Goal: Task Accomplishment & Management: Use online tool/utility

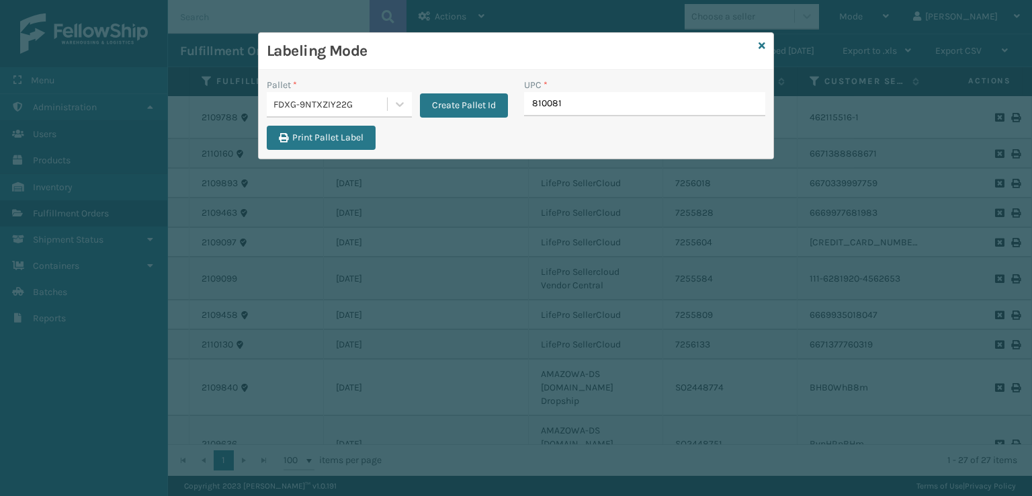
type input "8100819"
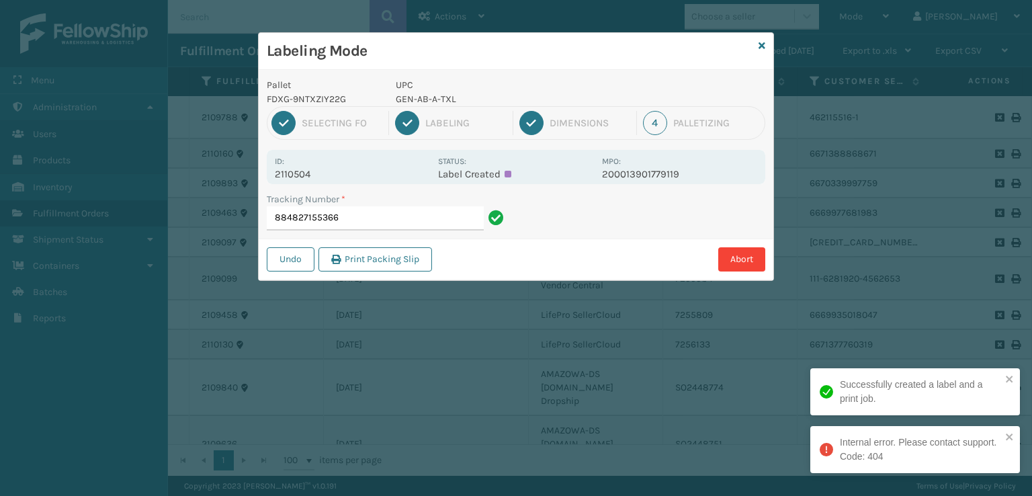
type input "884827155366"
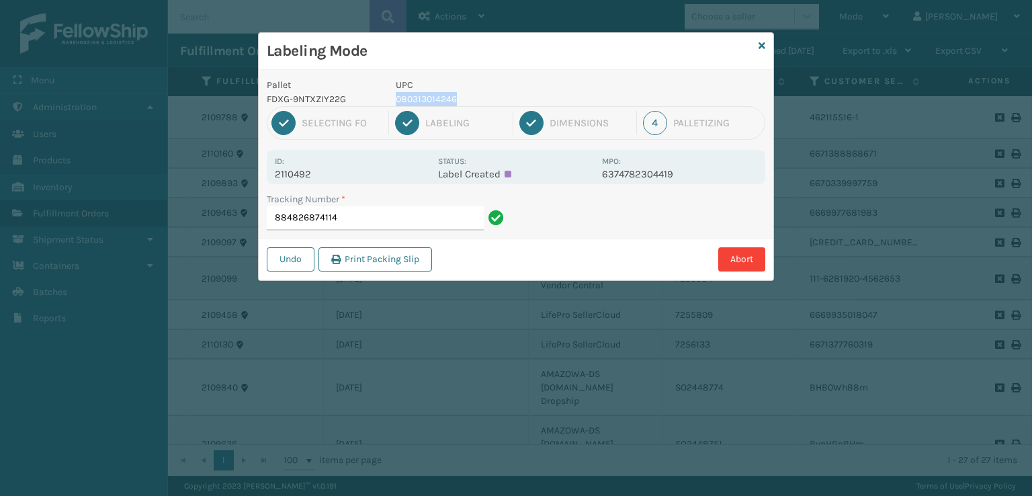
drag, startPoint x: 484, startPoint y: 84, endPoint x: 466, endPoint y: 103, distance: 26.1
click at [466, 103] on div "UPC 080313014246" at bounding box center [495, 92] width 214 height 28
copy div "080313014246"
click at [371, 206] on input "884826874114" at bounding box center [375, 218] width 217 height 24
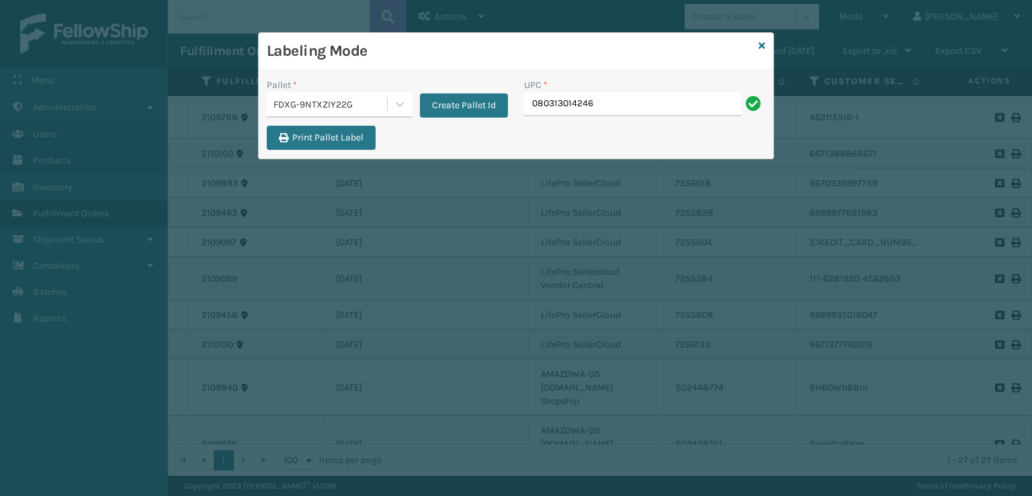
type input "080313014246"
click at [768, 44] on div "Labeling Mode" at bounding box center [516, 51] width 515 height 37
click at [762, 46] on icon at bounding box center [762, 45] width 7 height 9
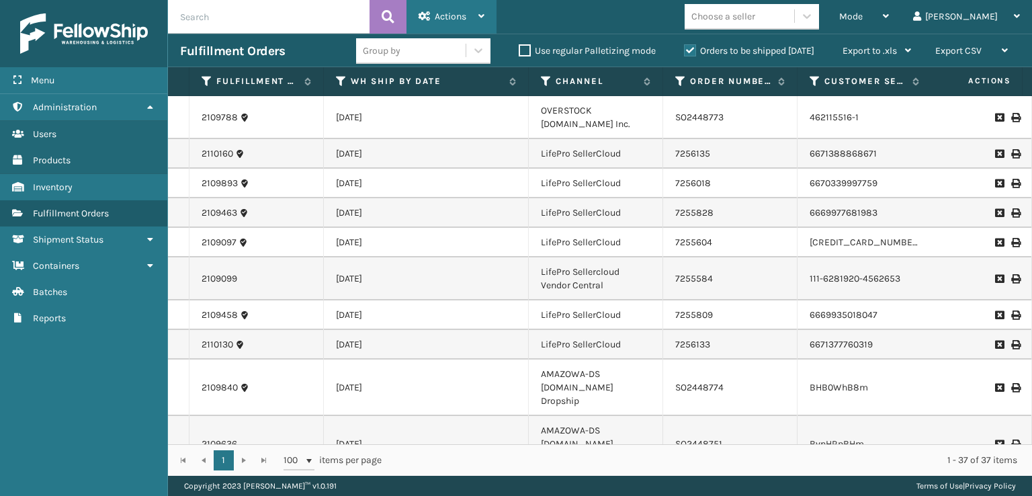
click at [436, 8] on div "Actions" at bounding box center [452, 17] width 66 height 34
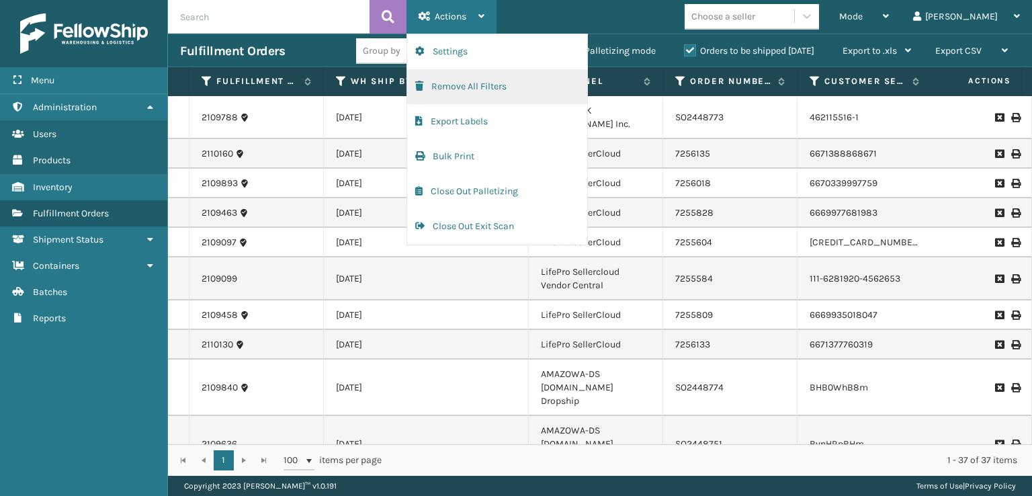
click at [433, 86] on button "Remove All Filters" at bounding box center [497, 86] width 180 height 35
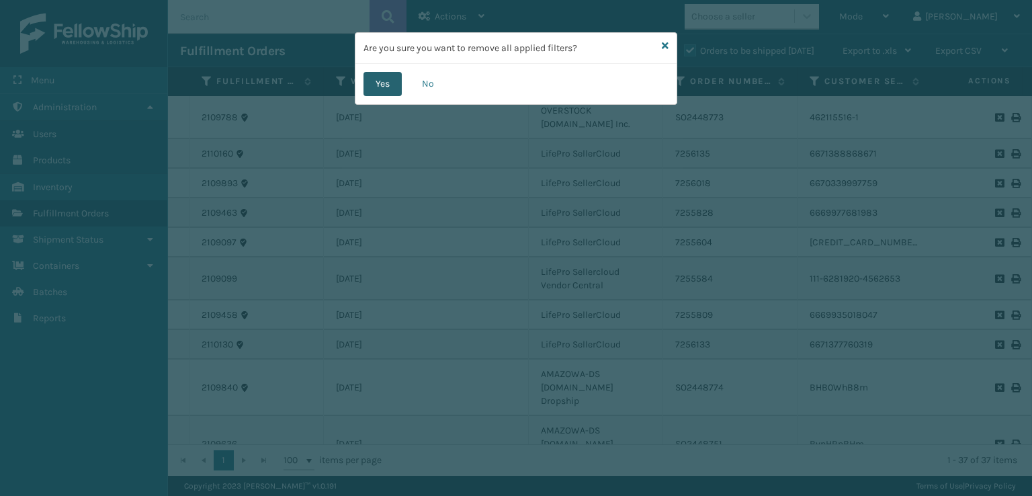
click at [368, 89] on button "Yes" at bounding box center [383, 84] width 38 height 24
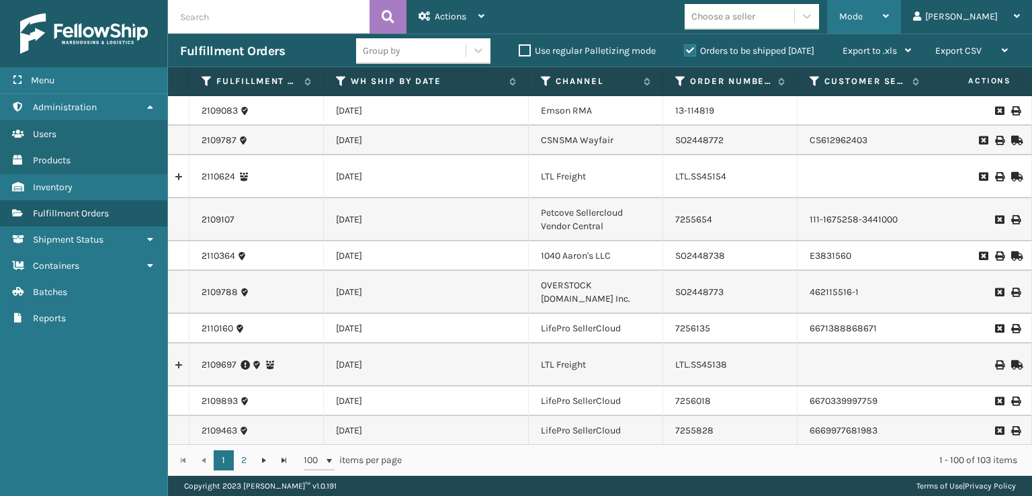
click at [889, 23] on div "Mode" at bounding box center [864, 17] width 50 height 34
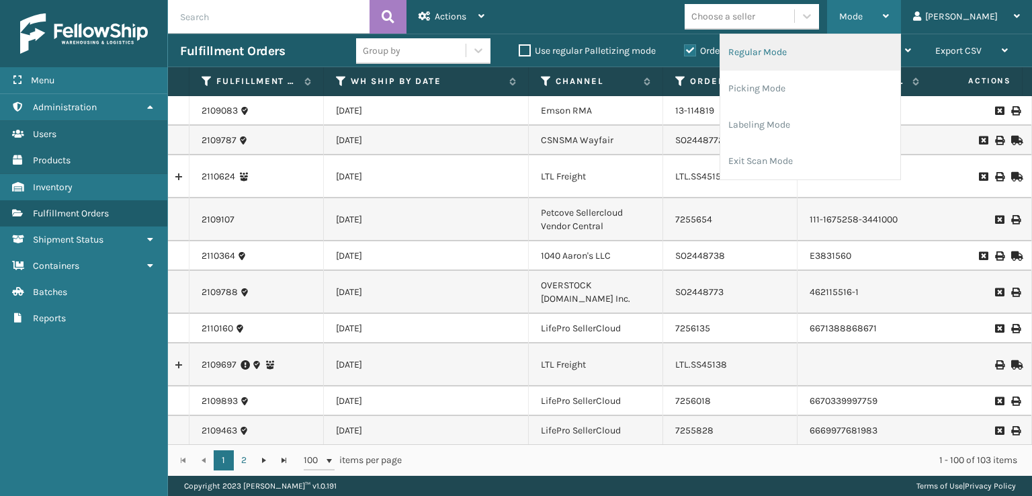
click at [823, 53] on li "Regular Mode" at bounding box center [810, 52] width 180 height 36
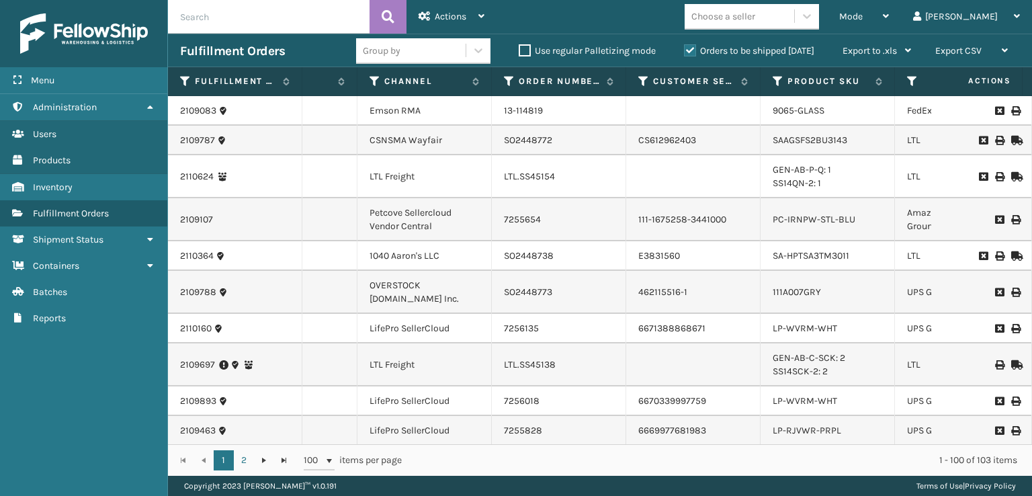
scroll to position [0, 179]
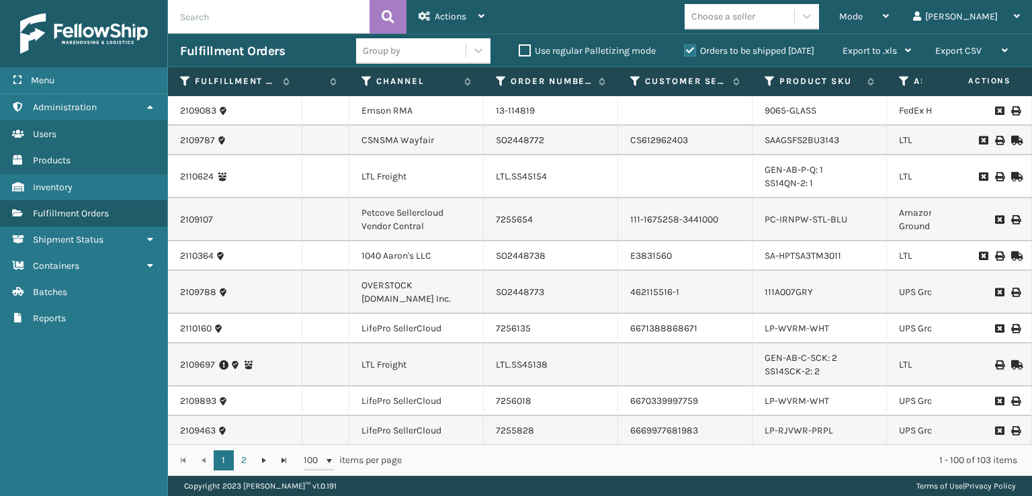
click at [893, 83] on th "Assigned Carrier Service" at bounding box center [954, 81] width 134 height 29
click at [765, 87] on icon at bounding box center [770, 81] width 11 height 12
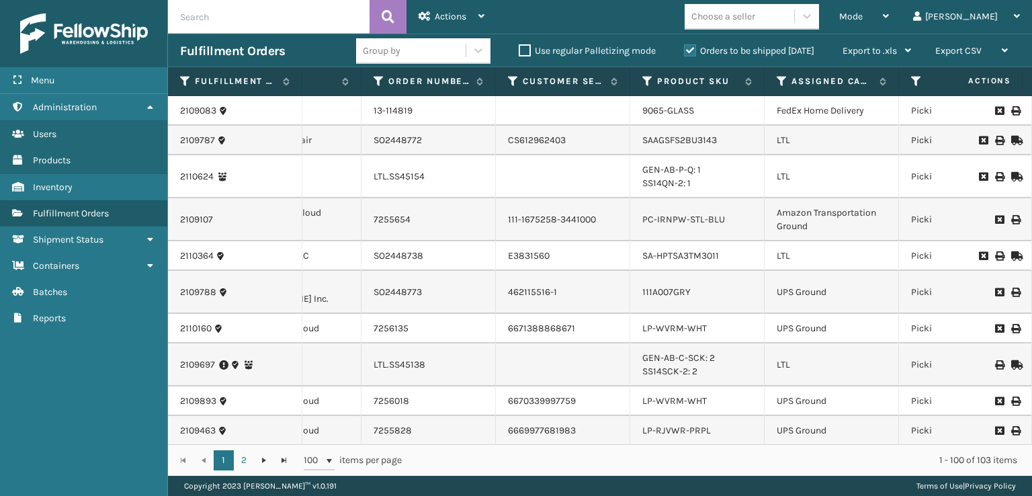
scroll to position [0, 0]
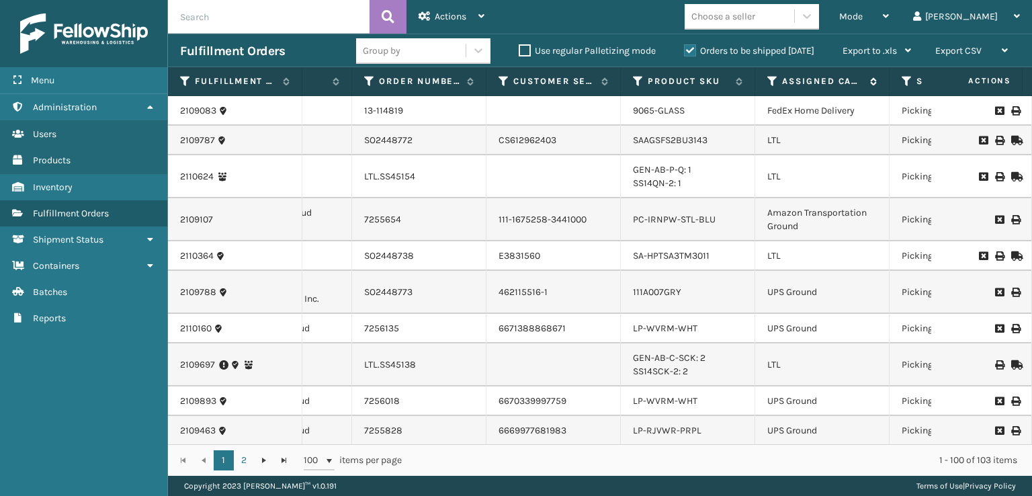
click at [773, 82] on icon at bounding box center [772, 81] width 11 height 12
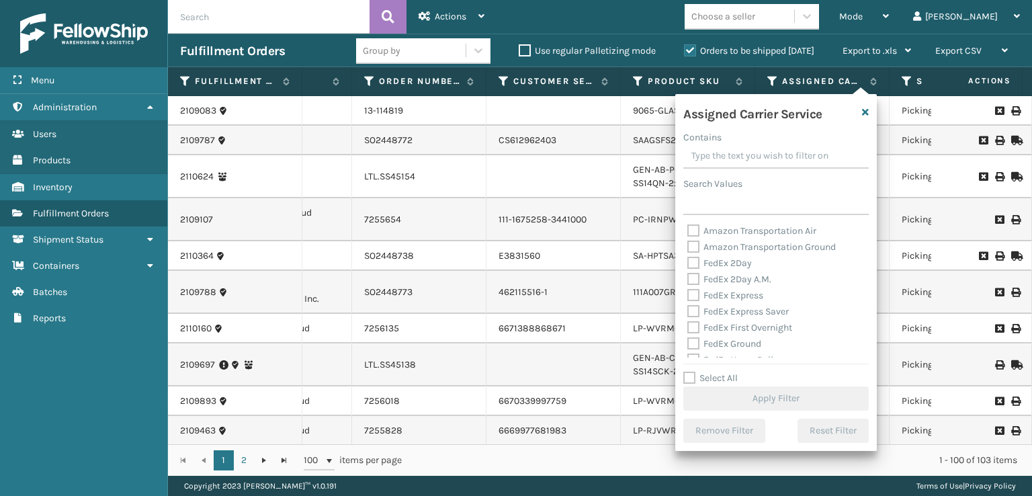
click at [693, 261] on label "FedEx 2Day" at bounding box center [719, 262] width 65 height 11
click at [688, 261] on input "FedEx 2Day" at bounding box center [687, 259] width 1 height 9
checkbox input "true"
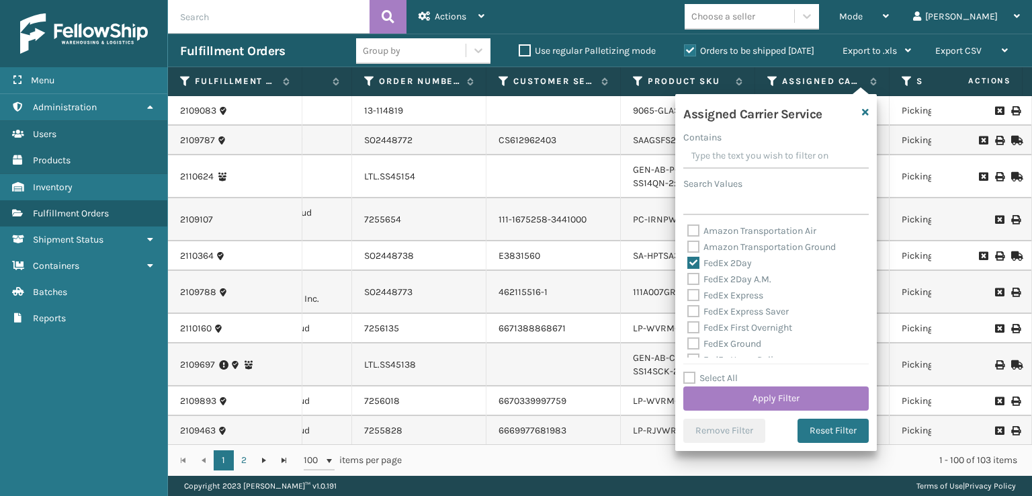
click at [702, 278] on label "FedEx 2Day A.M." at bounding box center [729, 278] width 84 height 11
click at [688, 278] on input "FedEx 2Day A.M." at bounding box center [687, 275] width 1 height 9
checkbox input "true"
click at [702, 296] on label "FedEx Express" at bounding box center [725, 295] width 76 height 11
click at [688, 296] on input "FedEx Express" at bounding box center [687, 292] width 1 height 9
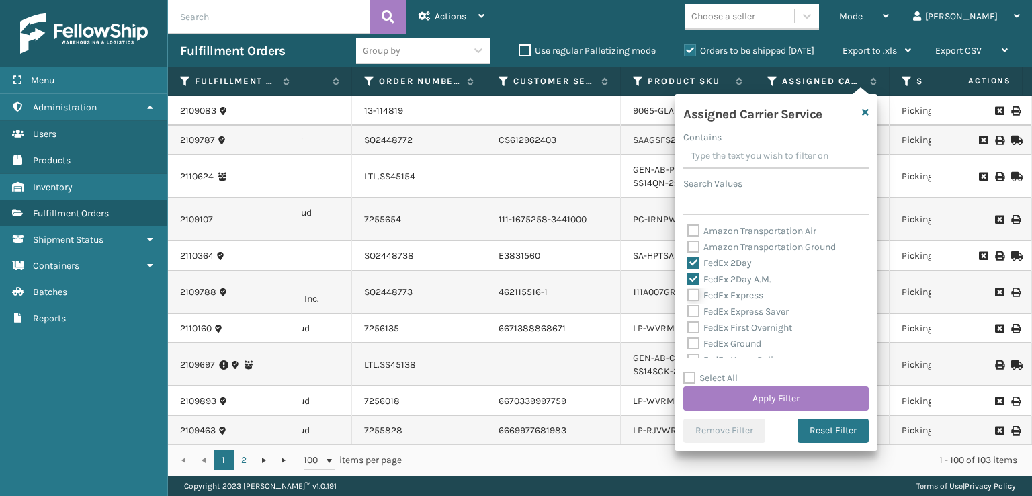
checkbox input "true"
click at [696, 308] on label "FedEx Express Saver" at bounding box center [737, 311] width 101 height 11
click at [688, 308] on input "FedEx Express Saver" at bounding box center [687, 308] width 1 height 9
checkbox input "true"
click at [692, 318] on div "FedEx Express Saver" at bounding box center [775, 312] width 177 height 16
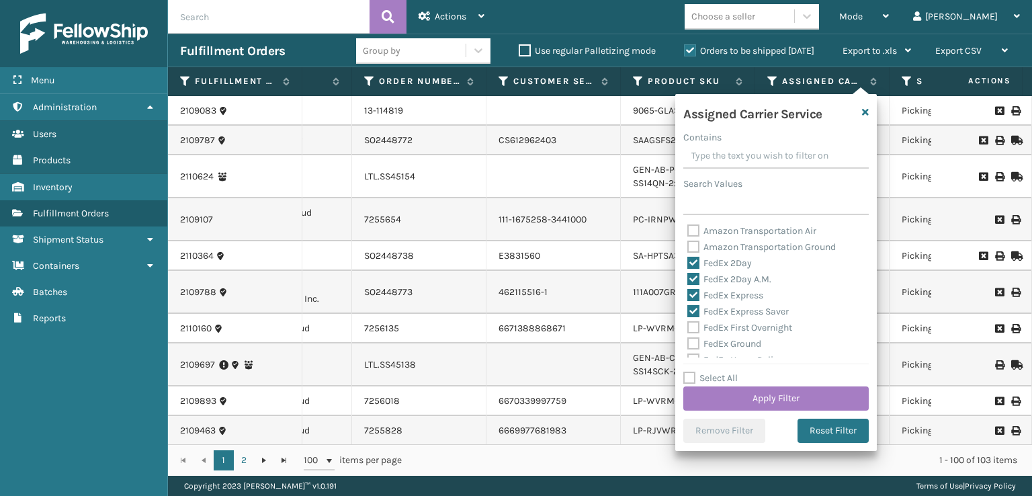
click at [693, 327] on label "FedEx First Overnight" at bounding box center [739, 327] width 105 height 11
click at [688, 327] on input "FedEx First Overnight" at bounding box center [687, 324] width 1 height 9
checkbox input "true"
click at [696, 347] on label "FedEx Ground" at bounding box center [724, 343] width 74 height 11
click at [688, 345] on input "FedEx Ground" at bounding box center [687, 340] width 1 height 9
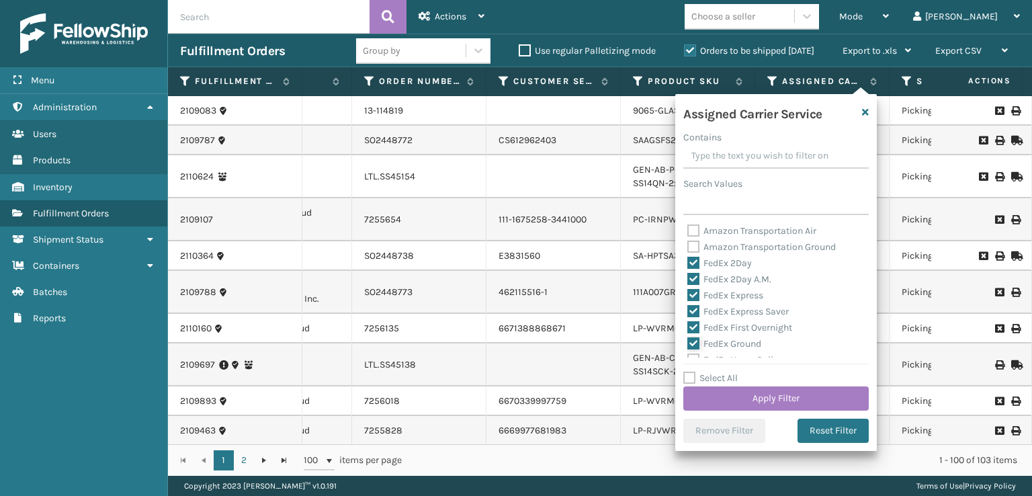
checkbox input "true"
click at [694, 294] on label "FedEx Home Delivery" at bounding box center [738, 292] width 103 height 11
click at [688, 294] on input "FedEx Home Delivery" at bounding box center [687, 289] width 1 height 9
checkbox input "true"
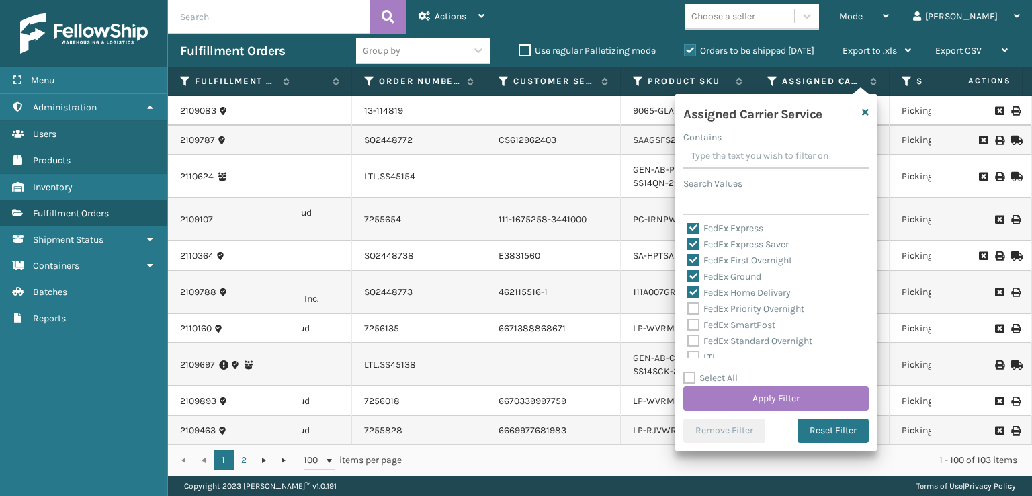
click at [692, 312] on label "FedEx Priority Overnight" at bounding box center [745, 308] width 117 height 11
click at [688, 310] on input "FedEx Priority Overnight" at bounding box center [687, 305] width 1 height 9
checkbox input "true"
click at [691, 325] on label "FedEx SmartPost" at bounding box center [731, 324] width 88 height 11
click at [688, 325] on input "FedEx SmartPost" at bounding box center [687, 321] width 1 height 9
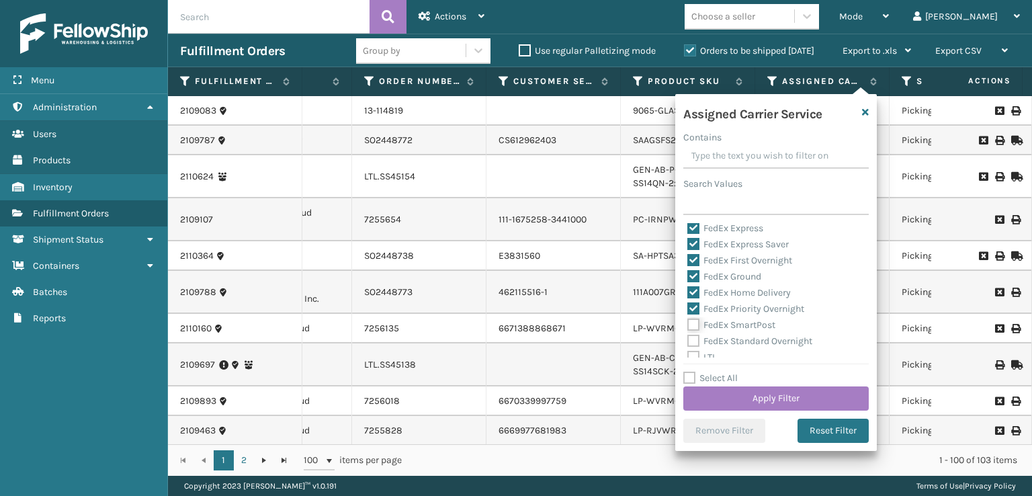
checkbox input "true"
click at [687, 342] on label "FedEx Standard Overnight" at bounding box center [749, 340] width 125 height 11
click at [687, 342] on input "FedEx Standard Overnight" at bounding box center [687, 337] width 1 height 9
checkbox input "true"
click at [728, 393] on button "Apply Filter" at bounding box center [775, 398] width 185 height 24
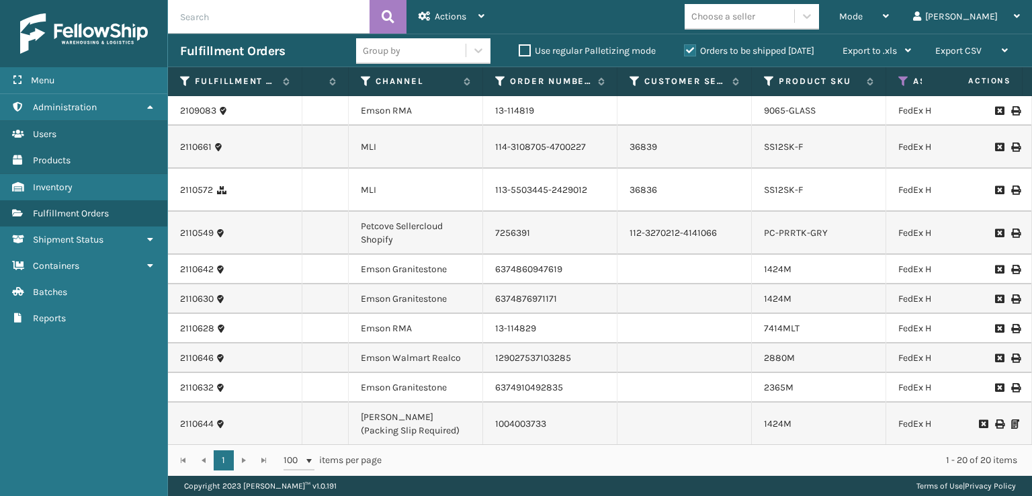
scroll to position [0, 239]
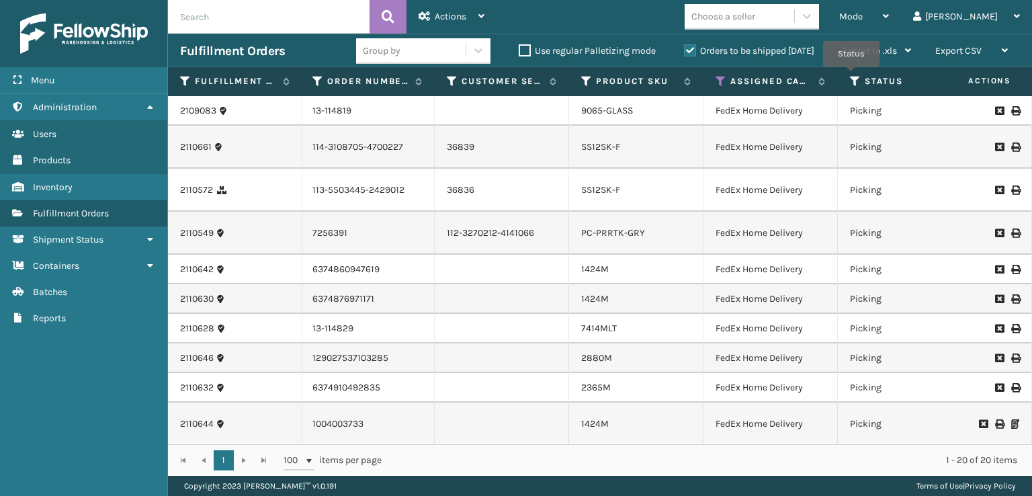
click at [851, 76] on icon at bounding box center [855, 81] width 11 height 12
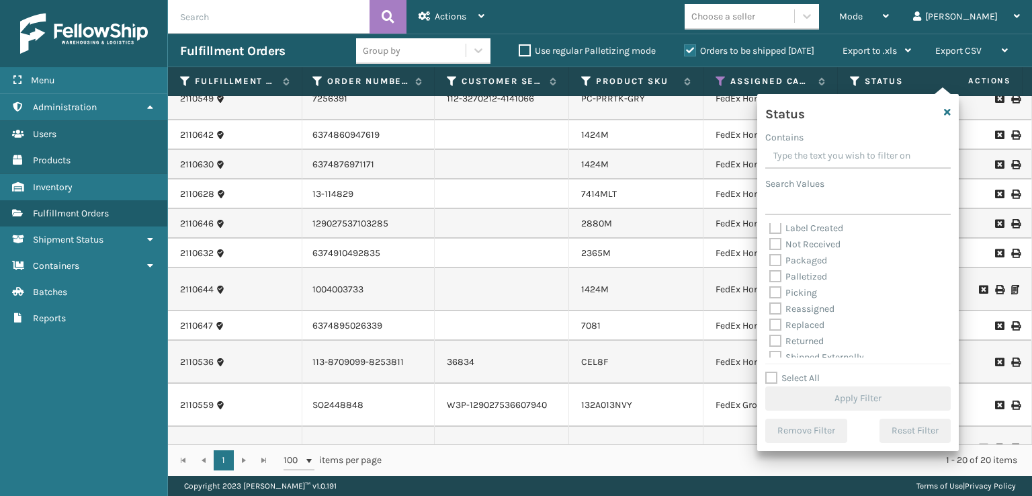
click at [779, 292] on label "Picking" at bounding box center [793, 292] width 48 height 11
click at [770, 292] on input "Picking" at bounding box center [769, 289] width 1 height 9
checkbox input "true"
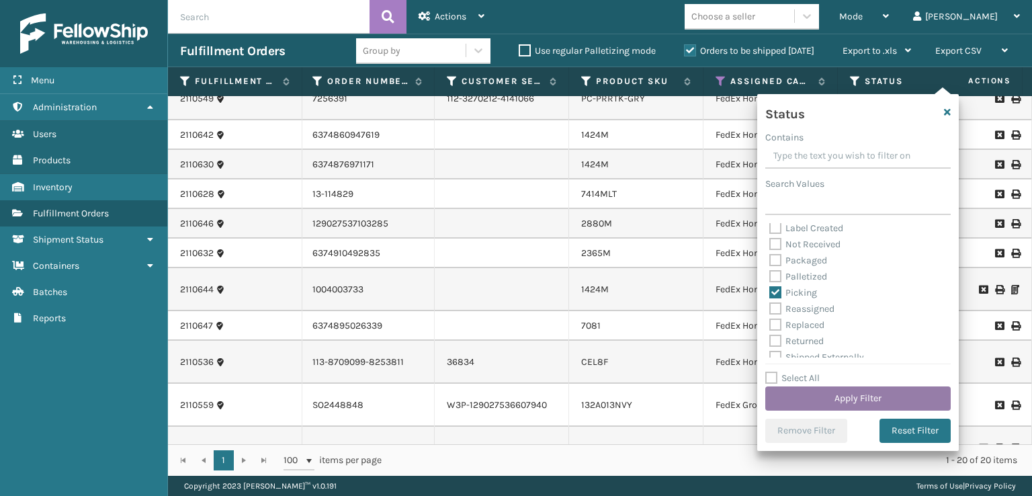
click at [809, 398] on button "Apply Filter" at bounding box center [857, 398] width 185 height 24
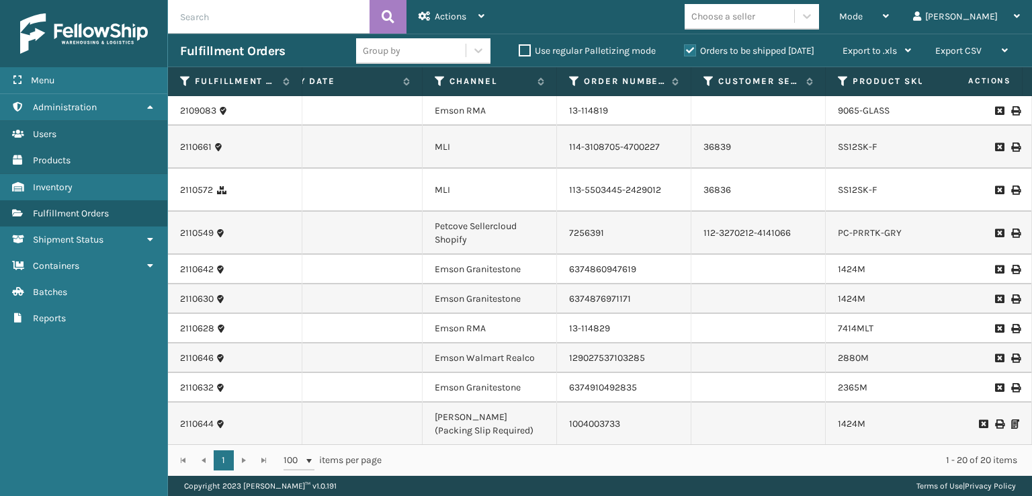
click at [857, 116] on li "9065-GLASS" at bounding box center [864, 110] width 52 height 13
click at [853, 108] on link "9065-GLASS" at bounding box center [864, 110] width 52 height 11
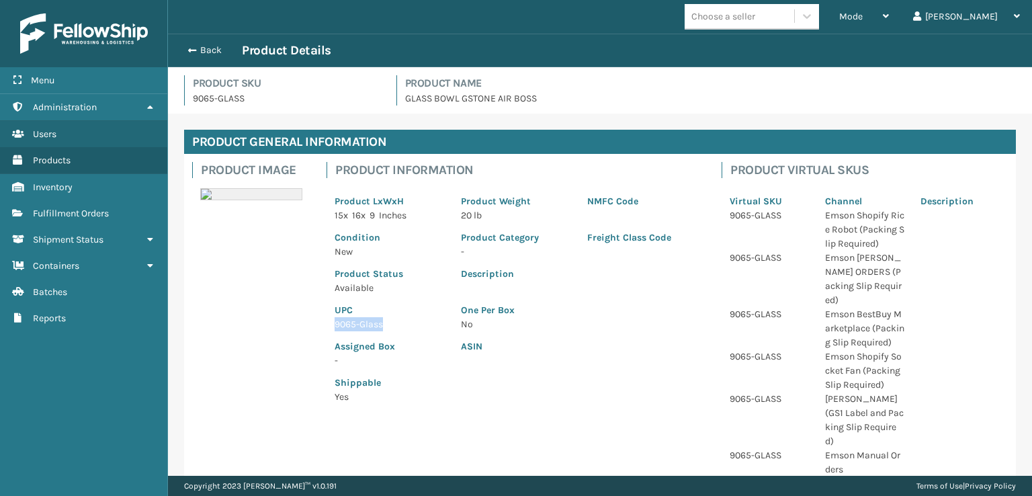
drag, startPoint x: 392, startPoint y: 328, endPoint x: 336, endPoint y: 328, distance: 56.4
click at [336, 328] on p "9065-Glass" at bounding box center [390, 324] width 110 height 14
copy p "9065-Glass"
click at [192, 46] on span "button" at bounding box center [190, 50] width 8 height 9
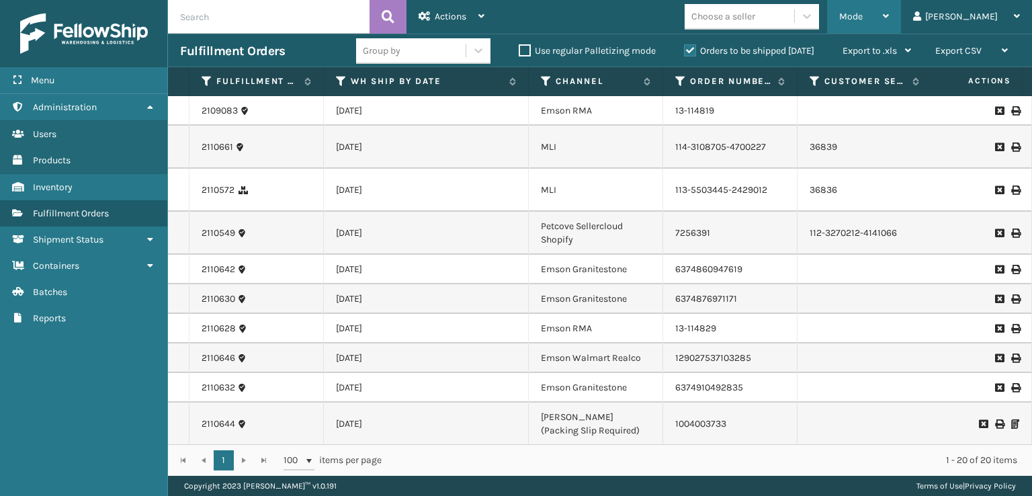
click at [889, 10] on div "Mode" at bounding box center [864, 17] width 50 height 34
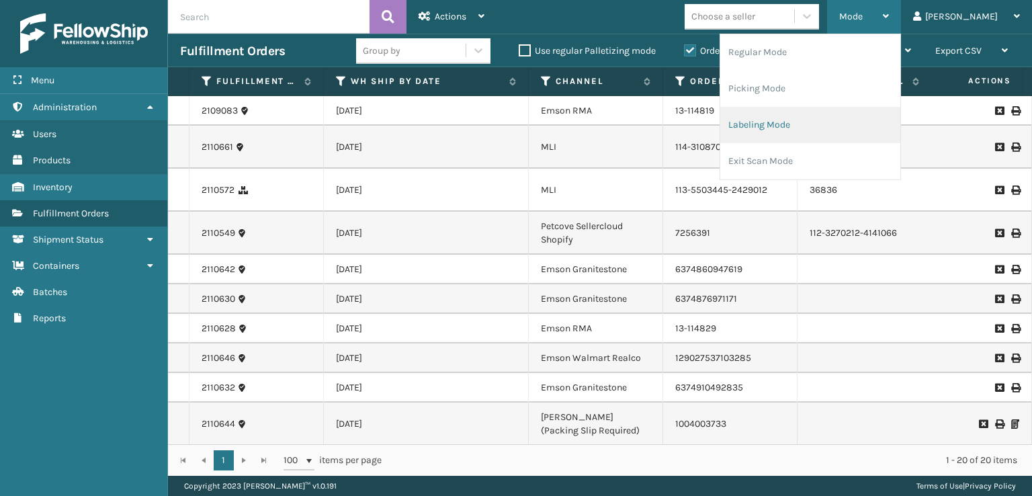
click at [801, 130] on li "Labeling Mode" at bounding box center [810, 125] width 180 height 36
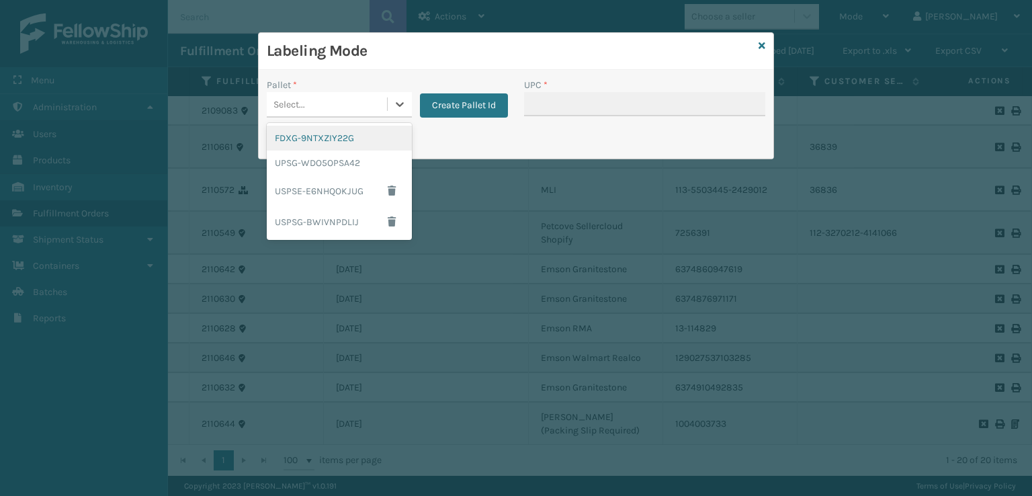
click at [350, 108] on div "Select..." at bounding box center [327, 104] width 120 height 22
click at [341, 137] on div "FDXG-9NTXZIY22G" at bounding box center [339, 138] width 145 height 25
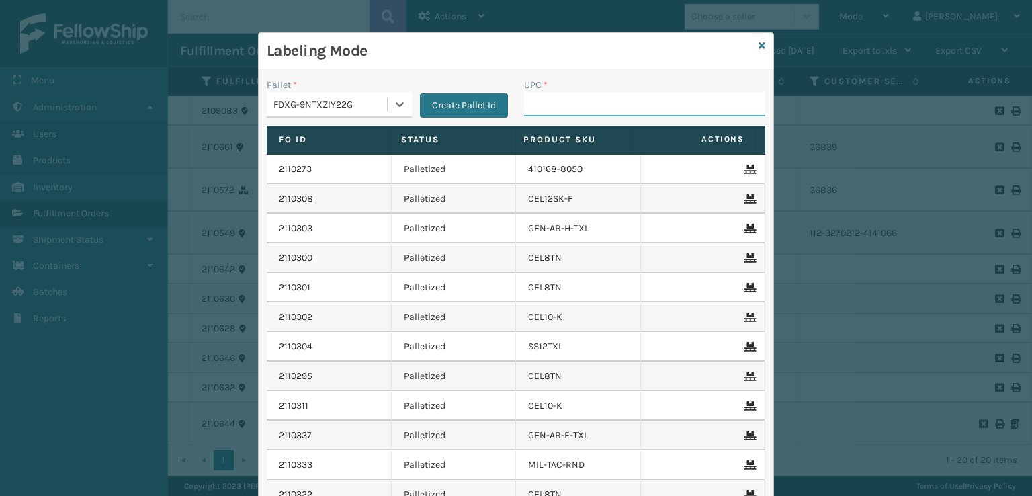
click at [537, 101] on input "UPC *" at bounding box center [644, 104] width 241 height 24
paste input "9065-Glass"
type input "9065-Glass"
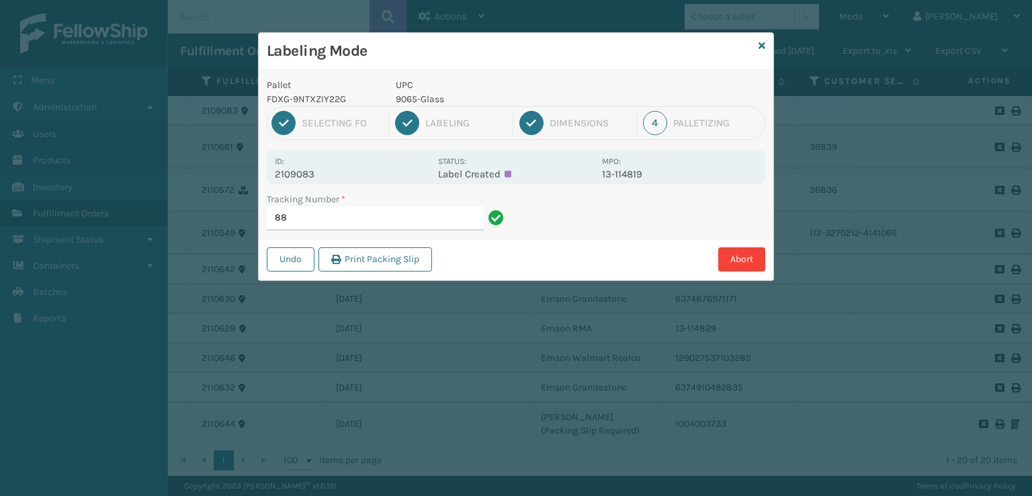
type input "8"
type input "884805941518"
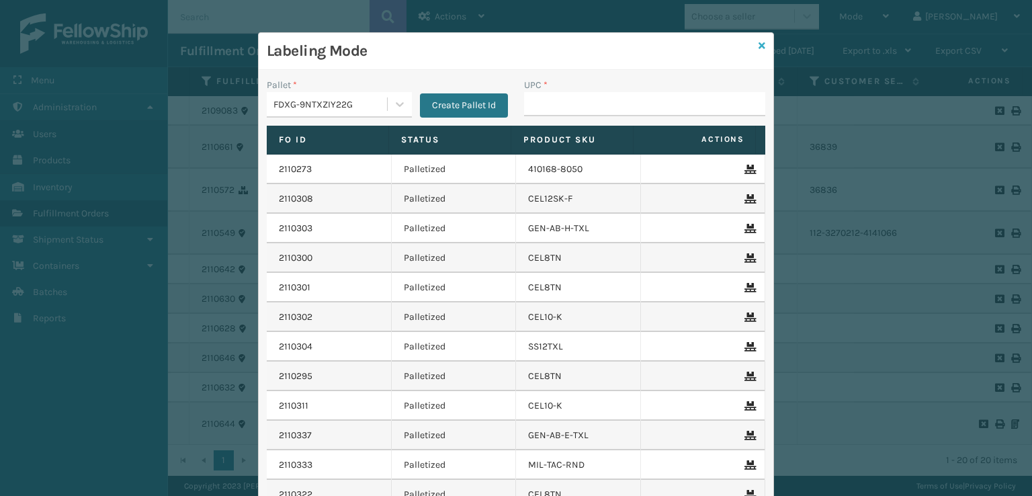
click at [760, 44] on icon at bounding box center [762, 45] width 7 height 9
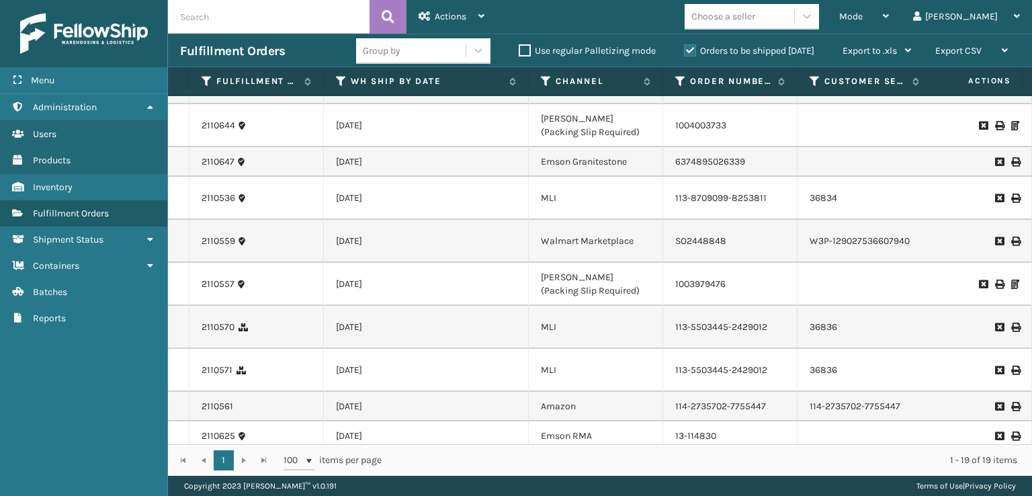
scroll to position [425, 0]
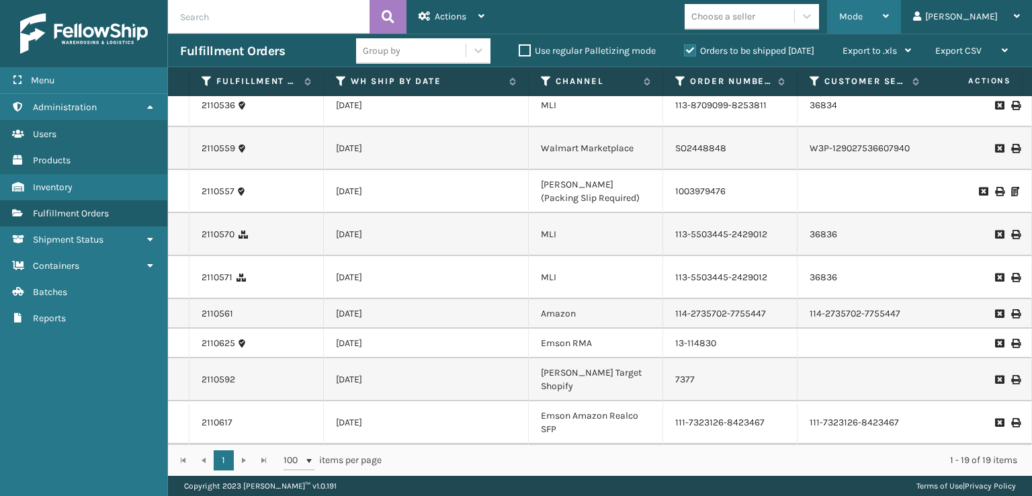
click at [889, 8] on div "Mode" at bounding box center [864, 17] width 50 height 34
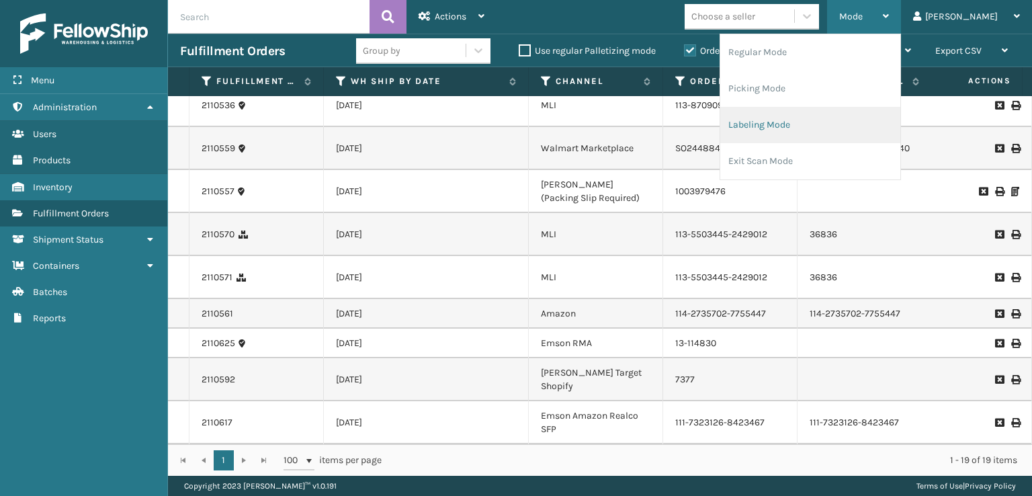
click at [802, 124] on li "Labeling Mode" at bounding box center [810, 125] width 180 height 36
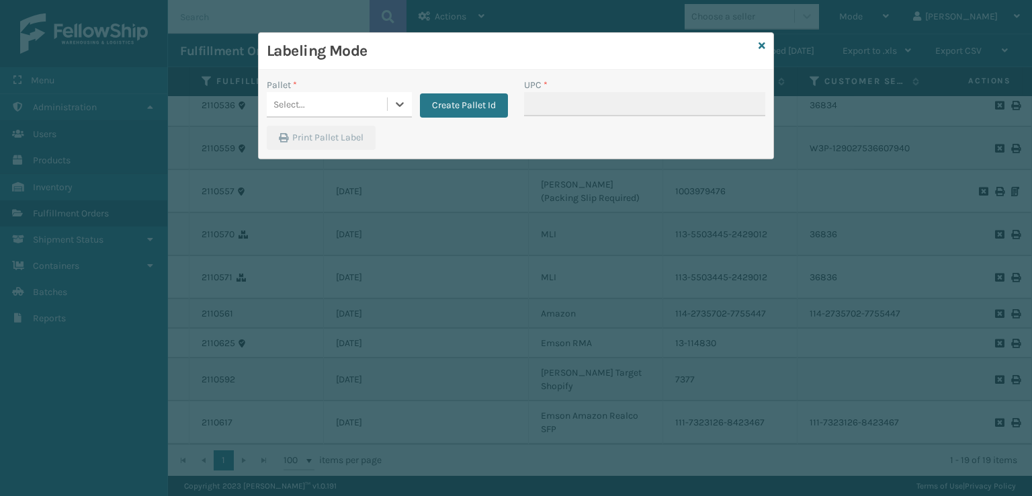
click at [357, 106] on div "Select..." at bounding box center [327, 104] width 120 height 22
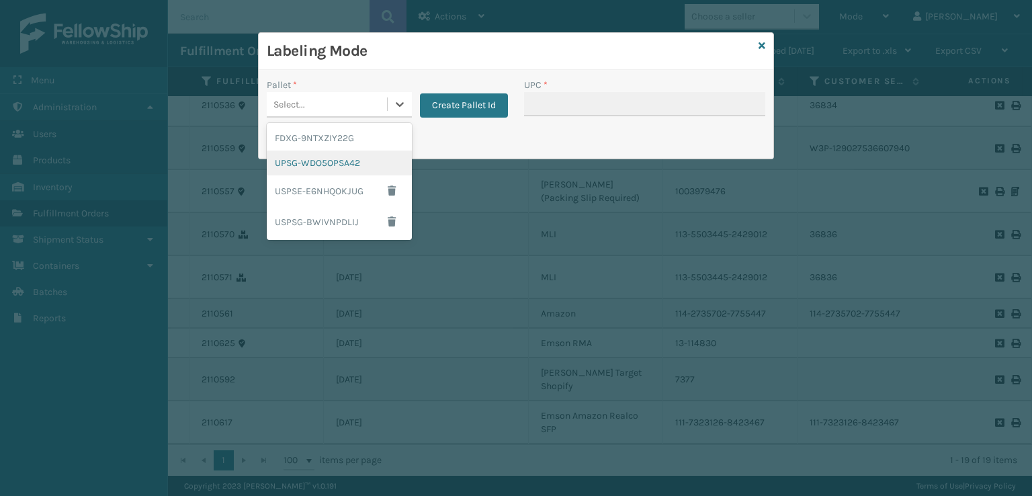
click at [323, 163] on div "UPSG-WDO5OPSA42" at bounding box center [339, 163] width 145 height 25
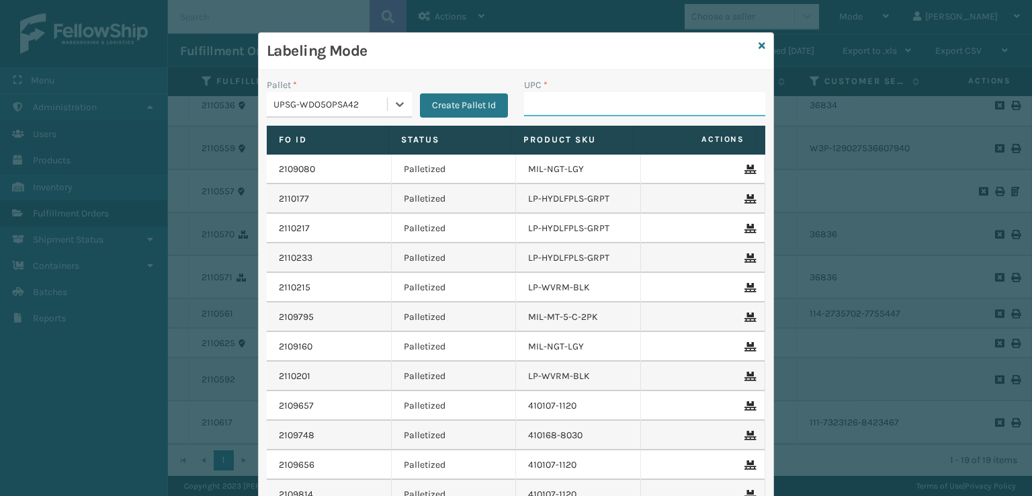
click at [548, 105] on input "UPC *" at bounding box center [644, 104] width 241 height 24
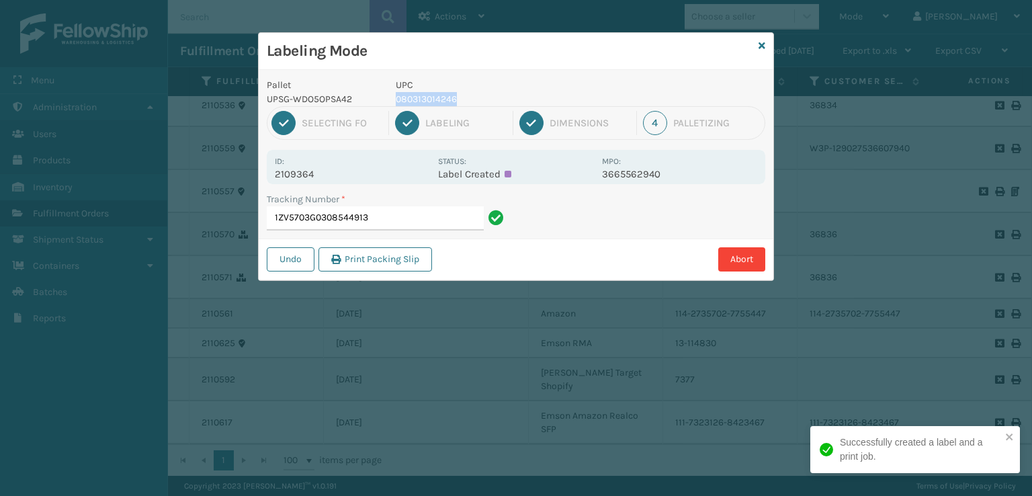
drag, startPoint x: 470, startPoint y: 94, endPoint x: 388, endPoint y: 95, distance: 82.0
click at [388, 95] on div "UPC 080313014246" at bounding box center [495, 92] width 214 height 28
copy p "080313014246"
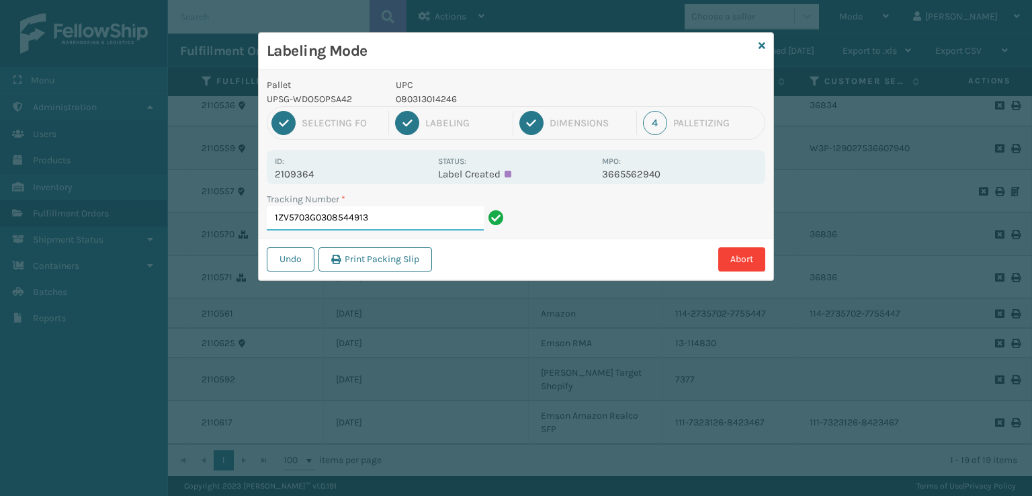
click at [386, 213] on input "1ZV5703G0308544913" at bounding box center [375, 218] width 217 height 24
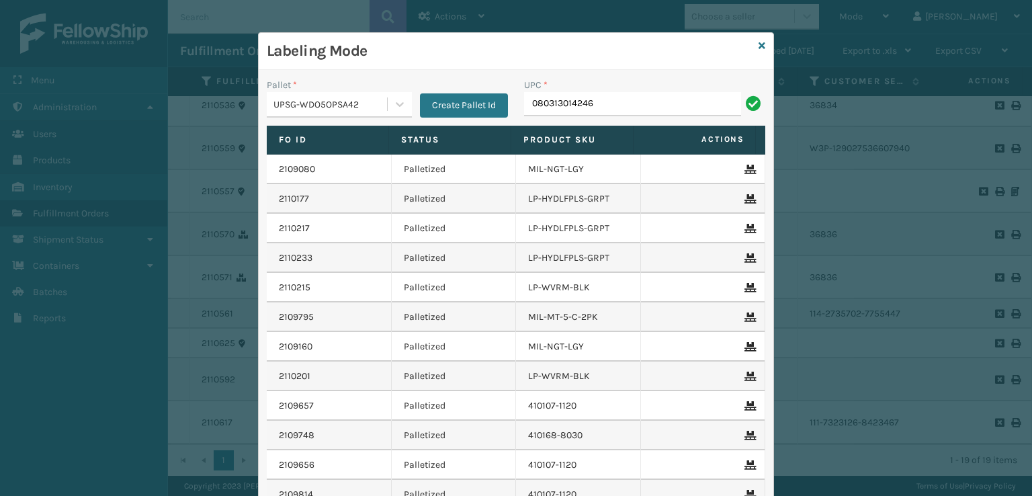
type input "080313014246"
type input "810090930510"
type input "810090933009"
type input "06888801"
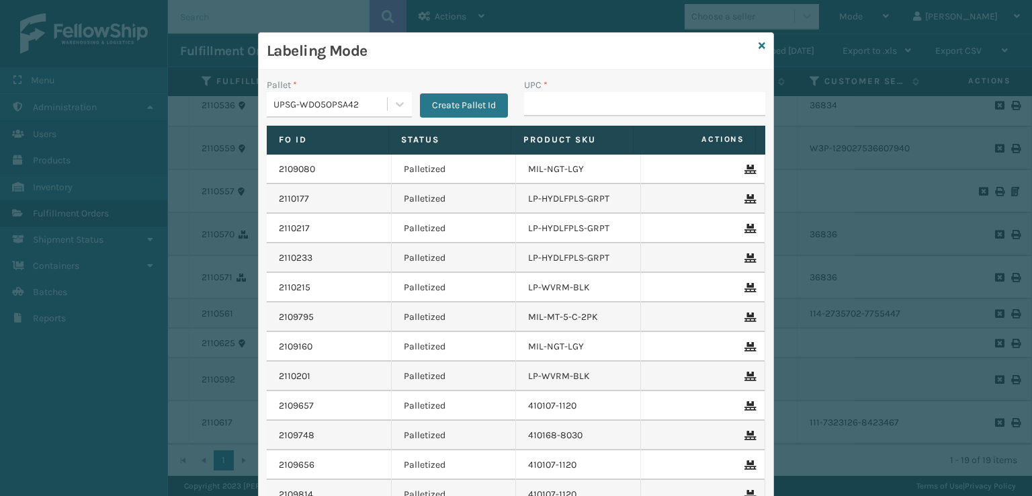
drag, startPoint x: 478, startPoint y: 288, endPoint x: 414, endPoint y: 76, distance: 221.7
click at [414, 76] on div "Pallet * UPSG-WDO5OPSA42 Create Pallet Id UPC * Fo Id Status Product SKU Action…" at bounding box center [516, 327] width 515 height 514
click at [537, 107] on input "UPC *" at bounding box center [644, 104] width 241 height 24
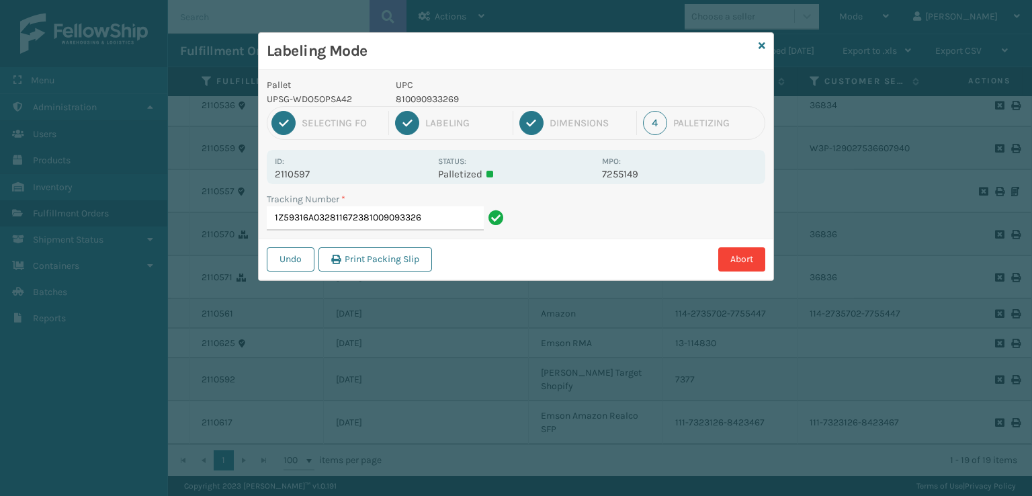
type input "1Z59316A0328116723810090933269"
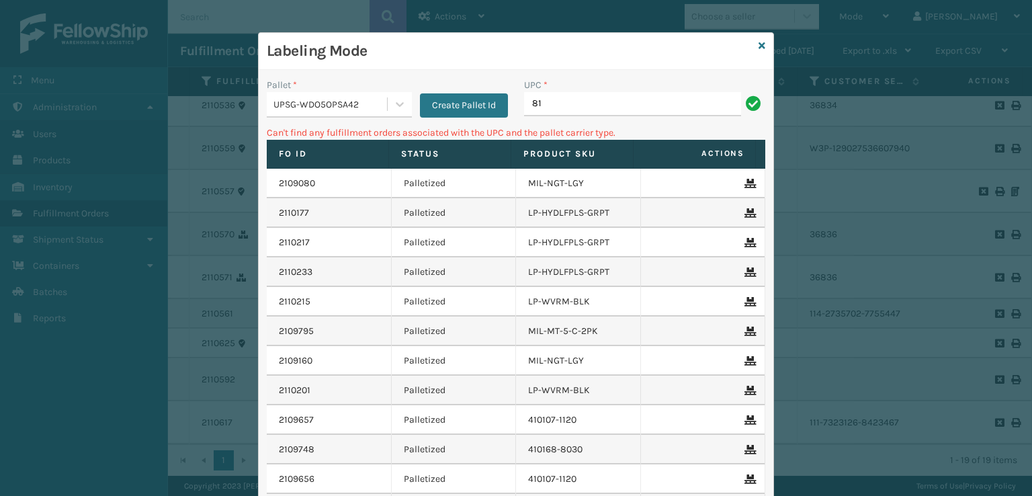
type input "8"
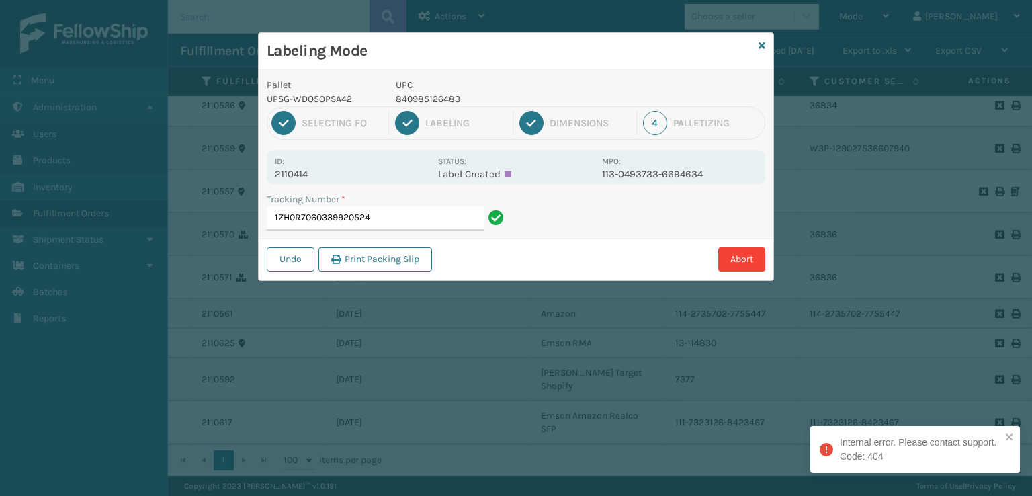
type input "1ZH0R7060339920524"
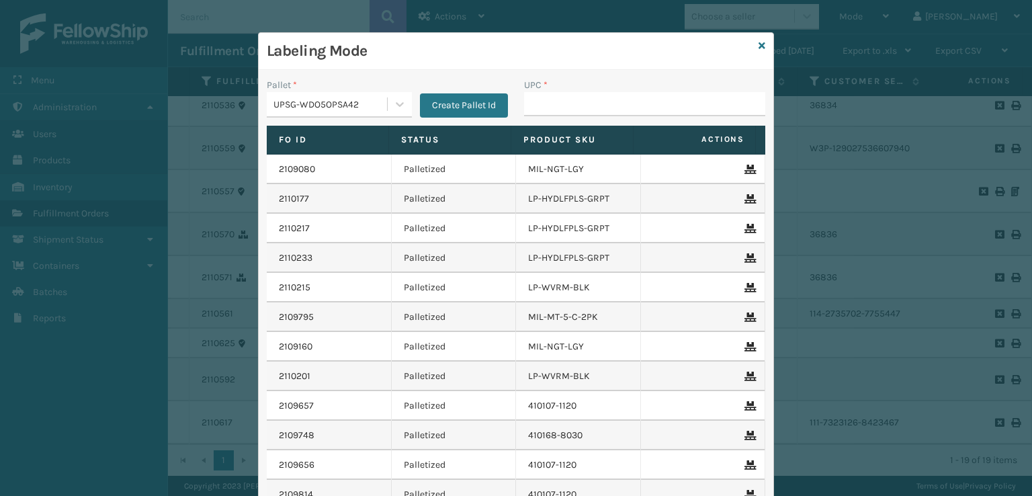
click at [753, 44] on div "Labeling Mode" at bounding box center [516, 51] width 515 height 37
click at [759, 46] on icon at bounding box center [762, 45] width 7 height 9
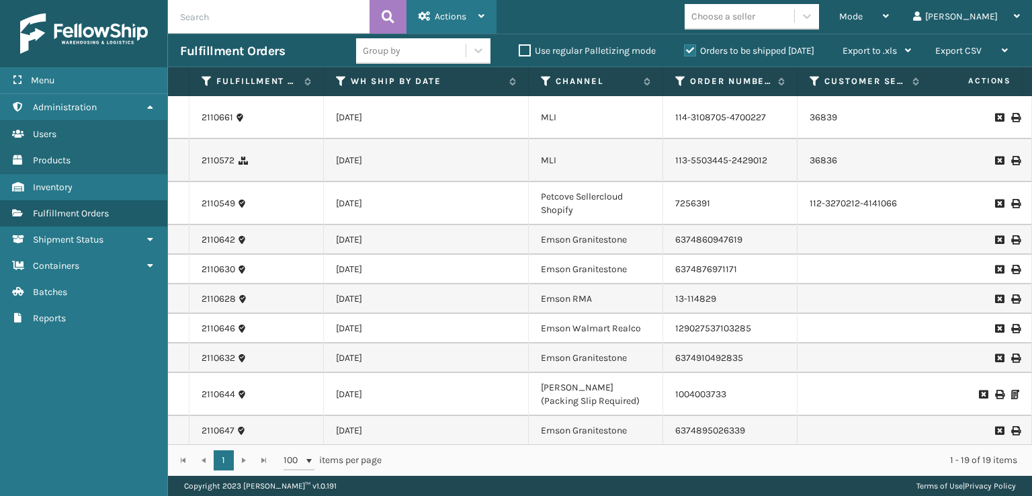
click at [424, 3] on div "Actions" at bounding box center [452, 17] width 66 height 34
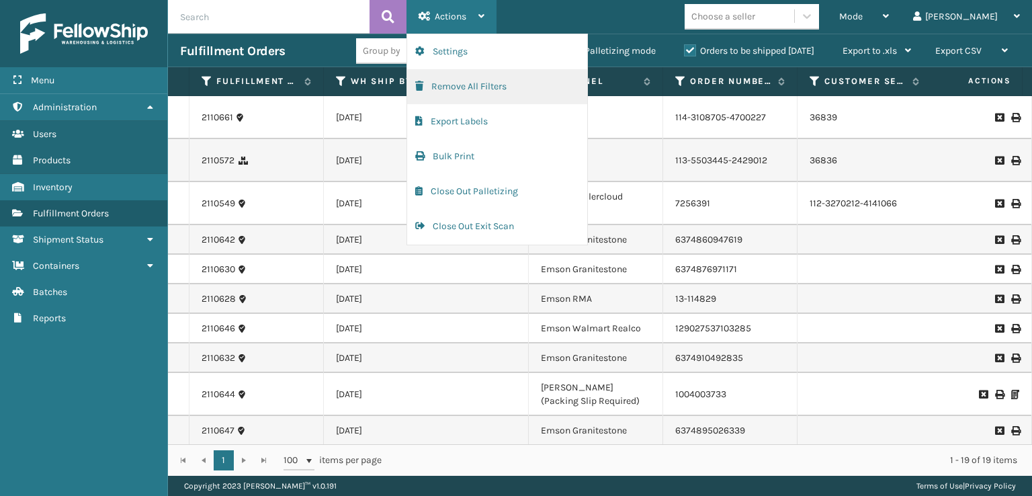
click at [425, 91] on button "Remove All Filters" at bounding box center [497, 86] width 180 height 35
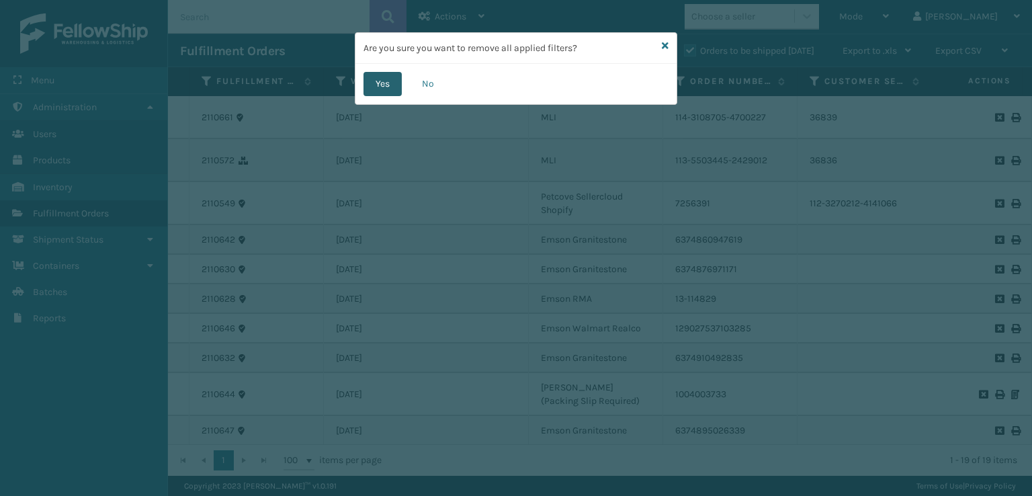
click at [389, 80] on button "Yes" at bounding box center [383, 84] width 38 height 24
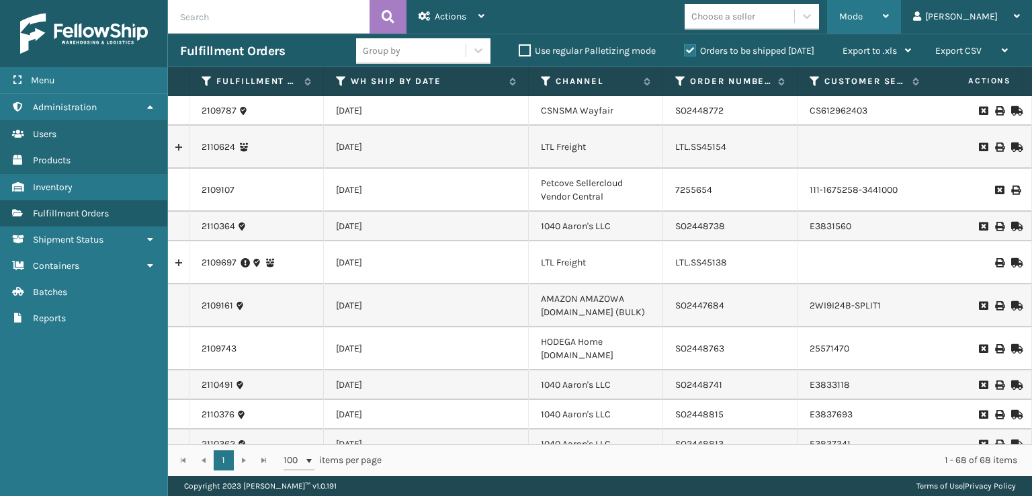
click at [890, 24] on div "Mode Regular Mode Picking Mode Labeling Mode Exit Scan Mode" at bounding box center [864, 17] width 74 height 34
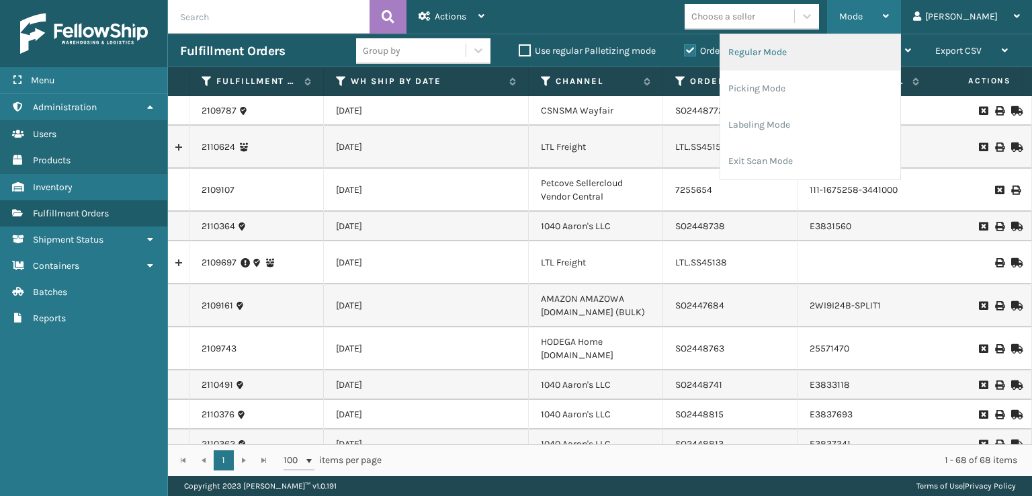
click at [819, 60] on li "Regular Mode" at bounding box center [810, 52] width 180 height 36
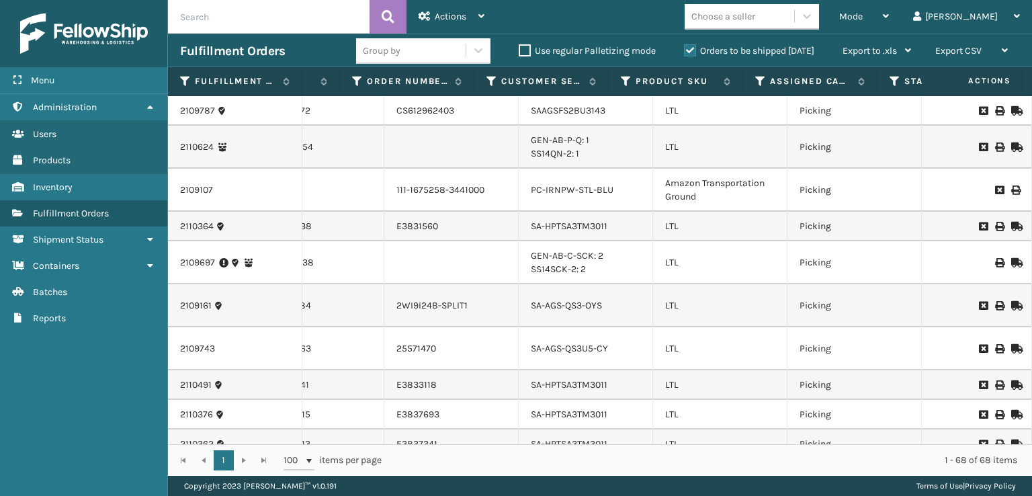
scroll to position [0, 425]
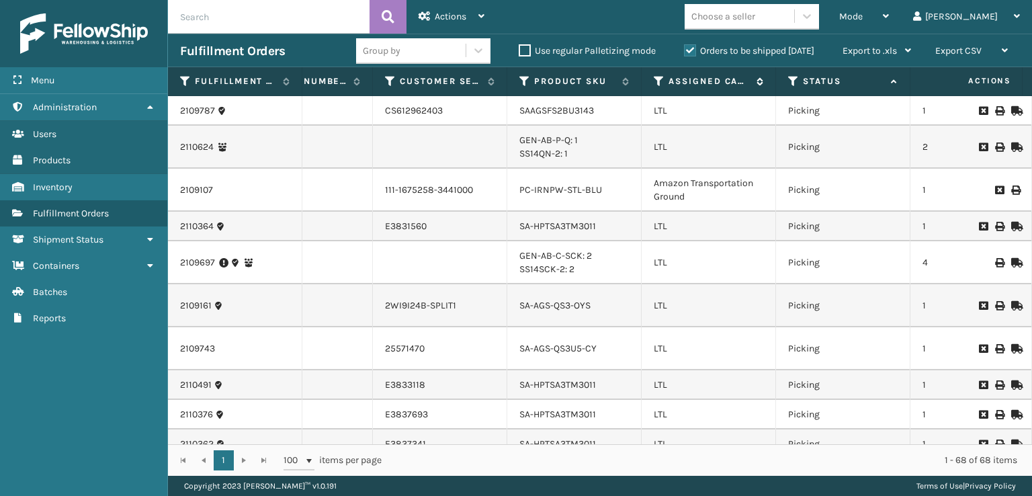
click at [656, 79] on icon at bounding box center [659, 81] width 11 height 12
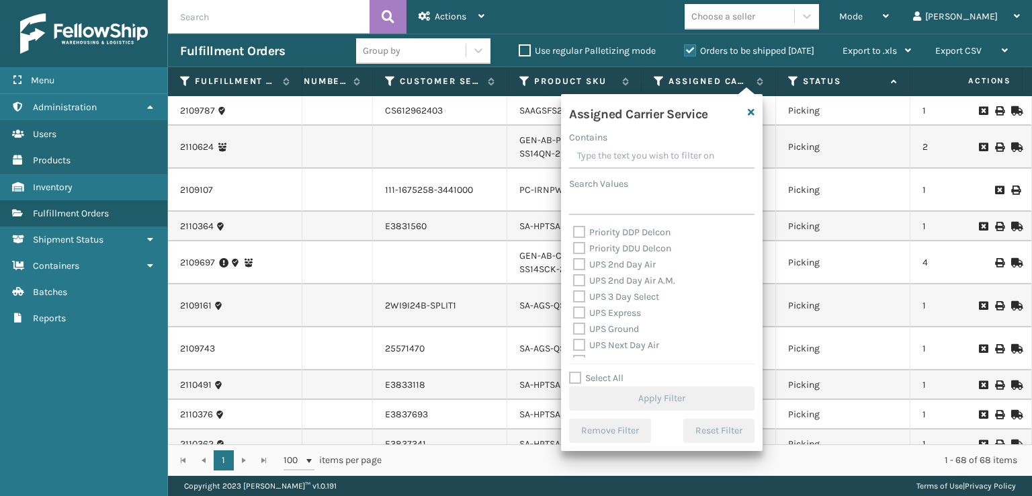
scroll to position [202, 0]
click at [580, 289] on label "UPS 2nd Day Air" at bounding box center [614, 287] width 83 height 11
click at [574, 288] on input "UPS 2nd Day Air" at bounding box center [573, 284] width 1 height 9
checkbox input "true"
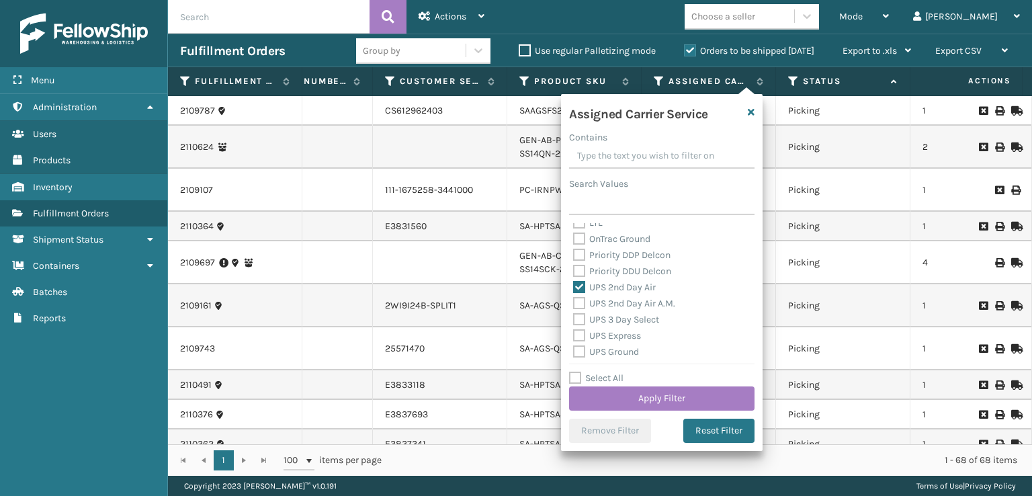
click at [580, 298] on label "UPS 2nd Day Air A.M." at bounding box center [624, 303] width 102 height 11
click at [574, 297] on input "UPS 2nd Day Air A.M." at bounding box center [573, 300] width 1 height 9
checkbox input "true"
drag, startPoint x: 578, startPoint y: 312, endPoint x: 578, endPoint y: 329, distance: 16.8
click at [578, 321] on div "UPS 3 Day Select" at bounding box center [661, 320] width 177 height 16
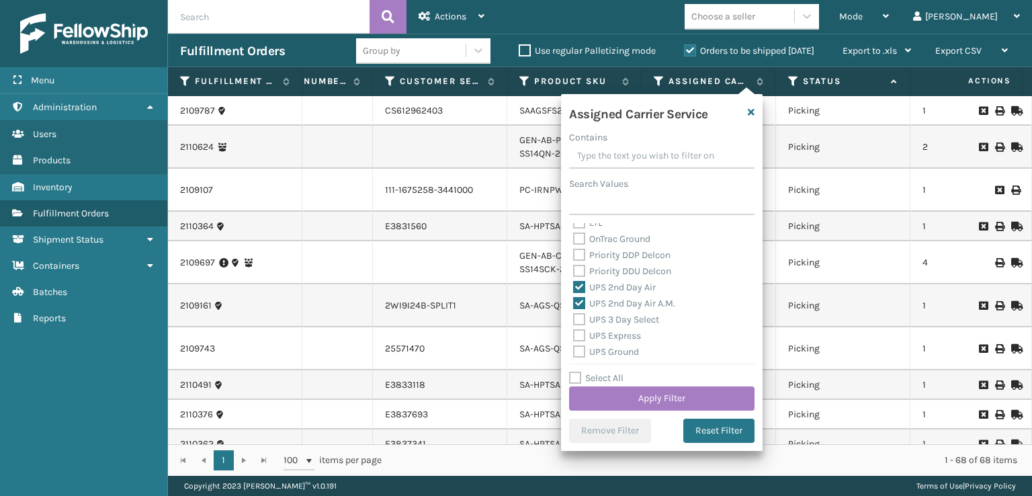
click at [578, 330] on label "UPS Express" at bounding box center [607, 335] width 68 height 11
click at [574, 330] on input "UPS Express" at bounding box center [573, 332] width 1 height 9
checkbox input "true"
click at [577, 321] on label "UPS 3 Day Select" at bounding box center [616, 319] width 86 height 11
click at [574, 321] on input "UPS 3 Day Select" at bounding box center [573, 316] width 1 height 9
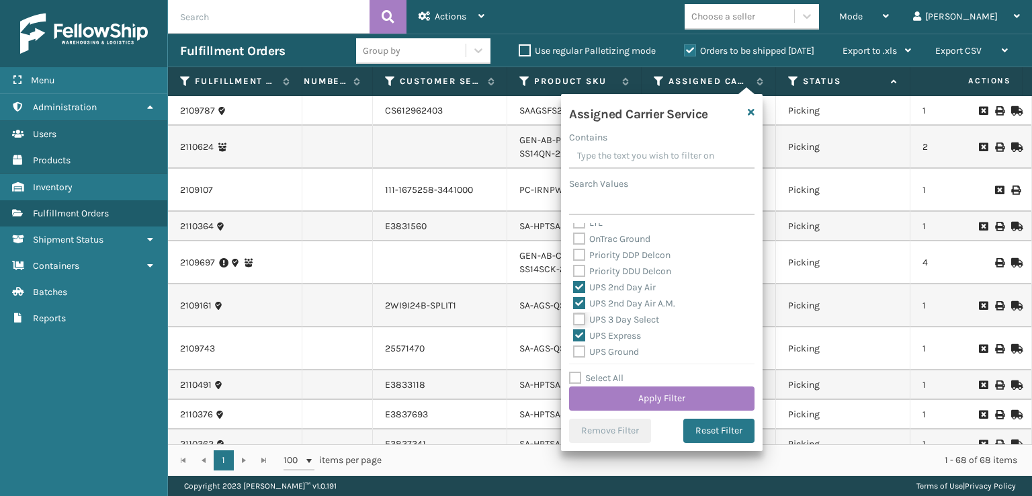
checkbox input "true"
click at [575, 350] on label "UPS Ground" at bounding box center [606, 351] width 66 height 11
click at [574, 350] on input "UPS Ground" at bounding box center [573, 348] width 1 height 9
checkbox input "true"
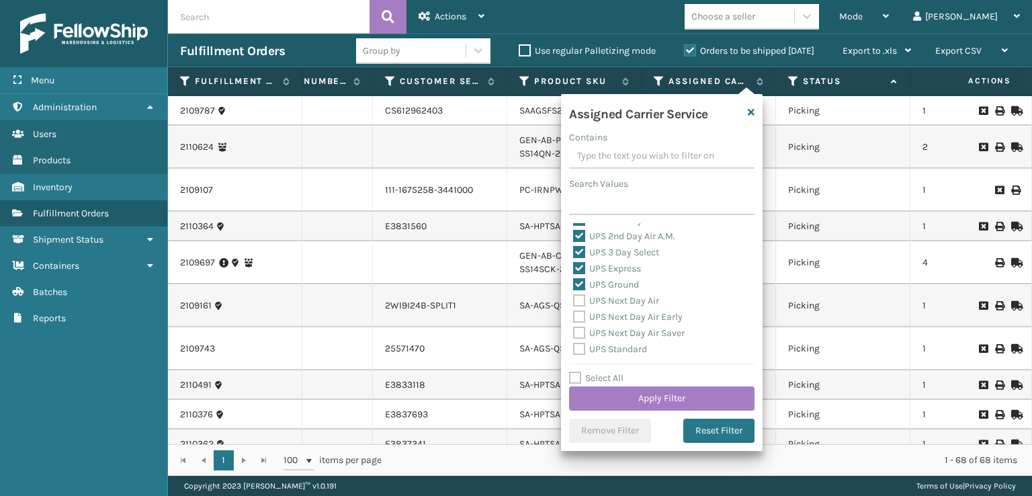
click at [582, 331] on label "UPS Next Day Air Saver" at bounding box center [629, 332] width 112 height 11
click at [574, 331] on input "UPS Next Day Air Saver" at bounding box center [573, 329] width 1 height 9
checkbox input "true"
click at [582, 312] on label "UPS Next Day Air Early" at bounding box center [628, 316] width 110 height 11
click at [574, 312] on input "UPS Next Day Air Early" at bounding box center [573, 313] width 1 height 9
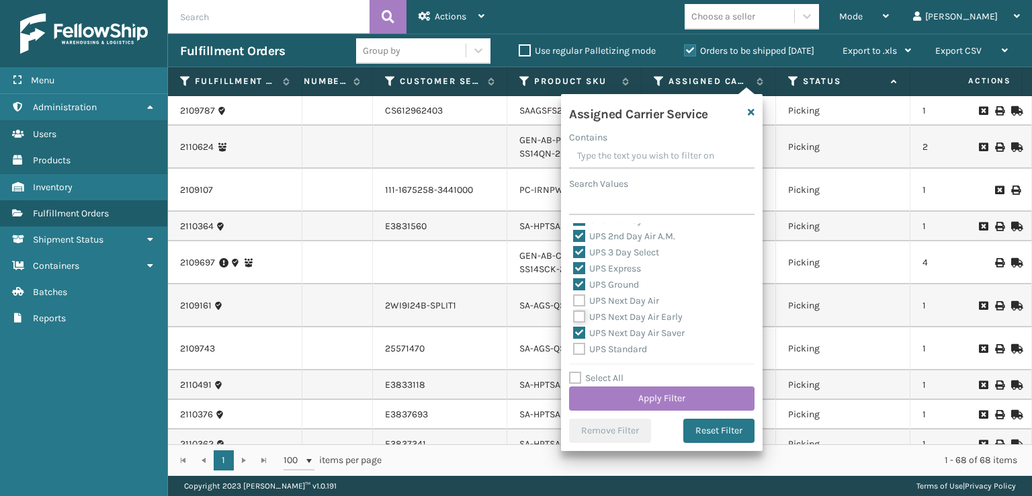
checkbox input "true"
click at [583, 297] on label "UPS Next Day Air" at bounding box center [616, 300] width 86 height 11
click at [574, 297] on input "UPS Next Day Air" at bounding box center [573, 297] width 1 height 9
checkbox input "true"
click at [581, 350] on label "UPS Standard" at bounding box center [610, 348] width 74 height 11
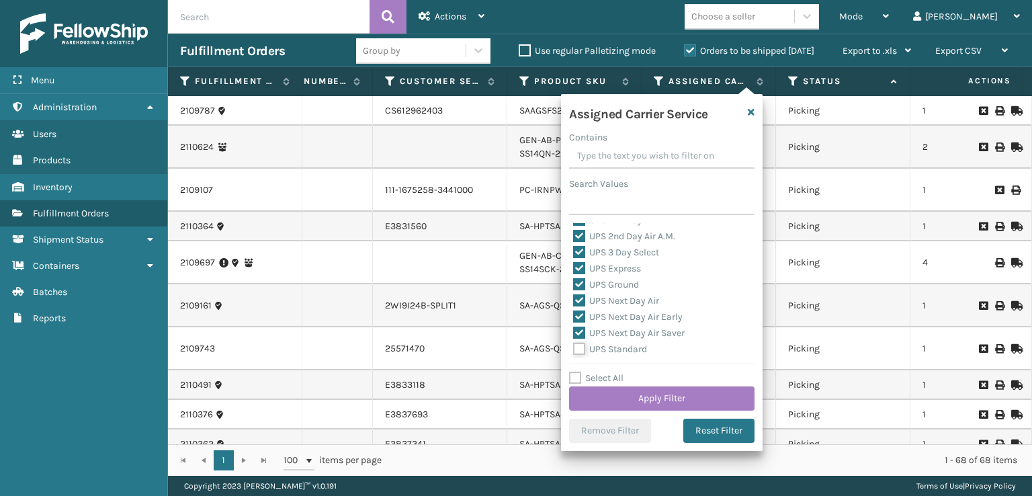
click at [574, 350] on input "UPS Standard" at bounding box center [573, 345] width 1 height 9
checkbox input "true"
click at [581, 301] on label "UPS SurePost 1LB or Greater" at bounding box center [639, 297] width 132 height 11
click at [574, 299] on input "UPS SurePost 1LB or Greater" at bounding box center [573, 294] width 1 height 9
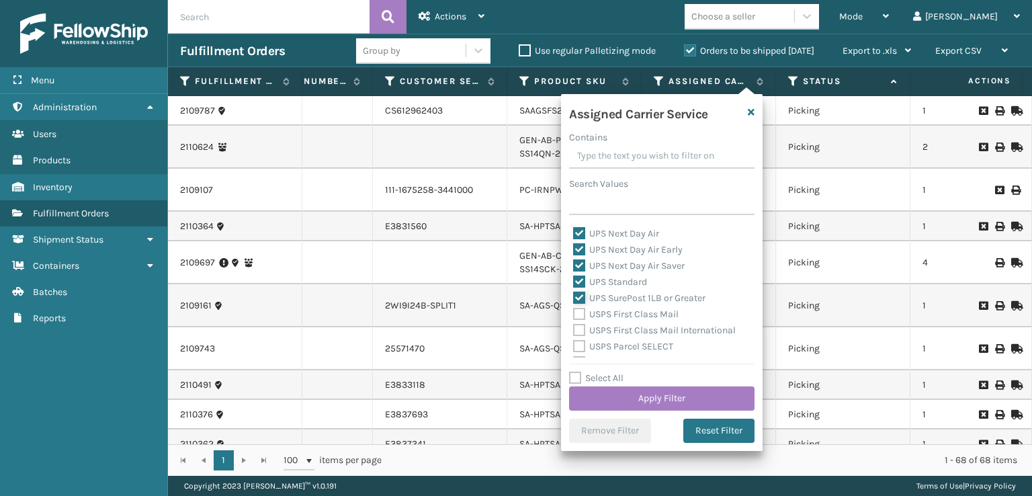
checkbox input "true"
click at [626, 402] on button "Apply Filter" at bounding box center [661, 398] width 185 height 24
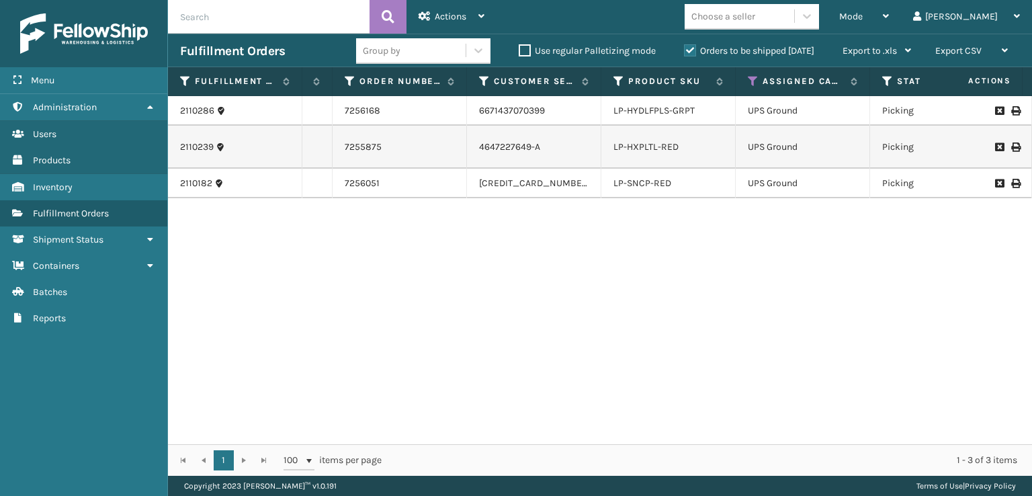
scroll to position [0, 337]
click at [640, 151] on link "LP-HXPLTL-RED" at bounding box center [639, 146] width 65 height 11
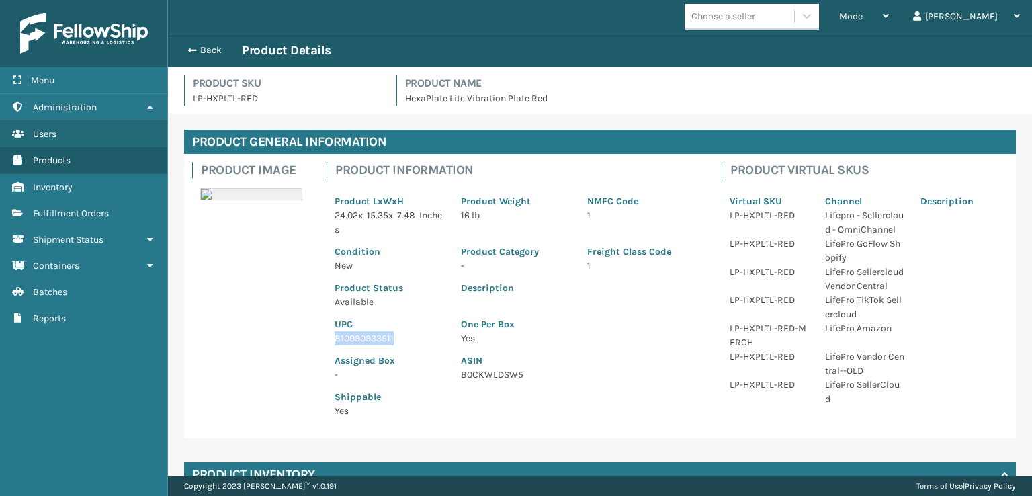
drag, startPoint x: 398, startPoint y: 334, endPoint x: 328, endPoint y: 337, distance: 69.9
click at [328, 337] on div "UPC 810090933511" at bounding box center [390, 327] width 126 height 36
copy p "810090933511"
click at [193, 47] on span "button" at bounding box center [190, 50] width 8 height 9
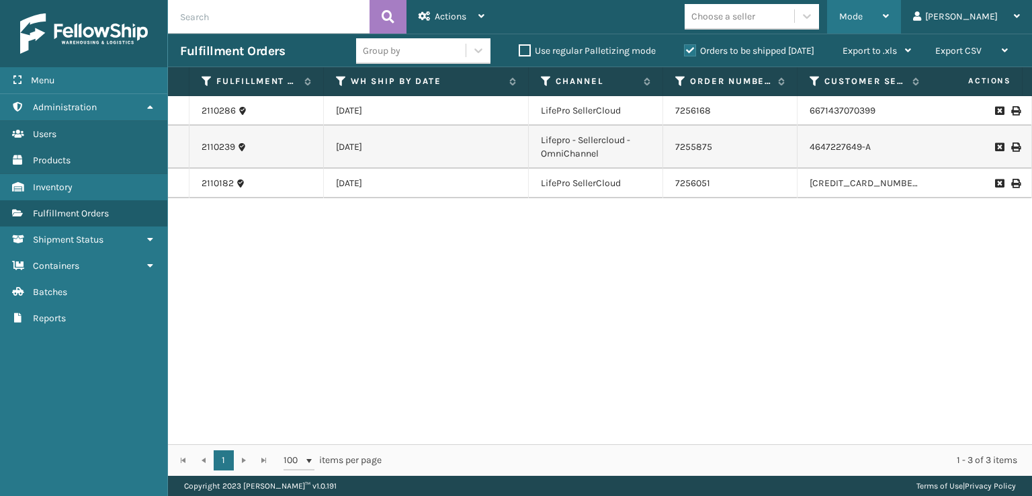
drag, startPoint x: 914, startPoint y: 7, endPoint x: 909, endPoint y: 15, distance: 9.3
click at [889, 9] on div "Mode" at bounding box center [864, 17] width 50 height 34
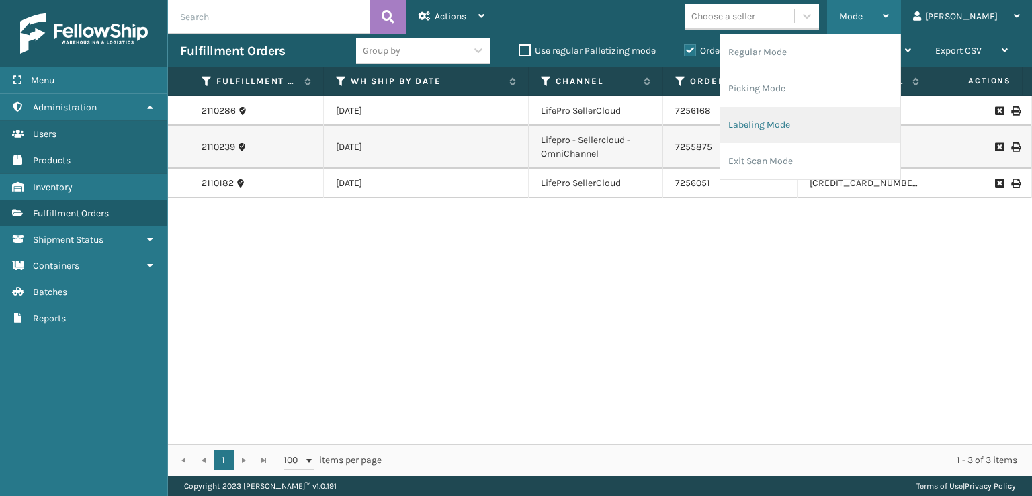
click at [786, 130] on li "Labeling Mode" at bounding box center [810, 125] width 180 height 36
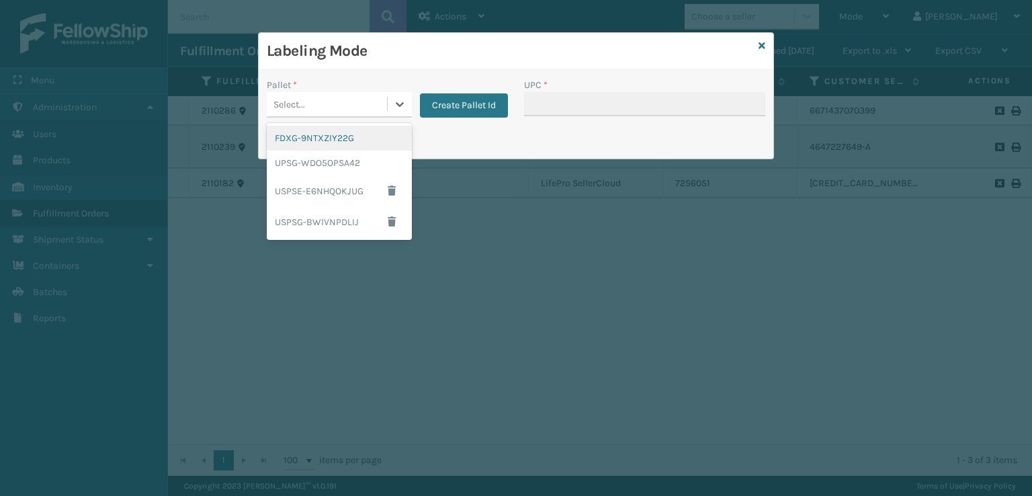
click at [320, 108] on div "Select..." at bounding box center [327, 104] width 120 height 22
click at [313, 163] on div "UPSG-WDO5OPSA42" at bounding box center [339, 163] width 145 height 25
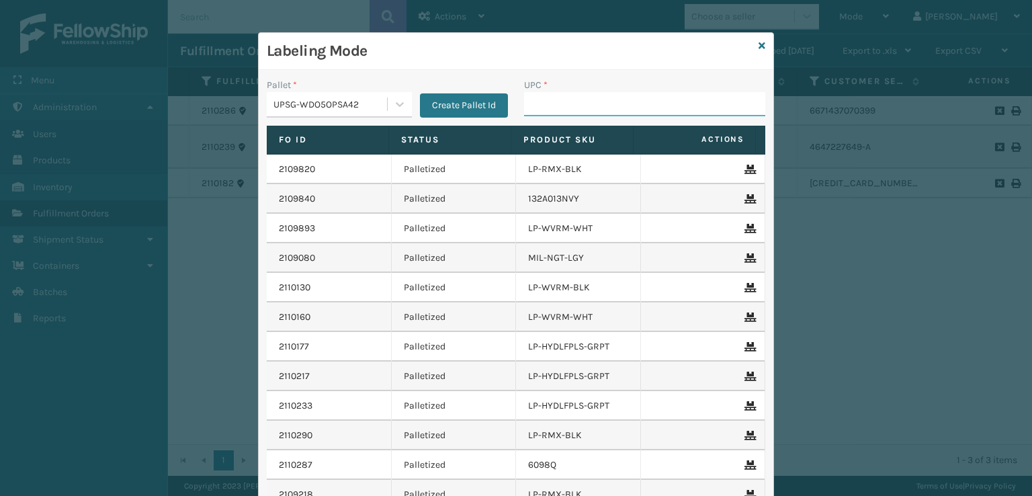
click at [597, 113] on input "UPC *" at bounding box center [644, 104] width 241 height 24
paste input "810090933511"
type input "810090933511"
click at [751, 45] on div "Labeling Mode" at bounding box center [516, 51] width 515 height 37
click at [759, 45] on icon at bounding box center [762, 45] width 7 height 9
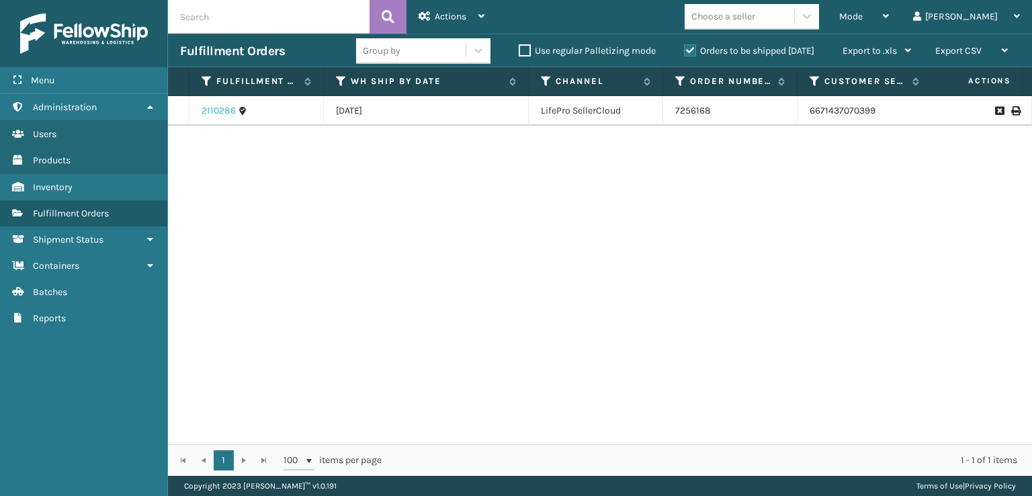
click at [221, 108] on link "2110286" at bounding box center [219, 110] width 34 height 13
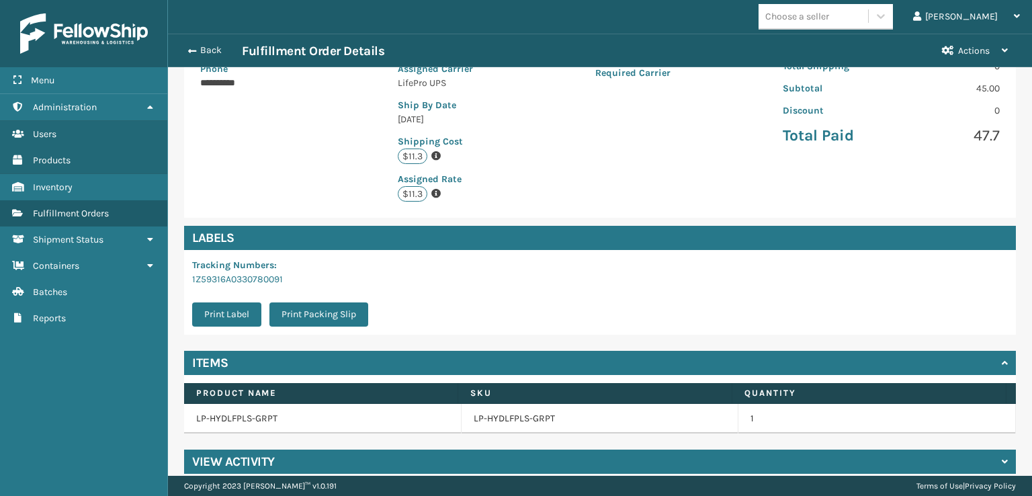
scroll to position [275, 0]
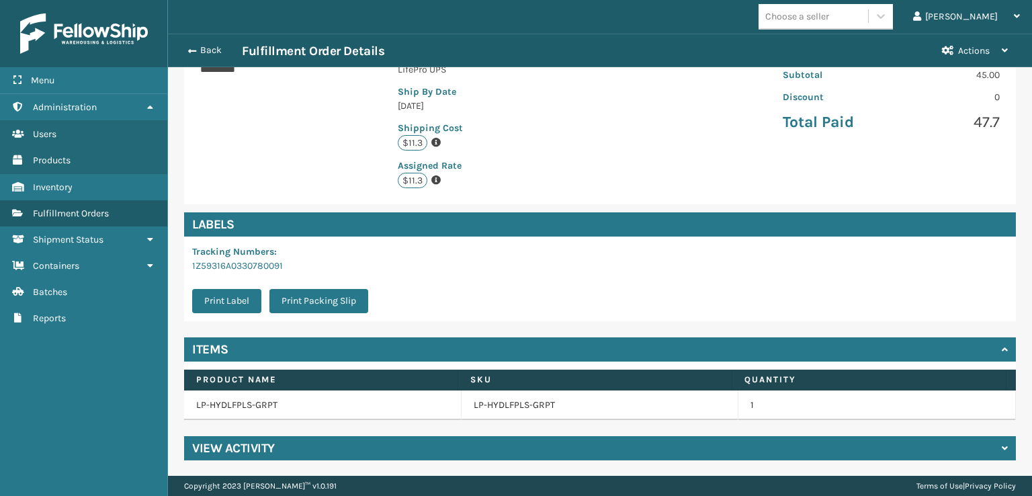
click at [207, 444] on h4 "View Activity" at bounding box center [233, 448] width 83 height 16
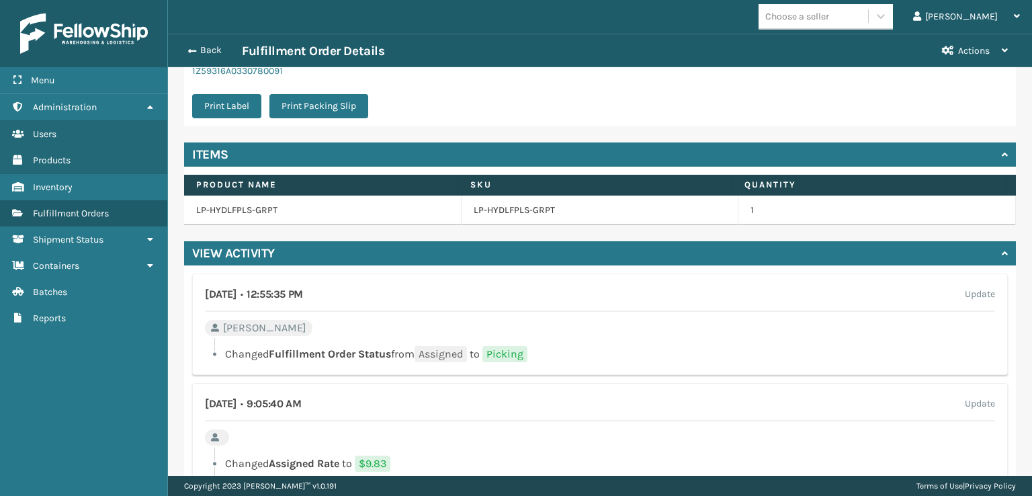
scroll to position [476, 0]
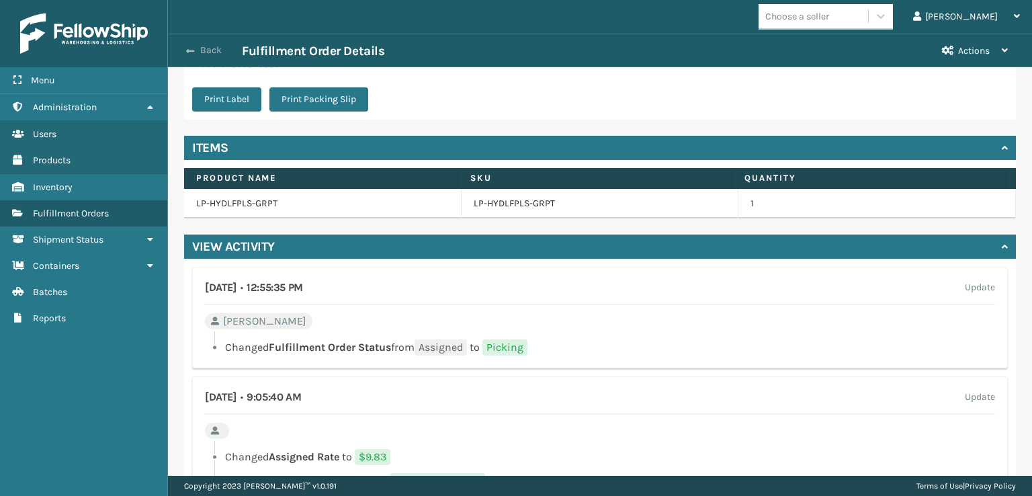
click at [186, 52] on span "button" at bounding box center [190, 50] width 8 height 9
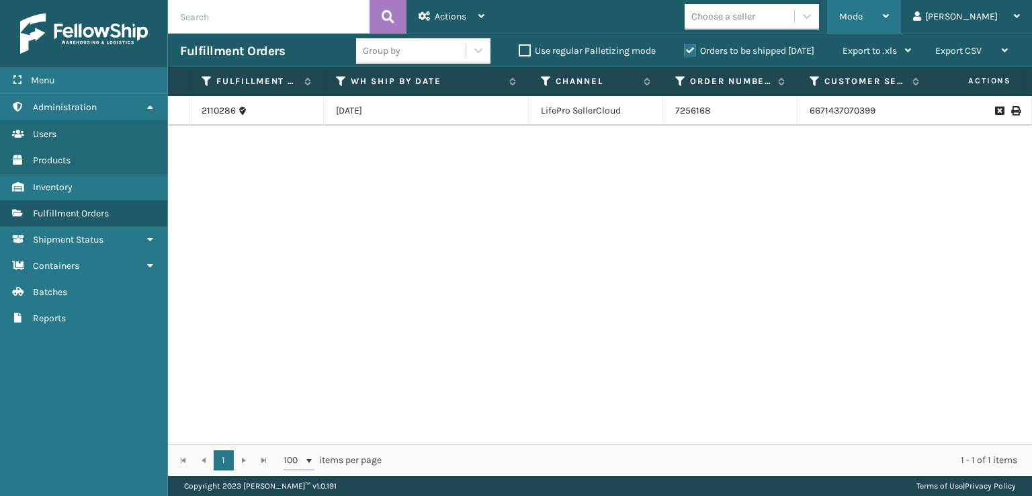
click at [863, 13] on span "Mode" at bounding box center [851, 16] width 24 height 11
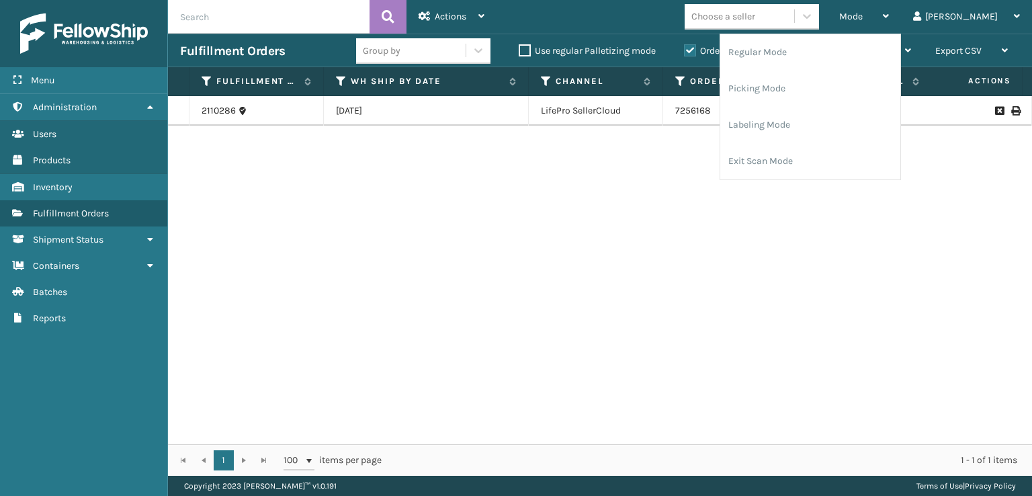
drag, startPoint x: 683, startPoint y: 178, endPoint x: 768, endPoint y: 128, distance: 98.8
click at [699, 168] on div "2110286 [DATE] LifePro SellerCloud 7256168 6671437070399 LP-HYDLFPLS-GRPT UPS G…" at bounding box center [600, 270] width 864 height 348
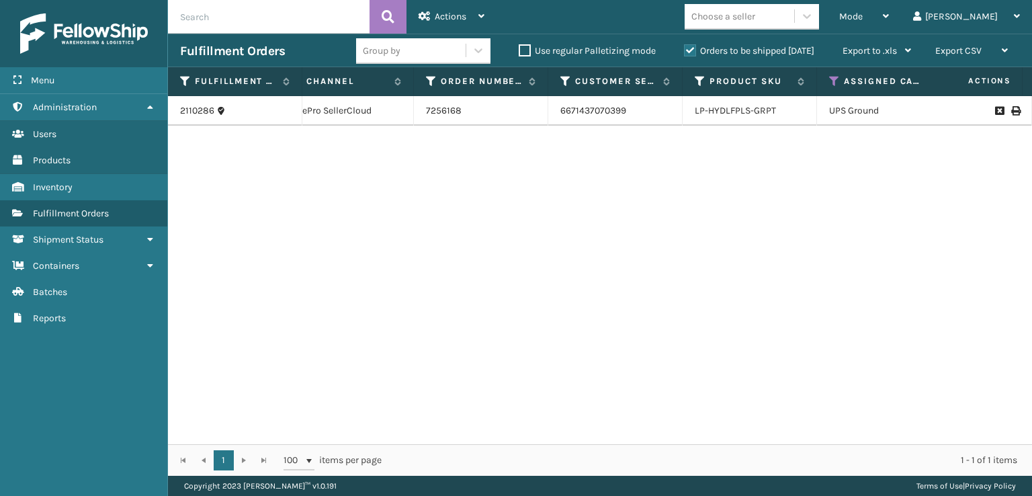
scroll to position [0, 329]
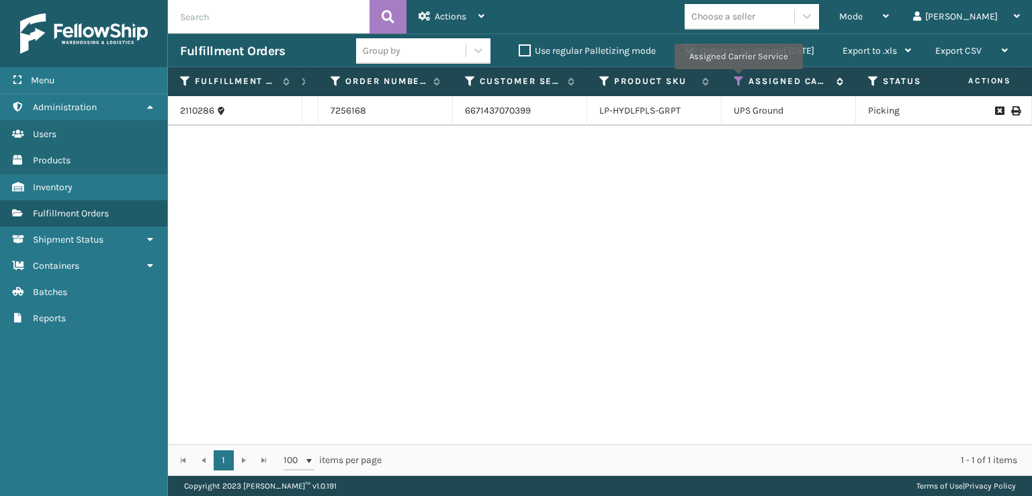
click at [738, 79] on icon at bounding box center [739, 81] width 11 height 12
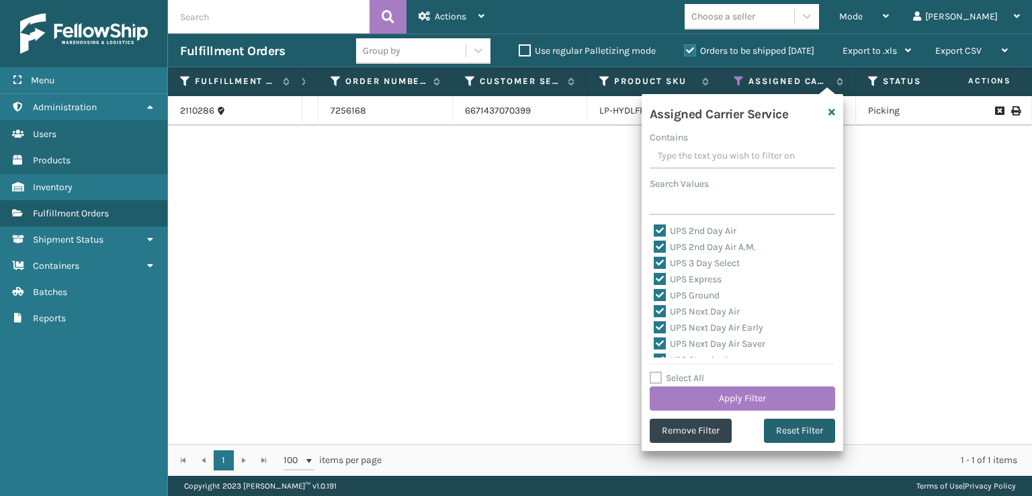
click at [809, 437] on button "Reset Filter" at bounding box center [799, 431] width 71 height 24
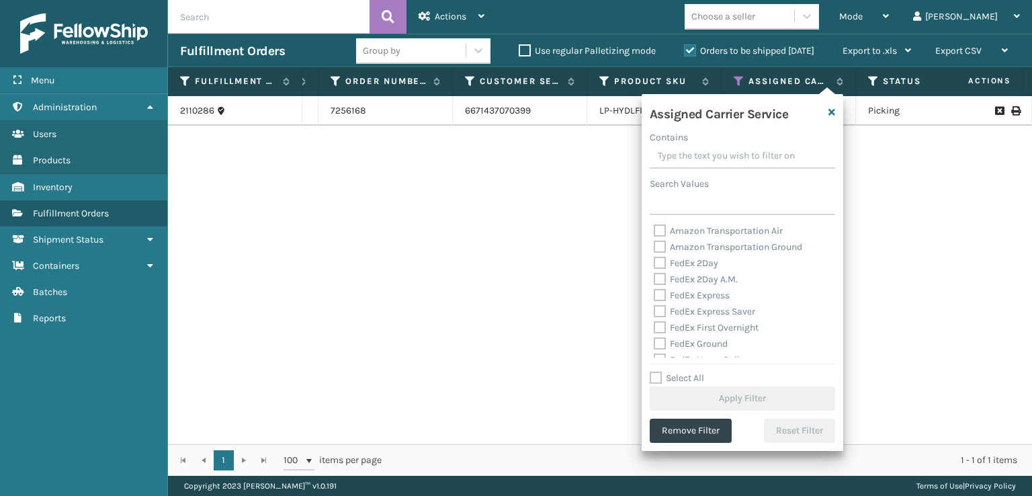
click at [662, 266] on label "FedEx 2Day" at bounding box center [686, 262] width 65 height 11
click at [654, 264] on input "FedEx 2Day" at bounding box center [654, 259] width 1 height 9
checkbox input "true"
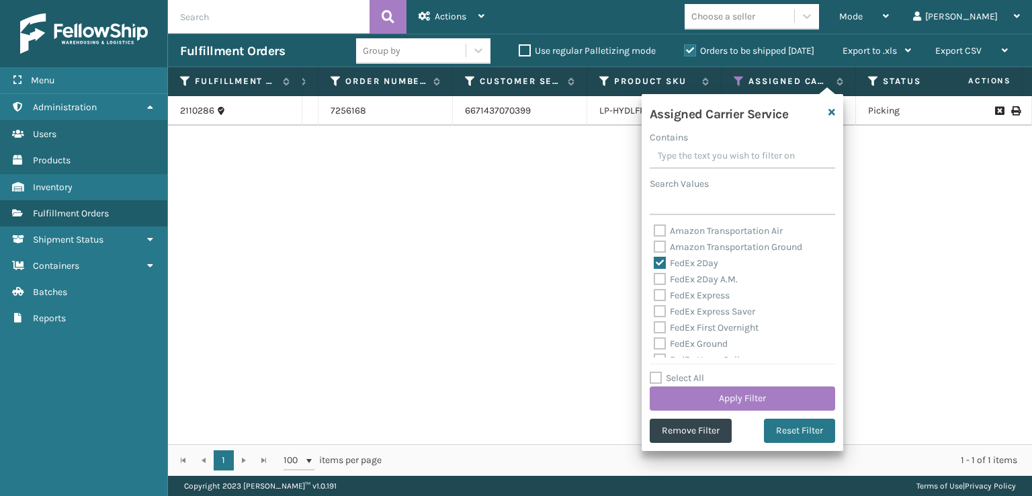
click at [662, 288] on div "FedEx Express" at bounding box center [742, 296] width 177 height 16
click at [656, 281] on label "FedEx 2Day A.M." at bounding box center [696, 278] width 84 height 11
click at [654, 280] on input "FedEx 2Day A.M." at bounding box center [654, 275] width 1 height 9
checkbox input "true"
click at [661, 300] on label "FedEx Express" at bounding box center [692, 295] width 76 height 11
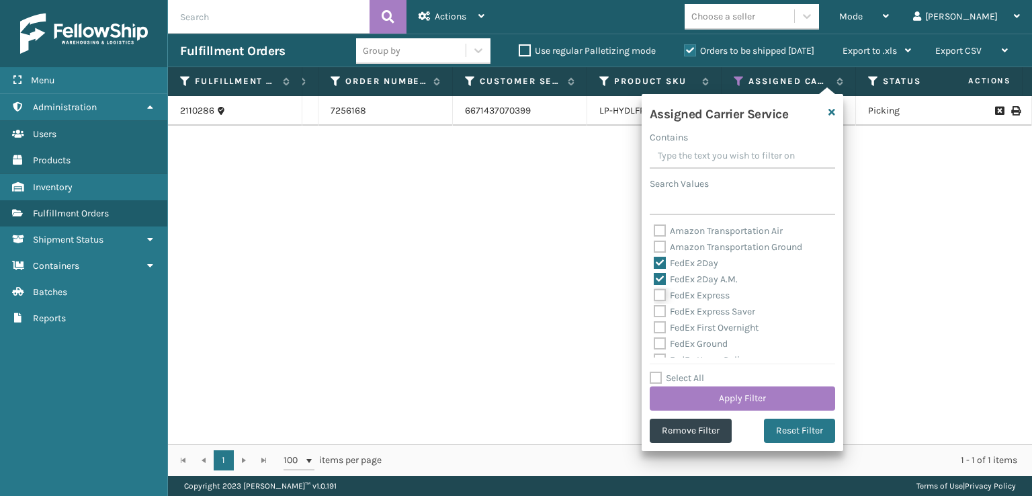
click at [654, 296] on input "FedEx Express" at bounding box center [654, 292] width 1 height 9
checkbox input "true"
drag, startPoint x: 661, startPoint y: 314, endPoint x: 661, endPoint y: 324, distance: 9.4
click at [661, 316] on label "FedEx Express Saver" at bounding box center [704, 311] width 101 height 11
click at [660, 325] on label "FedEx First Overnight" at bounding box center [706, 327] width 105 height 11
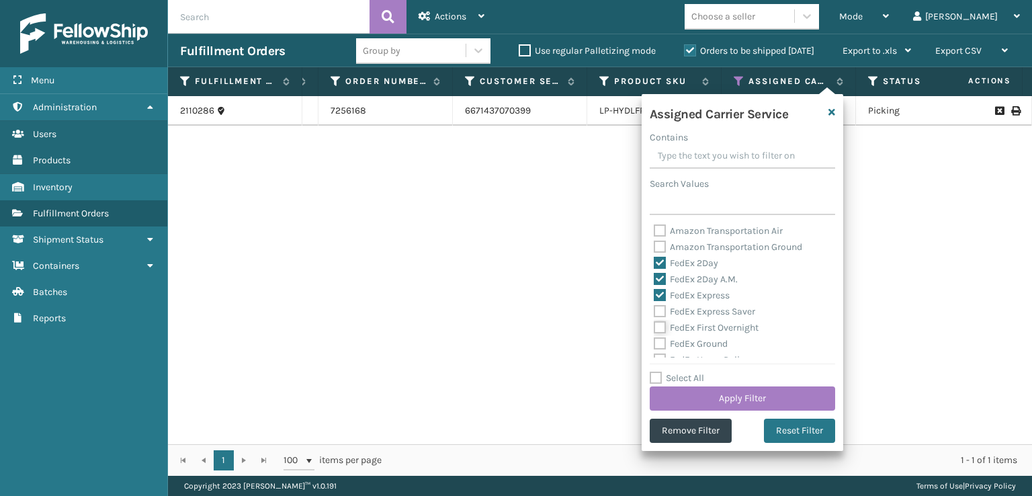
click at [654, 325] on input "FedEx First Overnight" at bounding box center [654, 324] width 1 height 9
checkbox input "true"
click at [660, 318] on div "FedEx Express Saver" at bounding box center [742, 312] width 177 height 16
click at [654, 311] on label "FedEx Express Saver" at bounding box center [704, 311] width 101 height 11
click at [654, 311] on input "FedEx Express Saver" at bounding box center [654, 308] width 1 height 9
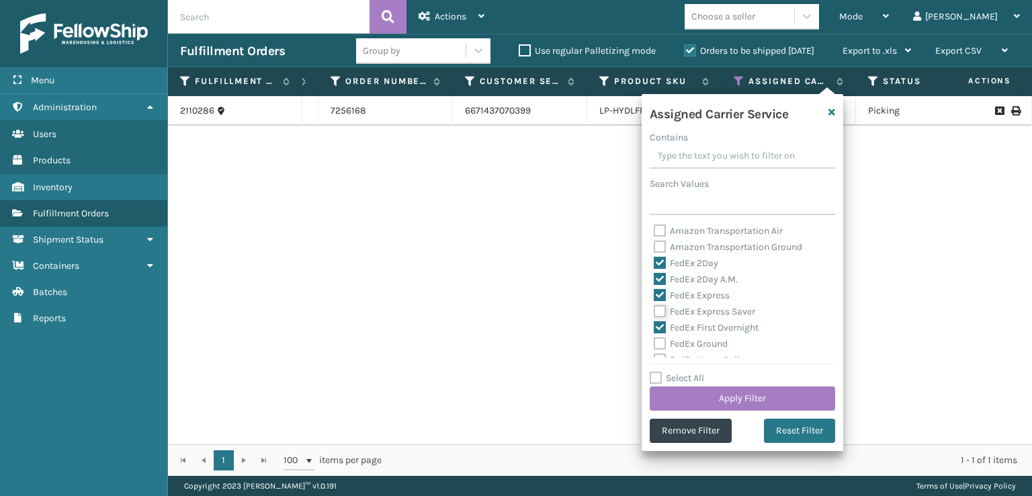
checkbox input "true"
click at [661, 343] on label "FedEx Ground" at bounding box center [691, 343] width 74 height 11
click at [654, 343] on input "FedEx Ground" at bounding box center [654, 340] width 1 height 9
checkbox input "true"
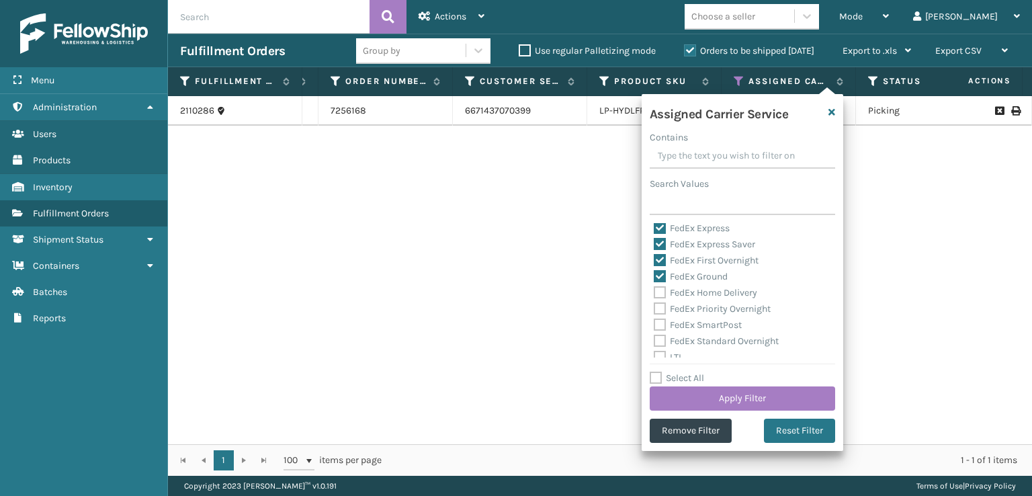
click at [659, 327] on label "FedEx SmartPost" at bounding box center [698, 324] width 88 height 11
click at [654, 326] on input "FedEx SmartPost" at bounding box center [654, 321] width 1 height 9
checkbox input "true"
click at [659, 312] on label "FedEx Priority Overnight" at bounding box center [712, 308] width 117 height 11
click at [654, 310] on input "FedEx Priority Overnight" at bounding box center [654, 305] width 1 height 9
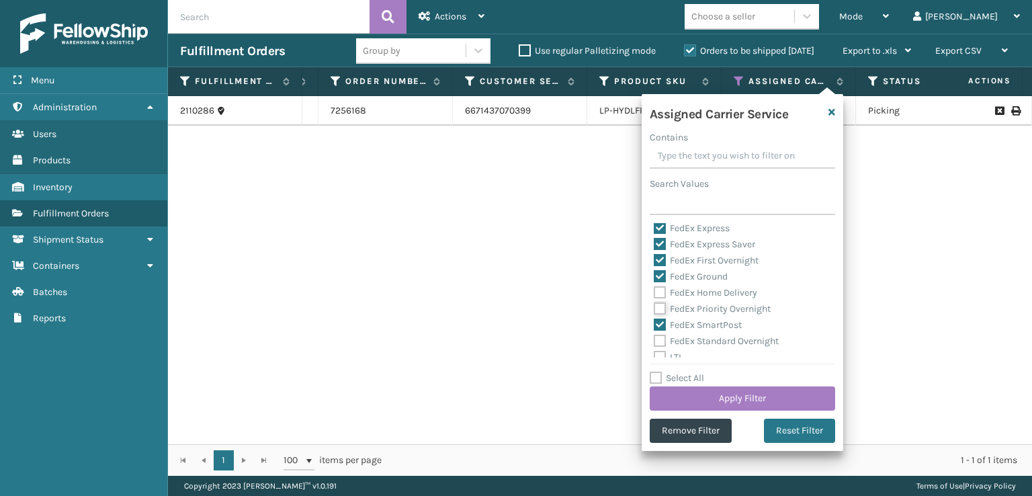
checkbox input "true"
click at [661, 295] on label "FedEx Home Delivery" at bounding box center [705, 292] width 103 height 11
click at [654, 294] on input "FedEx Home Delivery" at bounding box center [654, 289] width 1 height 9
checkbox input "true"
click at [659, 337] on label "FedEx Standard Overnight" at bounding box center [716, 340] width 125 height 11
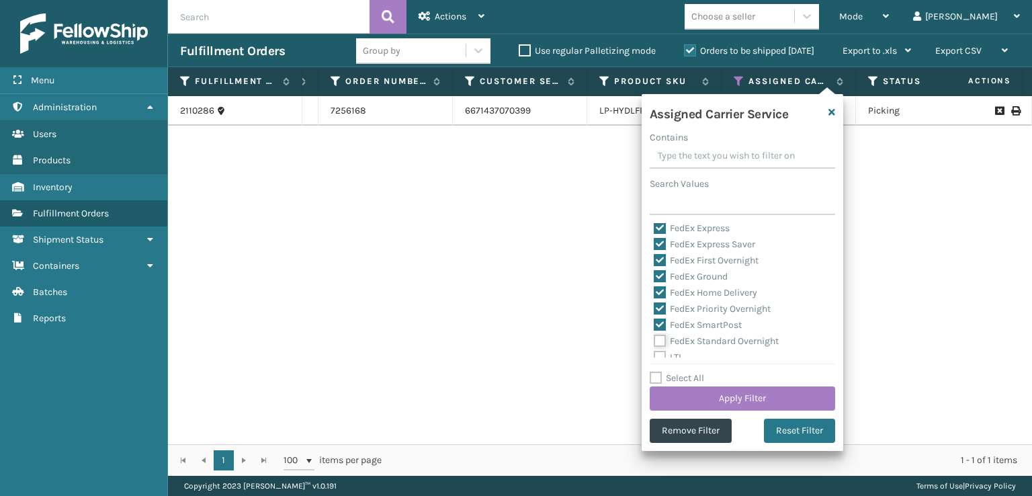
click at [654, 337] on input "FedEx Standard Overnight" at bounding box center [654, 337] width 1 height 9
checkbox input "true"
click at [691, 397] on button "Apply Filter" at bounding box center [742, 398] width 185 height 24
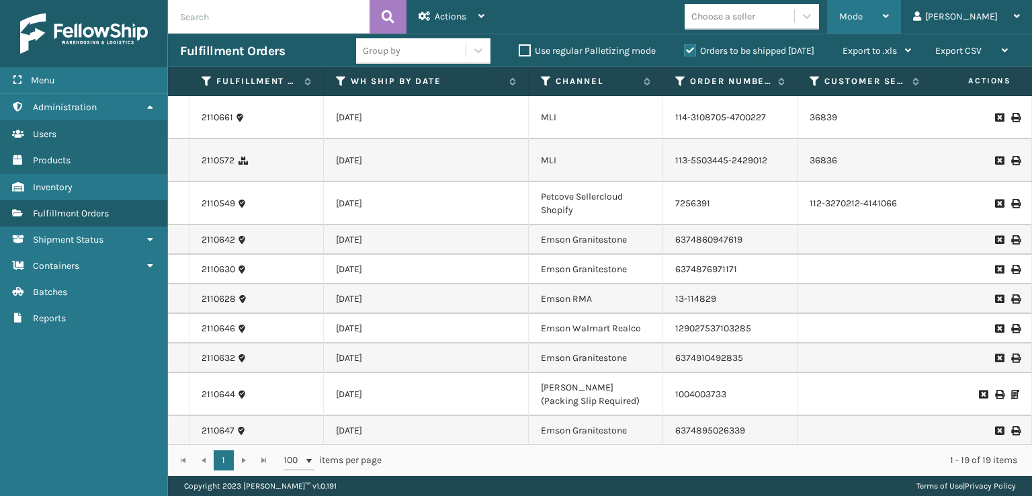
click at [889, 5] on div "Mode" at bounding box center [864, 17] width 50 height 34
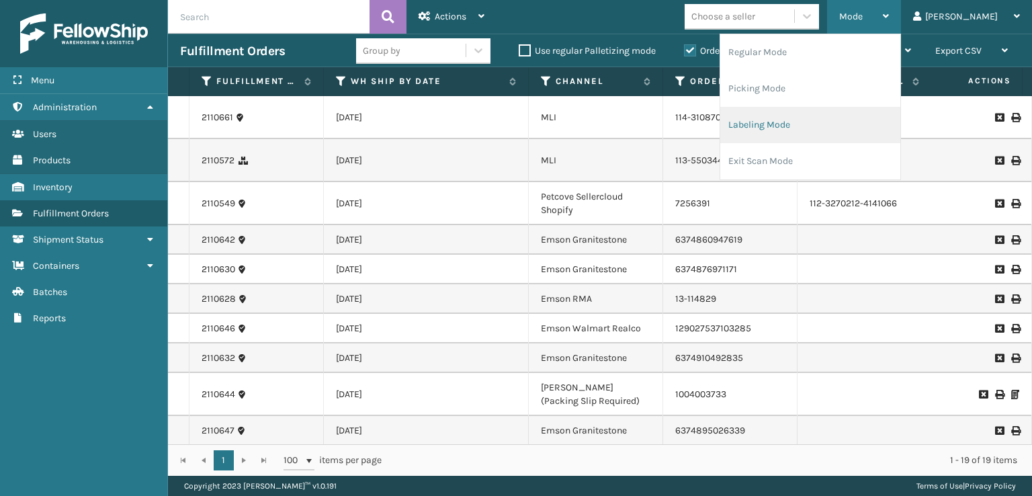
click at [782, 126] on li "Labeling Mode" at bounding box center [810, 125] width 180 height 36
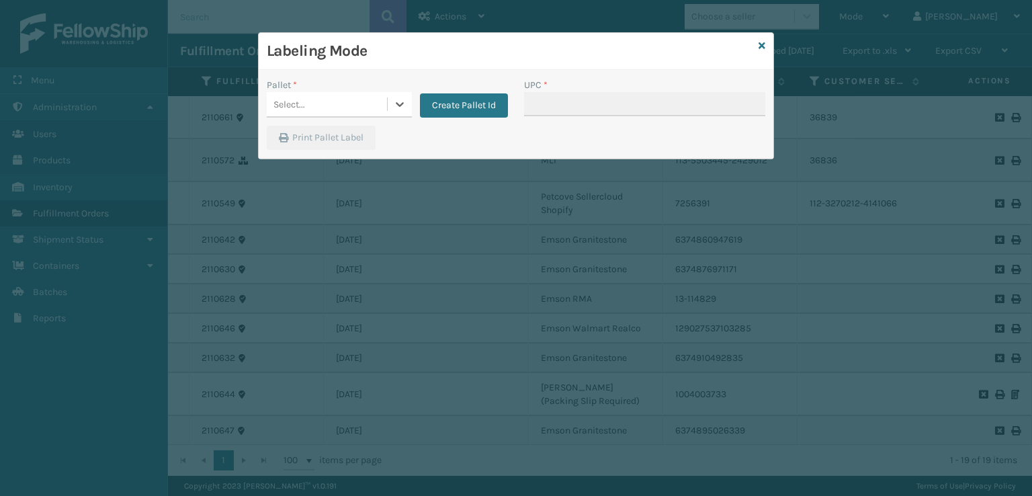
click at [350, 99] on div "Select..." at bounding box center [327, 104] width 120 height 22
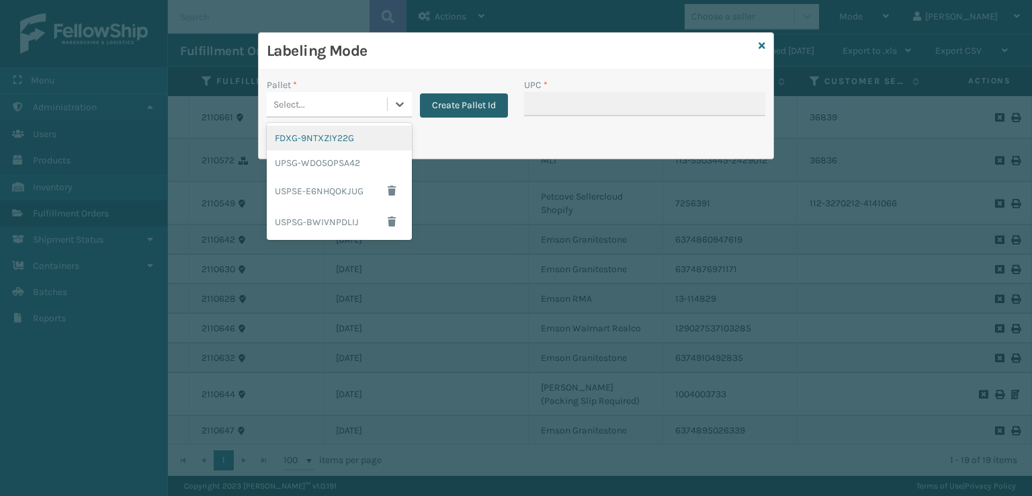
drag, startPoint x: 323, startPoint y: 136, endPoint x: 425, endPoint y: 112, distance: 104.8
click at [328, 134] on div "FDXG-9NTXZIY22G" at bounding box center [339, 138] width 145 height 25
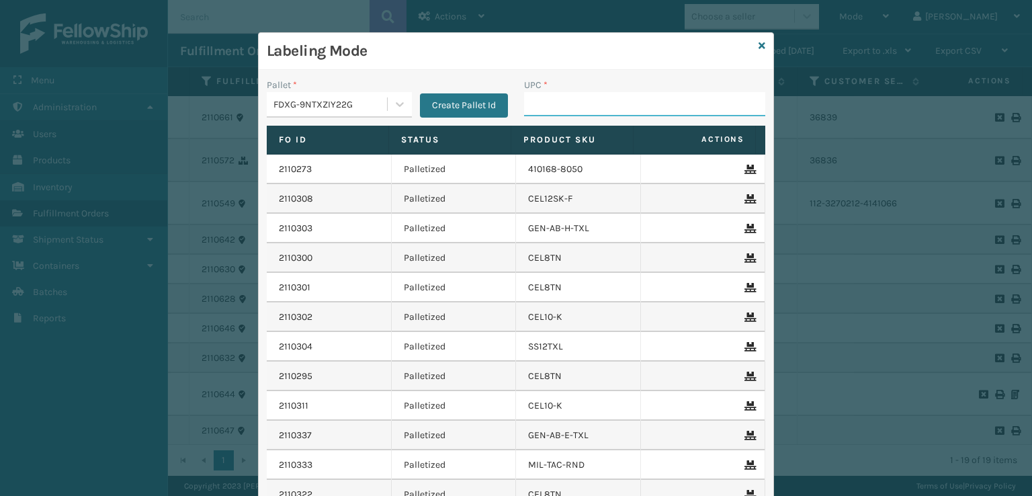
click at [554, 103] on input "UPC *" at bounding box center [644, 104] width 241 height 24
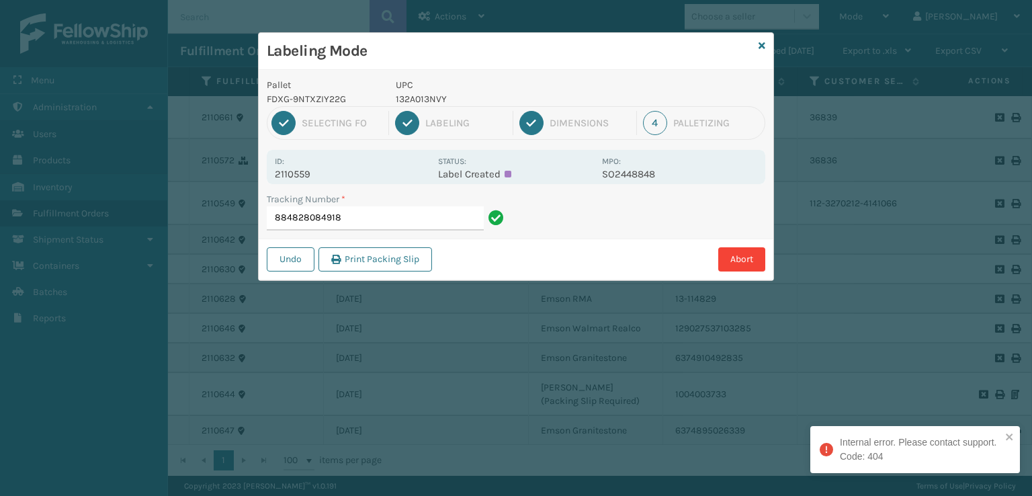
scroll to position [0, 0]
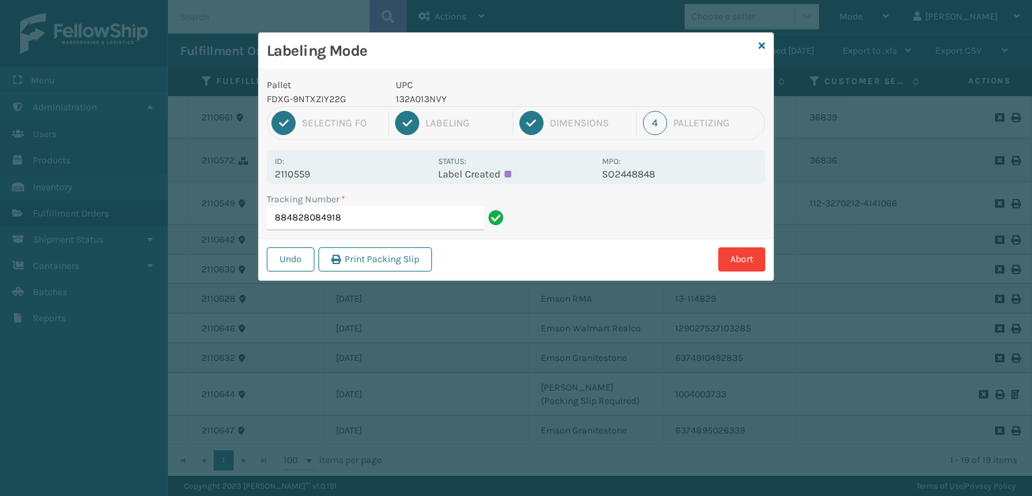
type input "884828084918"
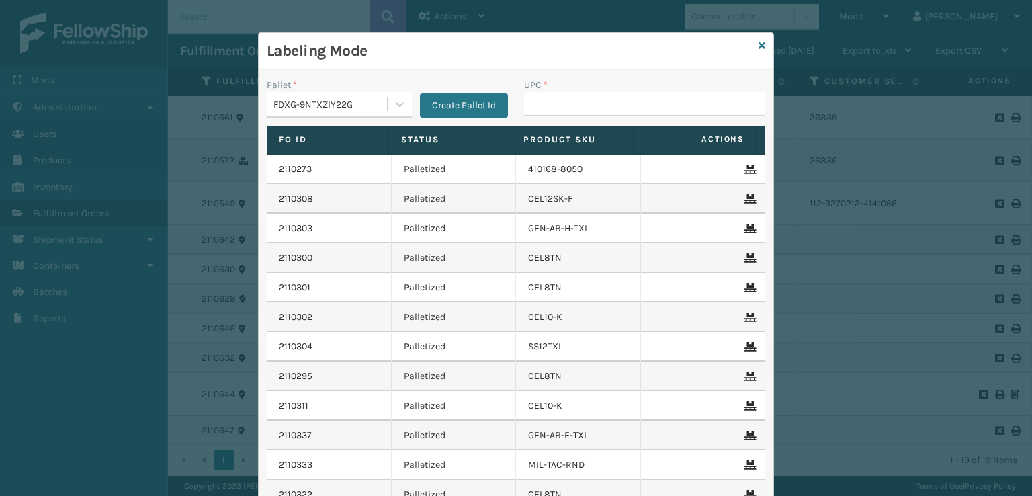
drag, startPoint x: 411, startPoint y: 116, endPoint x: 586, endPoint y: 101, distance: 175.3
click at [583, 104] on input "UPC *" at bounding box center [644, 104] width 241 height 24
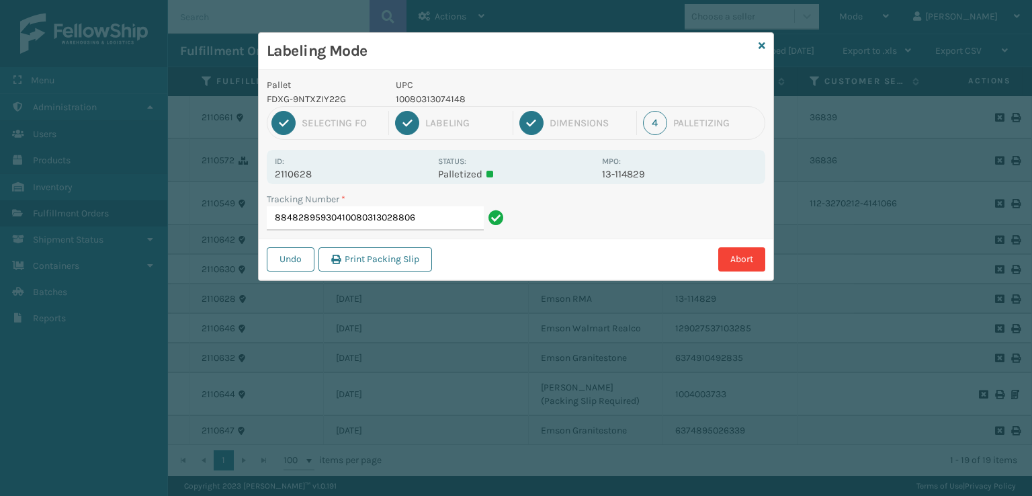
type input "88482895930410080313028806"
type input "884829173390080313023651"
type input "884829184550"
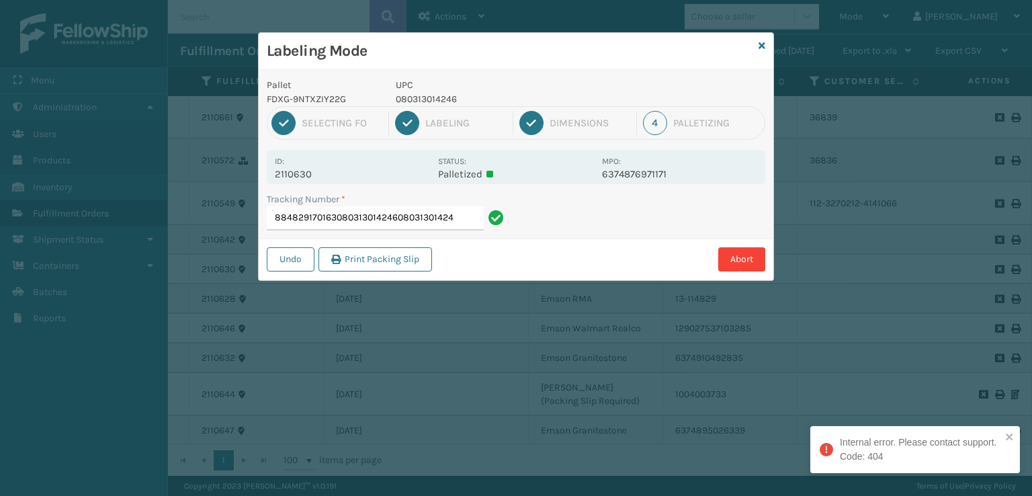
type input "884829170163080313014246080313014246"
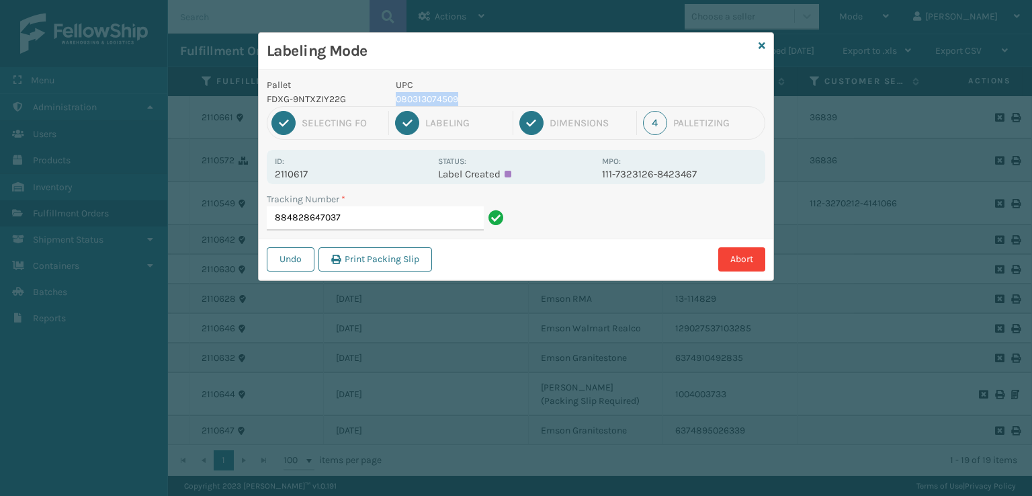
drag, startPoint x: 478, startPoint y: 102, endPoint x: 395, endPoint y: 101, distance: 83.3
click at [396, 101] on p "080313074509" at bounding box center [495, 99] width 198 height 14
copy p "080313074509"
click at [380, 211] on input "884828647037" at bounding box center [375, 218] width 217 height 24
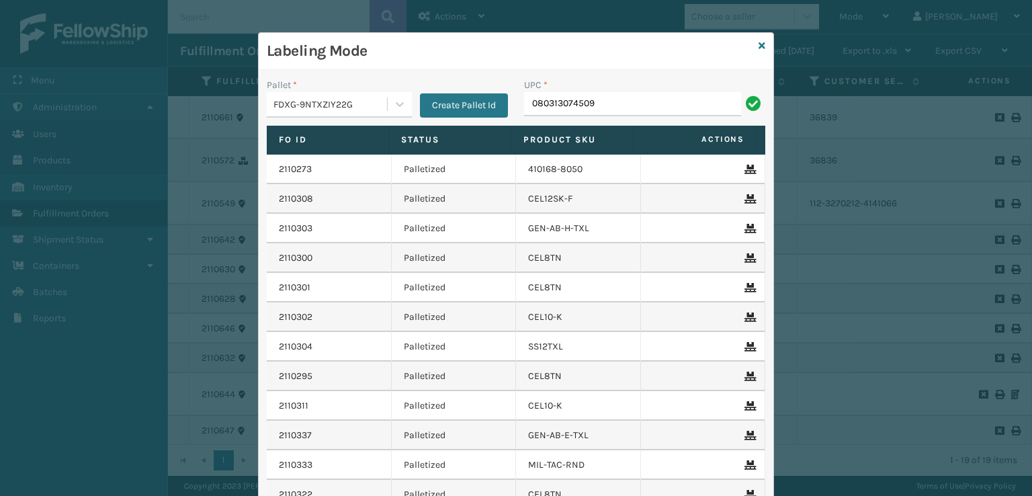
type input "080313074509"
type input "8409885124076"
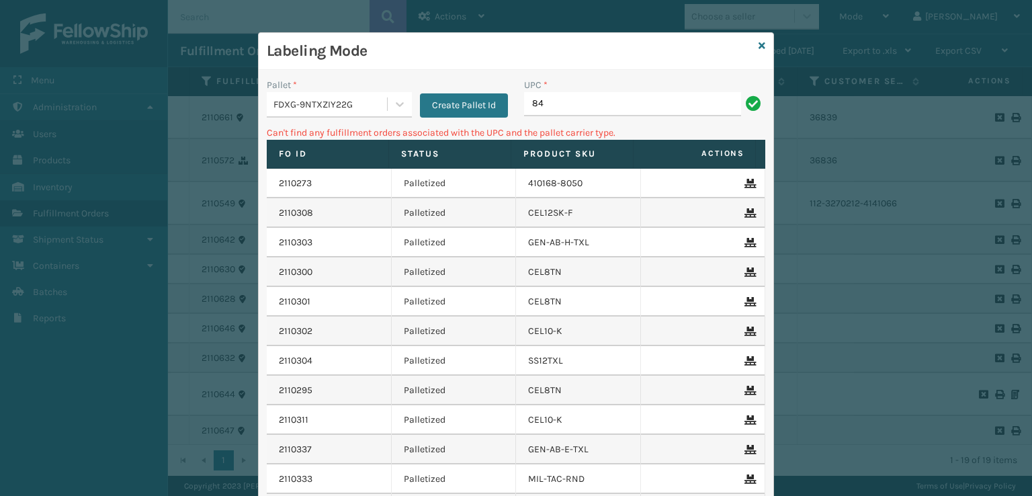
type input "8"
type input "840985124076"
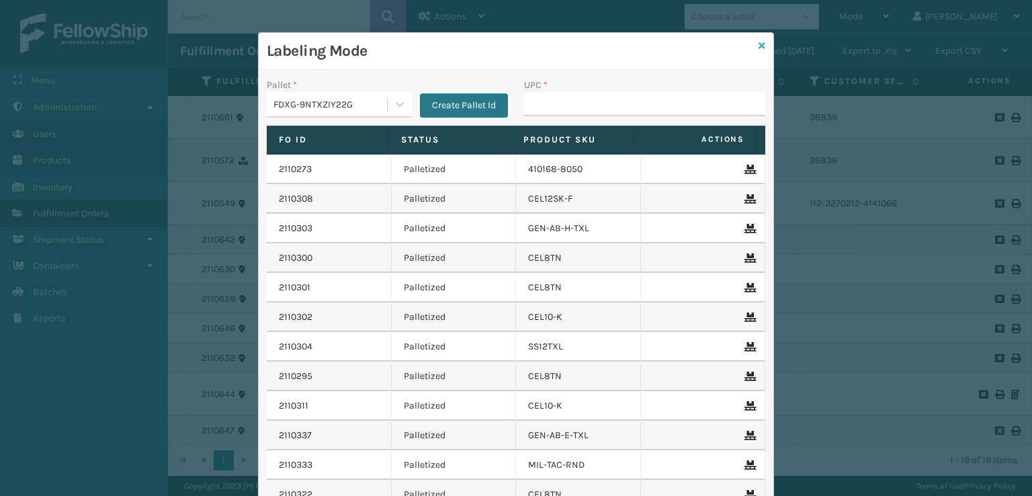
click at [759, 44] on icon at bounding box center [762, 45] width 7 height 9
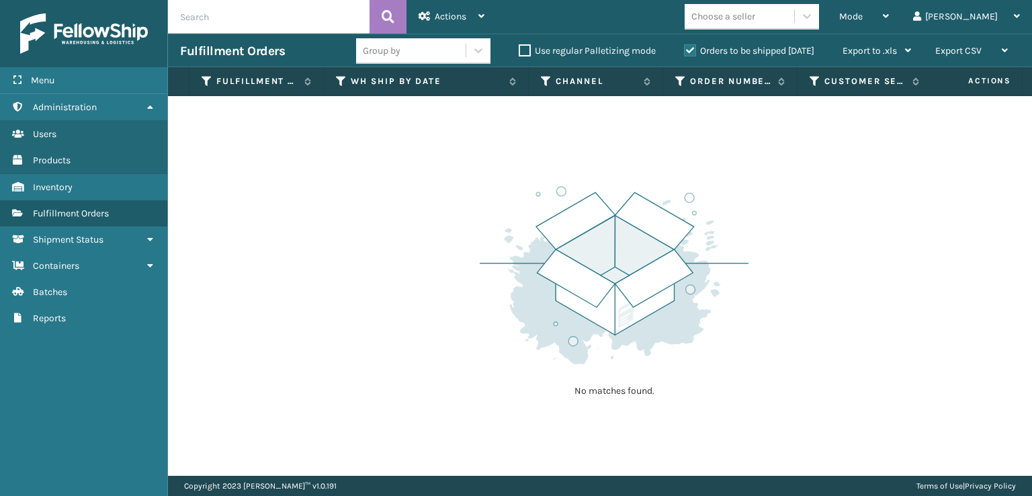
click at [656, 210] on img at bounding box center [614, 275] width 269 height 186
click at [863, 16] on span "Mode" at bounding box center [851, 16] width 24 height 11
click at [437, 15] on span "Actions" at bounding box center [451, 16] width 32 height 11
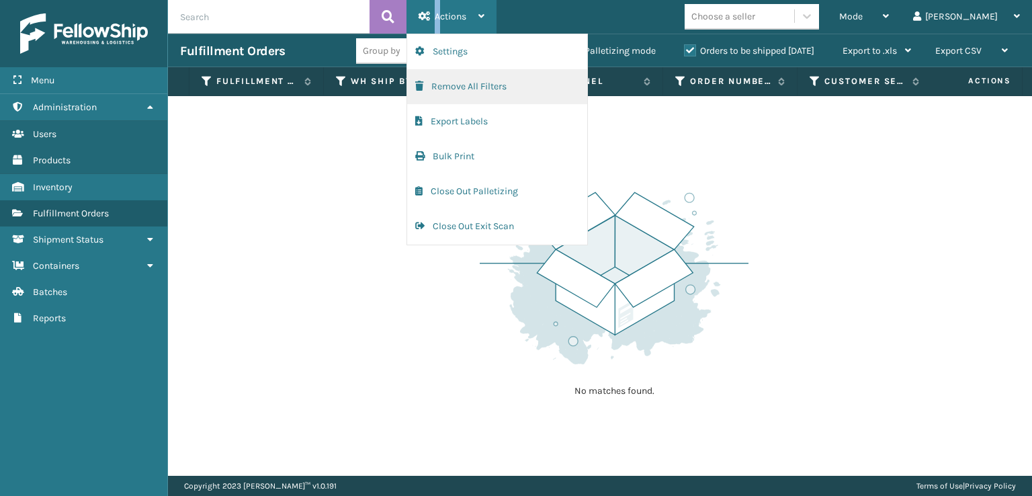
click at [435, 87] on button "Remove All Filters" at bounding box center [497, 86] width 180 height 35
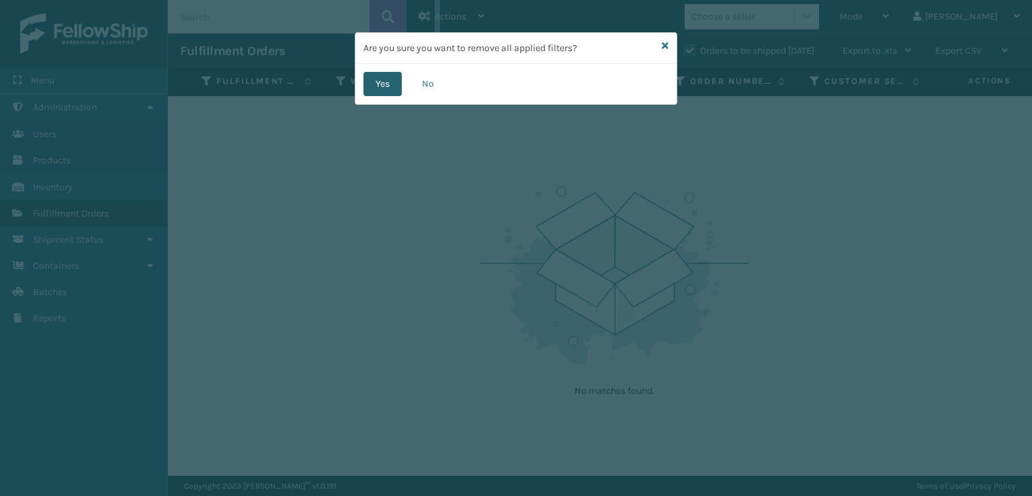
click at [370, 87] on button "Yes" at bounding box center [383, 84] width 38 height 24
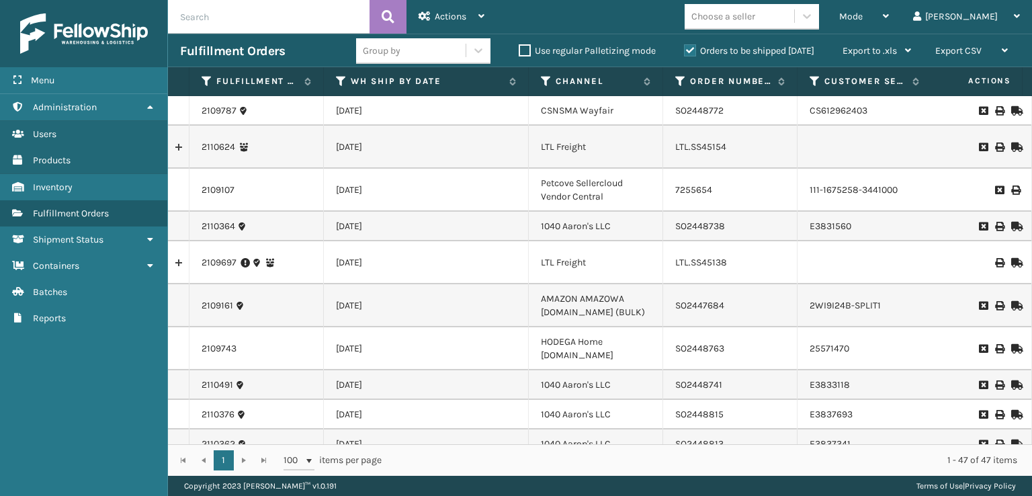
drag, startPoint x: 912, startPoint y: 11, endPoint x: 876, endPoint y: 23, distance: 37.4
click at [863, 12] on span "Mode" at bounding box center [851, 16] width 24 height 11
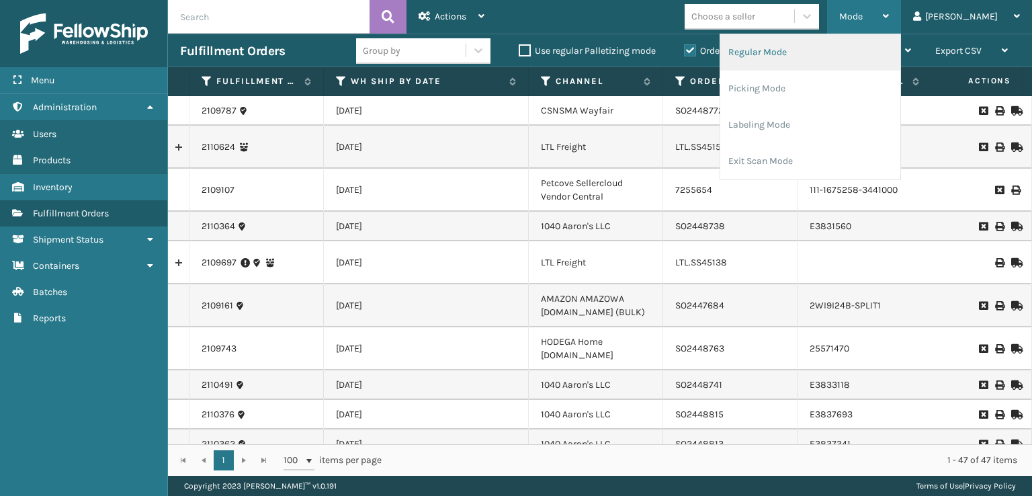
click at [785, 57] on li "Regular Mode" at bounding box center [810, 52] width 180 height 36
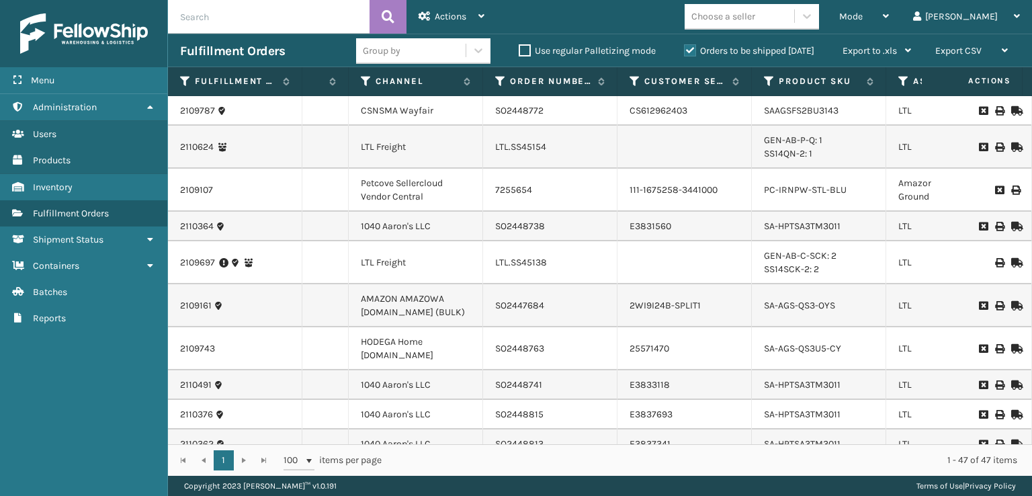
scroll to position [0, 237]
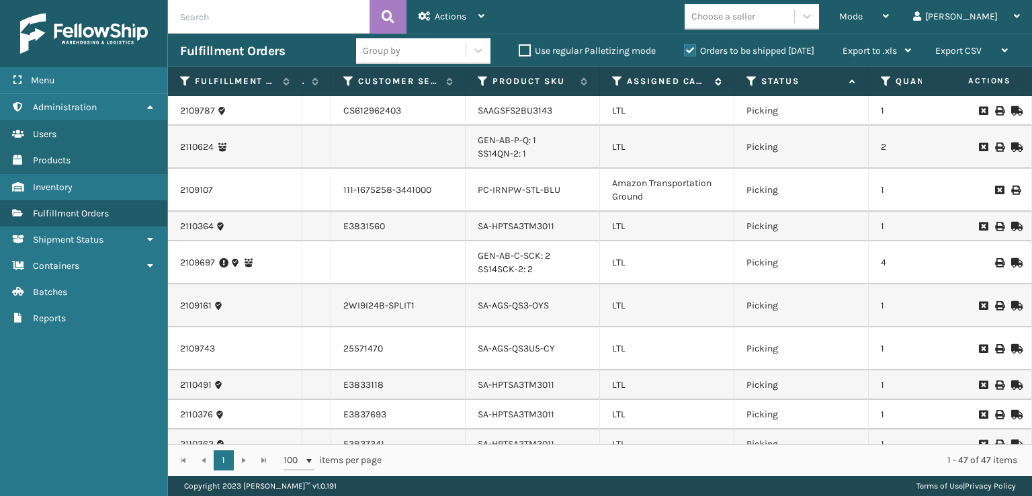
click at [614, 82] on icon at bounding box center [617, 81] width 11 height 12
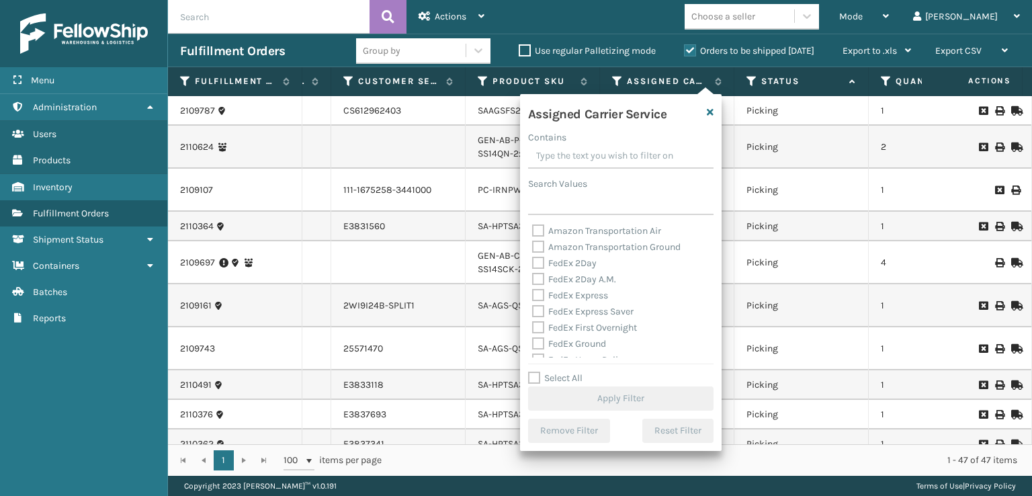
click at [543, 266] on label "FedEx 2Day" at bounding box center [564, 262] width 65 height 11
click at [533, 264] on input "FedEx 2Day" at bounding box center [532, 259] width 1 height 9
checkbox input "true"
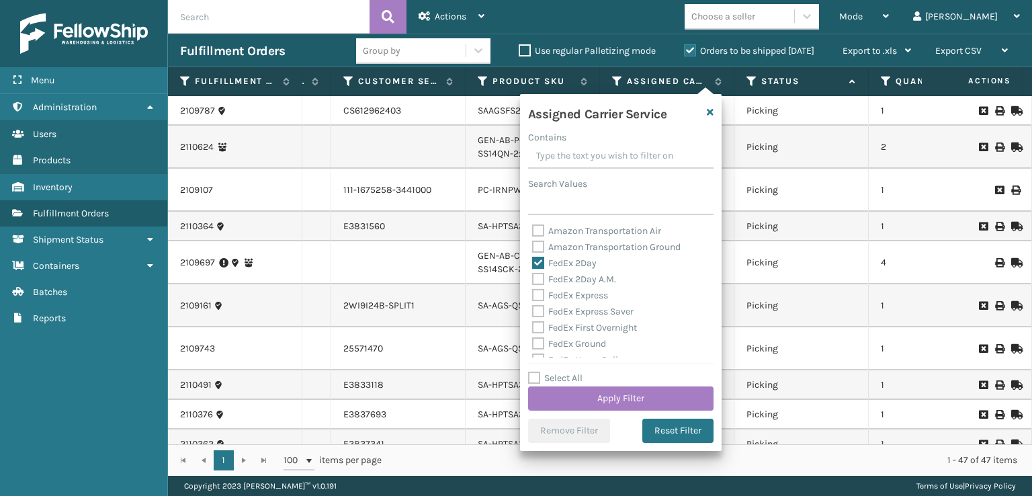
click at [544, 280] on label "FedEx 2Day A.M." at bounding box center [574, 278] width 84 height 11
click at [533, 280] on input "FedEx 2Day A.M." at bounding box center [532, 275] width 1 height 9
checkbox input "true"
drag, startPoint x: 539, startPoint y: 294, endPoint x: 541, endPoint y: 305, distance: 11.6
click at [540, 293] on label "FedEx Express" at bounding box center [570, 295] width 76 height 11
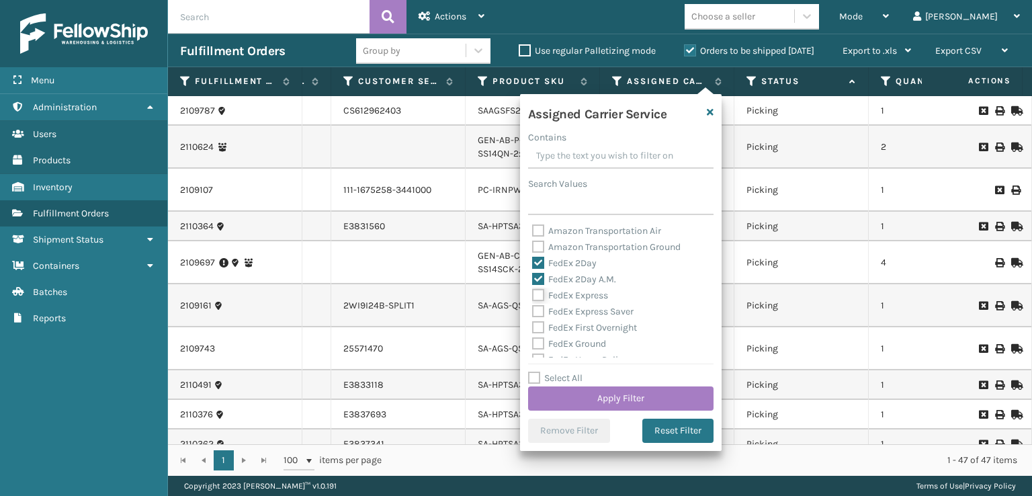
click at [533, 293] on input "FedEx Express" at bounding box center [532, 292] width 1 height 9
checkbox input "true"
click at [541, 307] on label "FedEx Express Saver" at bounding box center [582, 311] width 101 height 11
click at [533, 307] on input "FedEx Express Saver" at bounding box center [532, 308] width 1 height 9
checkbox input "true"
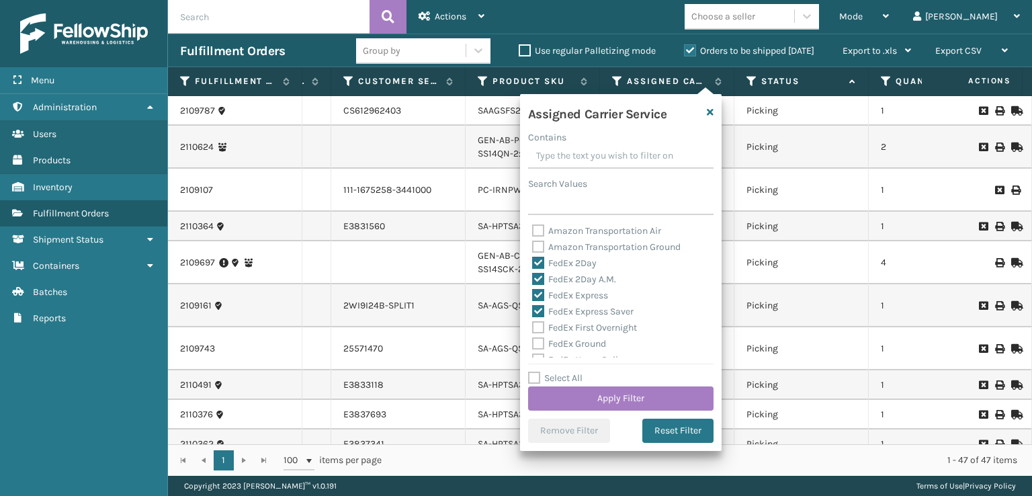
click at [535, 326] on label "FedEx First Overnight" at bounding box center [584, 327] width 105 height 11
click at [533, 326] on input "FedEx First Overnight" at bounding box center [532, 324] width 1 height 9
checkbox input "true"
click at [540, 345] on label "FedEx Ground" at bounding box center [569, 343] width 74 height 11
click at [533, 345] on input "FedEx Ground" at bounding box center [532, 340] width 1 height 9
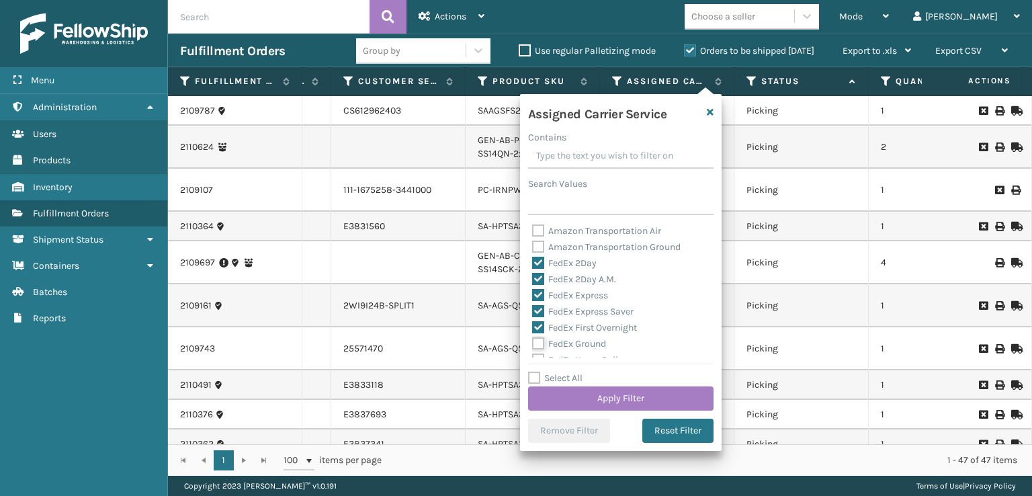
checkbox input "true"
click at [535, 292] on label "FedEx Home Delivery" at bounding box center [583, 292] width 103 height 11
click at [533, 292] on input "FedEx Home Delivery" at bounding box center [532, 289] width 1 height 9
checkbox input "true"
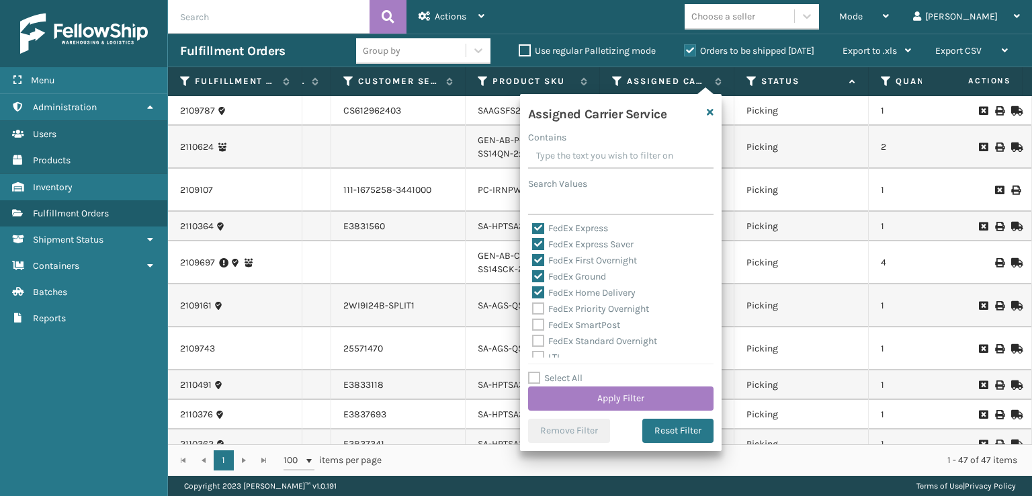
click at [536, 312] on label "FedEx Priority Overnight" at bounding box center [590, 308] width 117 height 11
drag, startPoint x: 539, startPoint y: 329, endPoint x: 540, endPoint y: 322, distance: 6.9
click at [539, 328] on label "FedEx SmartPost" at bounding box center [576, 324] width 88 height 11
click at [533, 326] on input "FedEx SmartPost" at bounding box center [532, 321] width 1 height 9
checkbox input "true"
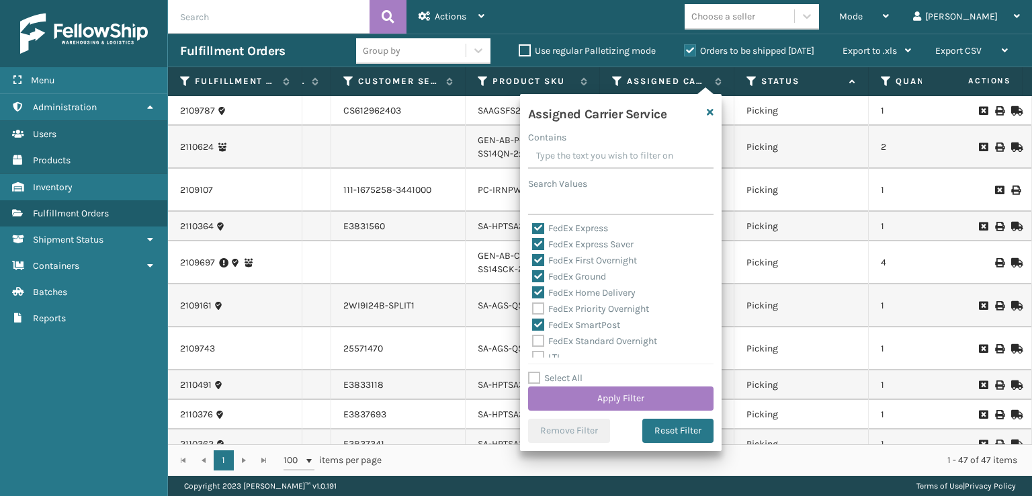
click at [540, 309] on label "FedEx Priority Overnight" at bounding box center [590, 308] width 117 height 11
click at [533, 309] on input "FedEx Priority Overnight" at bounding box center [532, 305] width 1 height 9
checkbox input "true"
click at [537, 339] on label "FedEx Standard Overnight" at bounding box center [594, 340] width 125 height 11
click at [533, 339] on input "FedEx Standard Overnight" at bounding box center [532, 337] width 1 height 9
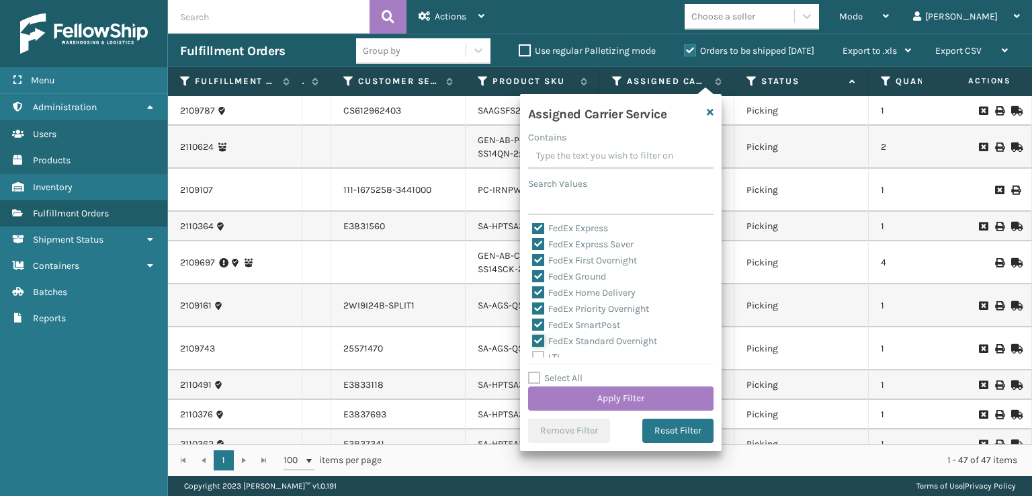
checkbox input "true"
click at [575, 400] on button "Apply Filter" at bounding box center [620, 398] width 185 height 24
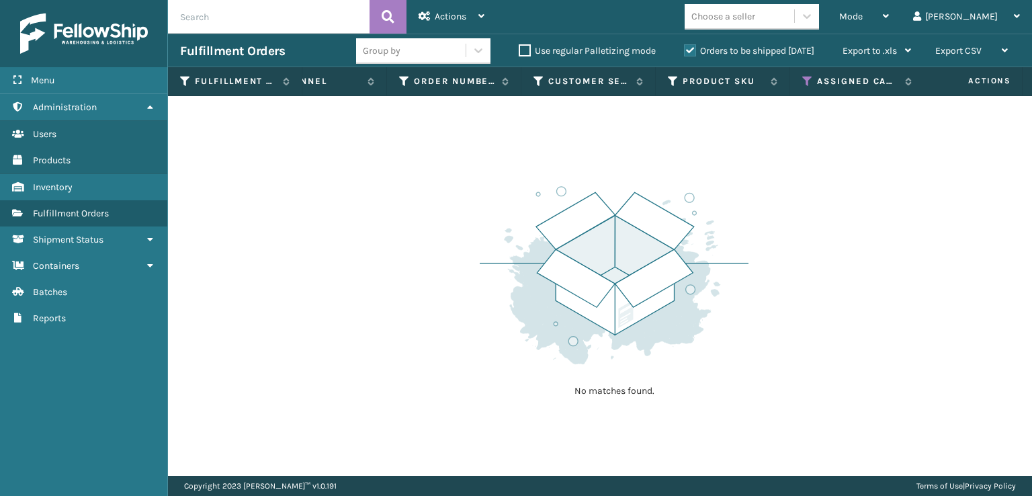
scroll to position [0, 343]
click at [863, 79] on th "Status" at bounding box center [920, 81] width 134 height 29
click at [871, 79] on icon at bounding box center [870, 81] width 11 height 12
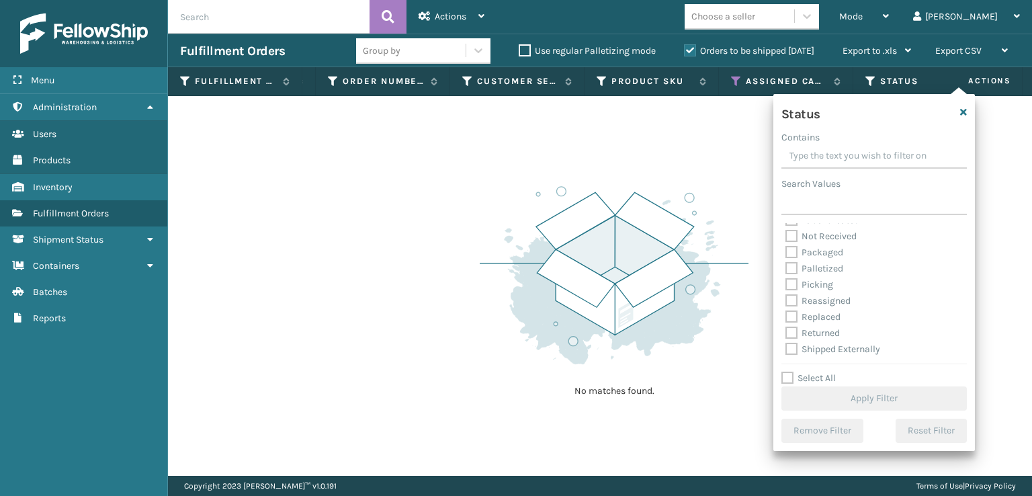
drag, startPoint x: 790, startPoint y: 280, endPoint x: 812, endPoint y: 347, distance: 69.9
click at [792, 284] on label "Picking" at bounding box center [810, 284] width 48 height 11
click at [786, 284] on input "Picking" at bounding box center [786, 281] width 1 height 9
checkbox input "true"
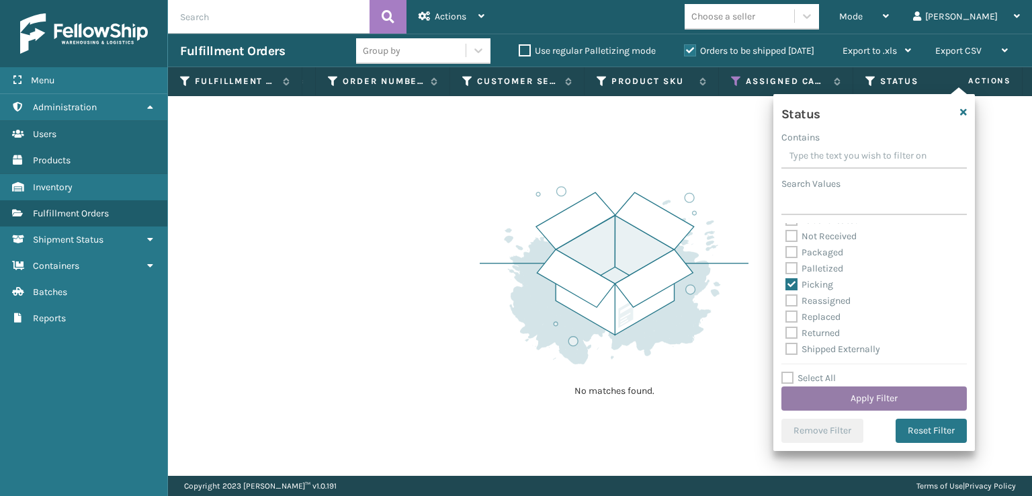
click at [830, 397] on button "Apply Filter" at bounding box center [873, 398] width 185 height 24
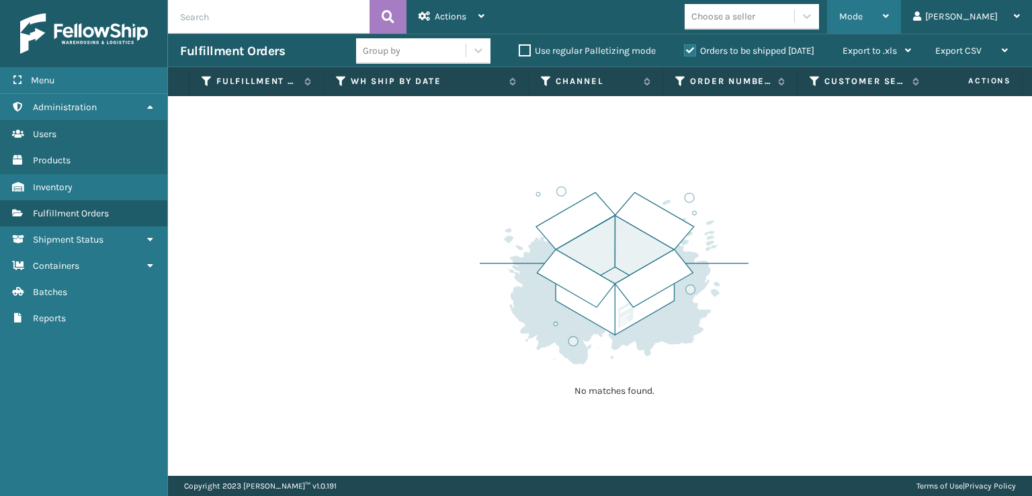
click at [863, 11] on span "Mode" at bounding box center [851, 16] width 24 height 11
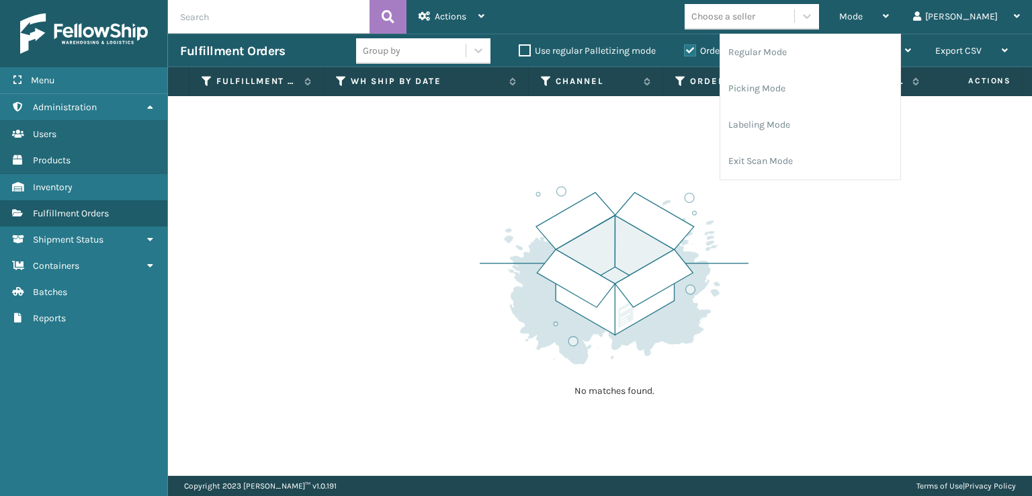
drag, startPoint x: 731, startPoint y: 146, endPoint x: 736, endPoint y: 138, distance: 9.3
click at [732, 140] on div "No matches found." at bounding box center [600, 286] width 864 height 380
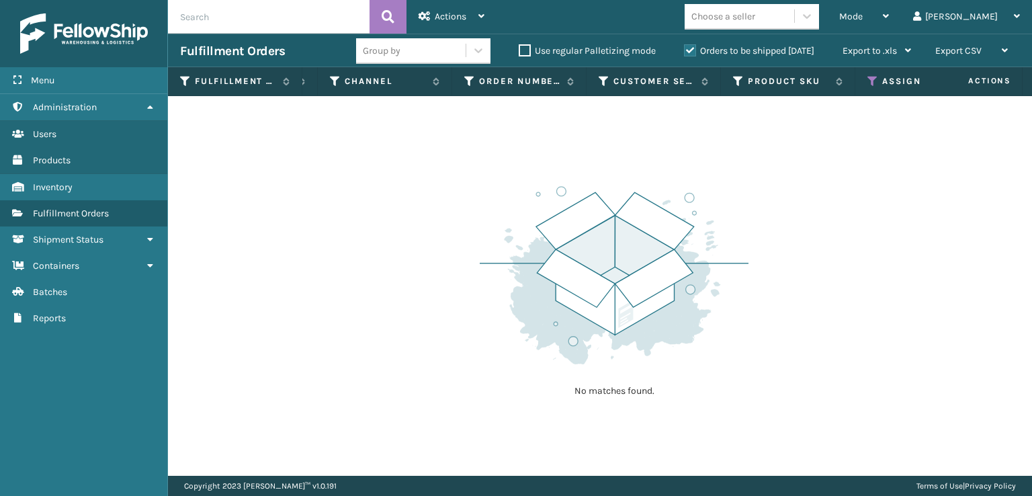
click at [863, 79] on th "Assigned Carrier Service" at bounding box center [922, 81] width 134 height 29
click at [870, 80] on icon at bounding box center [872, 81] width 11 height 12
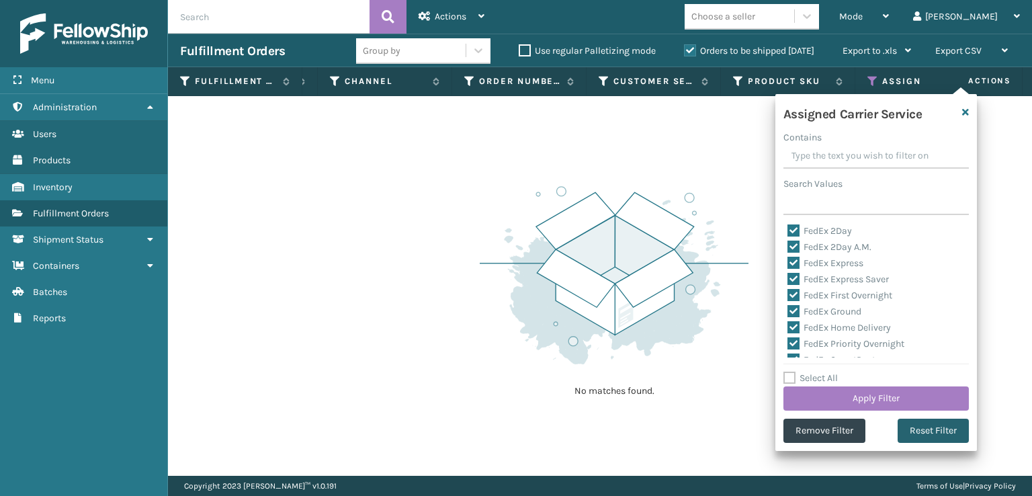
click at [950, 431] on button "Reset Filter" at bounding box center [933, 431] width 71 height 24
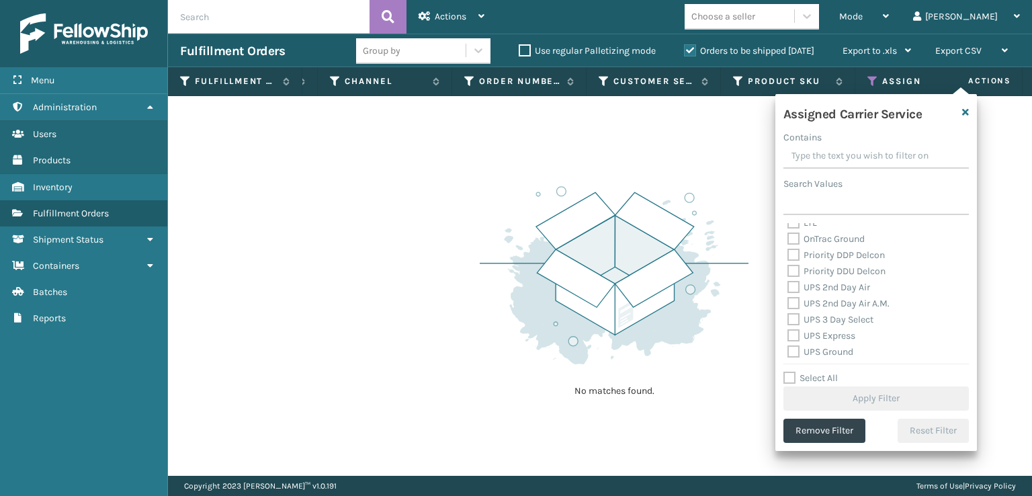
click at [803, 306] on label "UPS 2nd Day Air A.M." at bounding box center [839, 303] width 102 height 11
click at [788, 304] on input "UPS 2nd Day Air A.M." at bounding box center [788, 300] width 1 height 9
checkbox input "true"
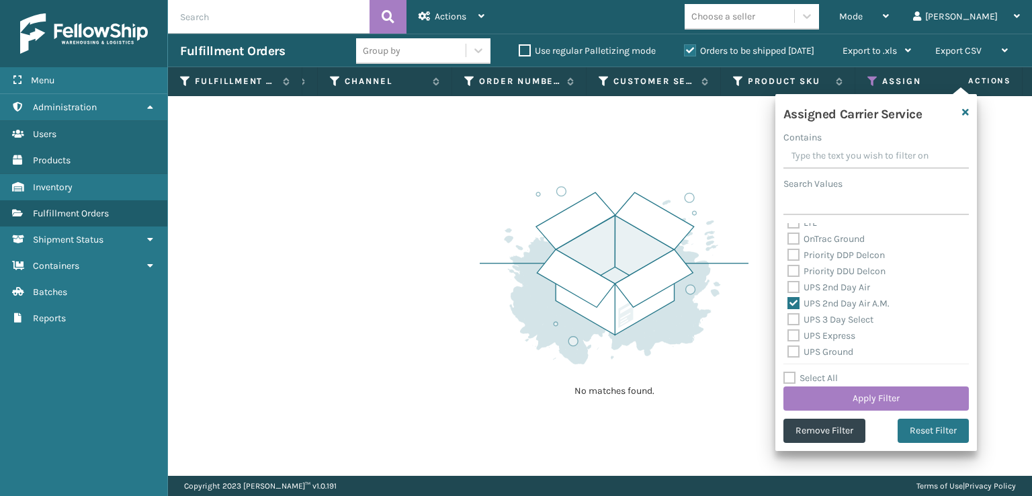
drag, startPoint x: 791, startPoint y: 284, endPoint x: 800, endPoint y: 296, distance: 15.9
click at [792, 284] on label "UPS 2nd Day Air" at bounding box center [829, 287] width 83 height 11
click at [788, 284] on input "UPS 2nd Day Air" at bounding box center [788, 284] width 1 height 9
checkbox input "true"
click at [796, 338] on label "UPS Express" at bounding box center [822, 335] width 68 height 11
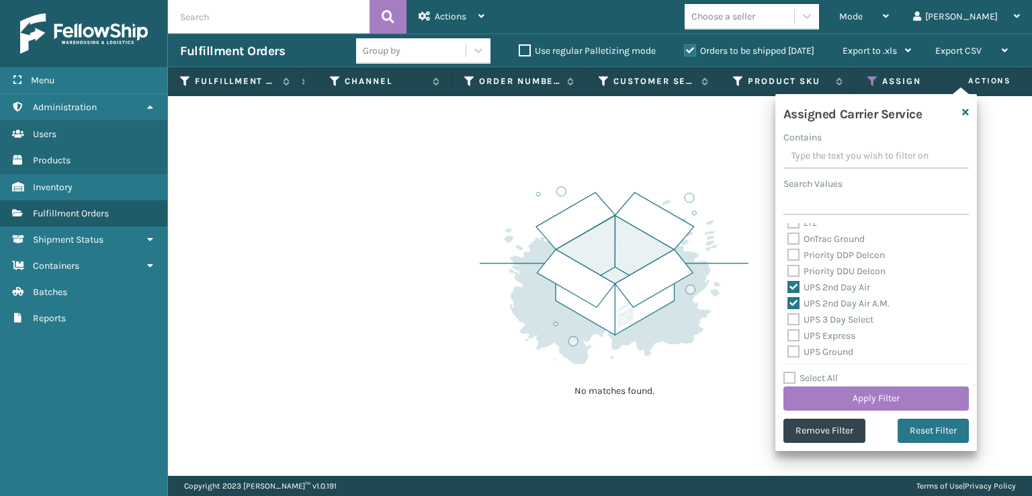
click at [794, 316] on label "UPS 3 Day Select" at bounding box center [831, 319] width 86 height 11
click at [788, 316] on input "UPS 3 Day Select" at bounding box center [788, 316] width 1 height 9
checkbox input "true"
click at [792, 341] on label "UPS Express" at bounding box center [822, 335] width 68 height 11
click at [788, 337] on input "UPS Express" at bounding box center [788, 332] width 1 height 9
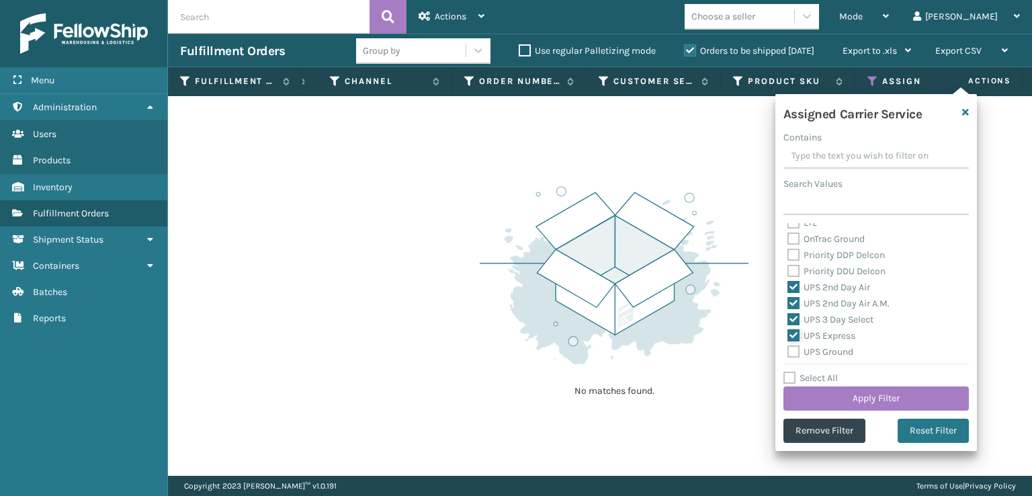
checkbox input "true"
click at [792, 350] on label "UPS Ground" at bounding box center [821, 351] width 66 height 11
click at [788, 350] on input "UPS Ground" at bounding box center [788, 348] width 1 height 9
checkbox input "true"
click at [796, 331] on label "UPS Next Day Air Saver" at bounding box center [844, 332] width 112 height 11
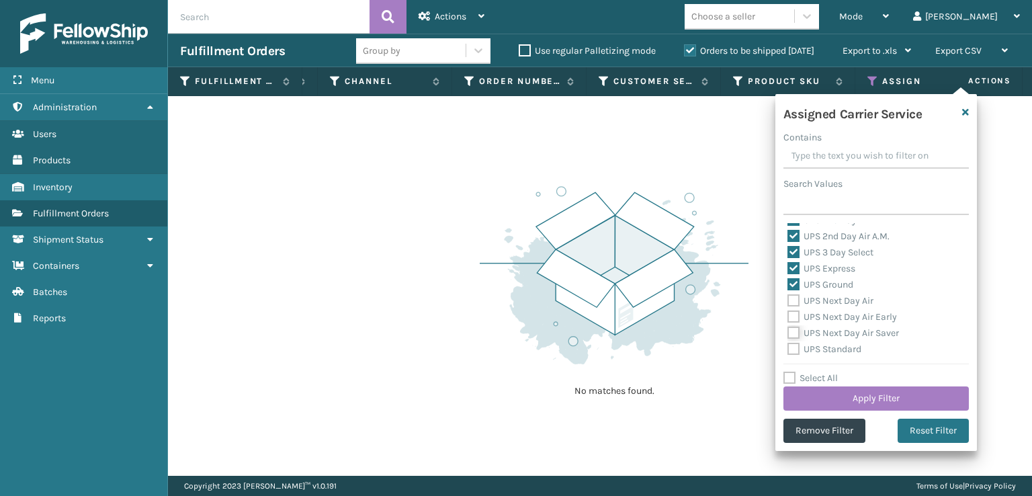
click at [788, 331] on input "UPS Next Day Air Saver" at bounding box center [788, 329] width 1 height 9
checkbox input "true"
click at [792, 318] on label "UPS Next Day Air Early" at bounding box center [843, 316] width 110 height 11
click at [788, 318] on input "UPS Next Day Air Early" at bounding box center [788, 313] width 1 height 9
checkbox input "true"
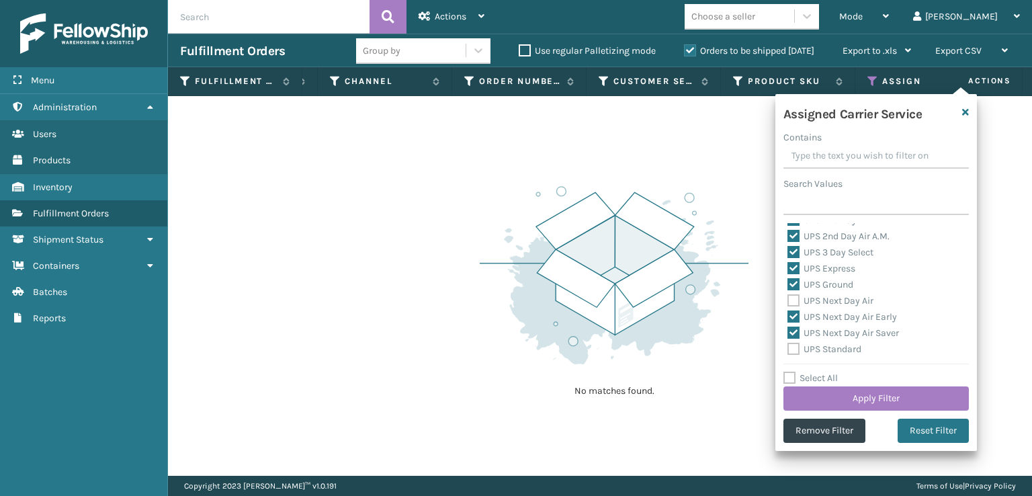
drag, startPoint x: 792, startPoint y: 299, endPoint x: 796, endPoint y: 331, distance: 32.4
click at [792, 304] on label "UPS Next Day Air" at bounding box center [831, 300] width 86 height 11
click at [788, 302] on input "UPS Next Day Air" at bounding box center [788, 297] width 1 height 9
checkbox input "true"
click at [793, 349] on label "UPS Standard" at bounding box center [825, 348] width 74 height 11
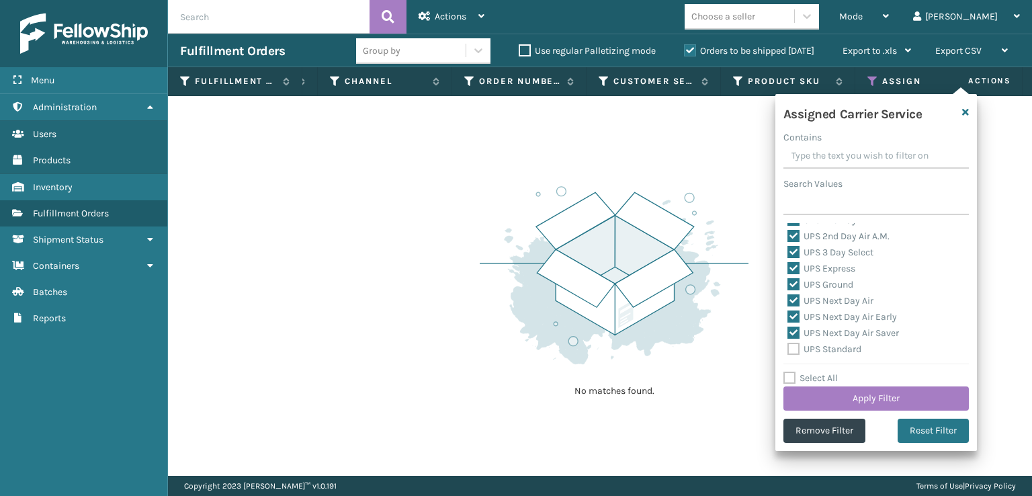
click at [788, 349] on input "UPS Standard" at bounding box center [788, 345] width 1 height 9
checkbox input "true"
click at [791, 298] on label "UPS SurePost 1LB or Greater" at bounding box center [854, 297] width 132 height 11
click at [788, 298] on input "UPS SurePost 1LB or Greater" at bounding box center [788, 294] width 1 height 9
checkbox input "true"
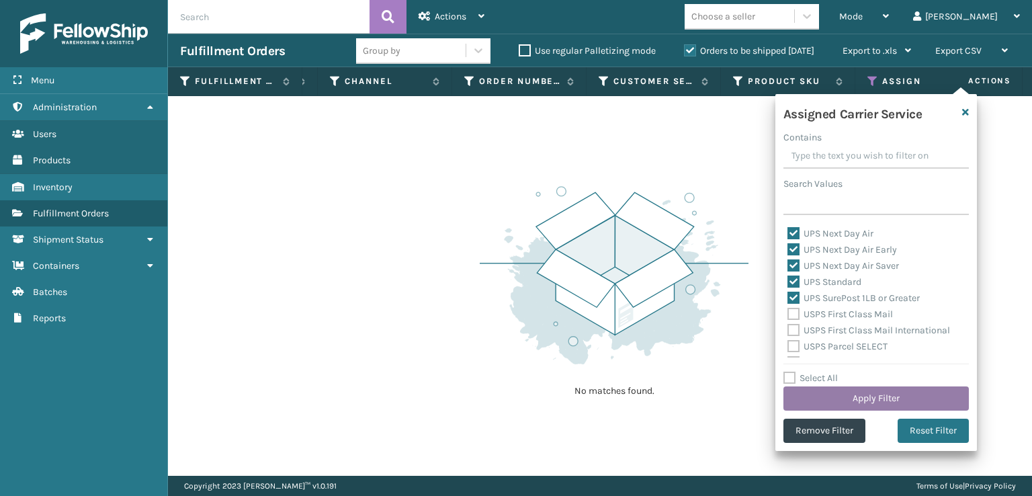
click at [836, 405] on button "Apply Filter" at bounding box center [875, 398] width 185 height 24
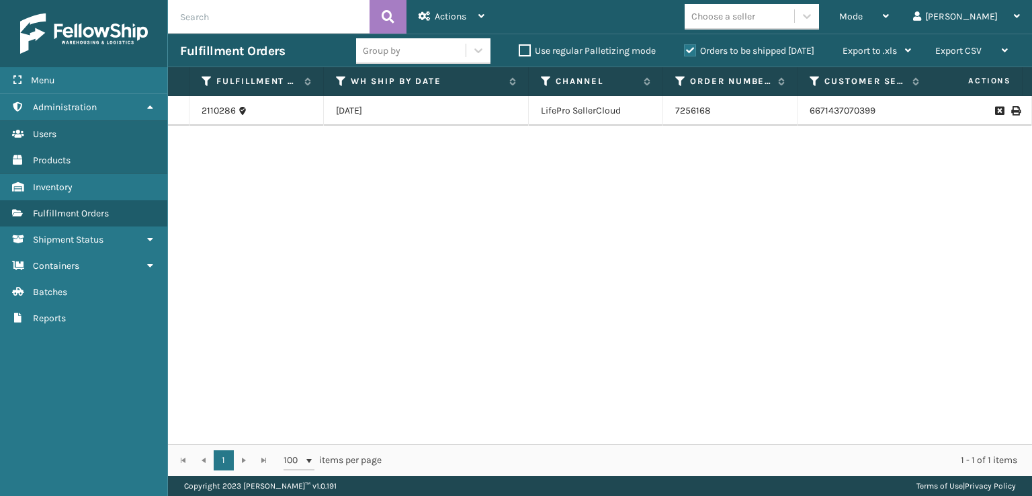
click at [697, 114] on td "7256168" at bounding box center [730, 111] width 134 height 30
click at [213, 112] on link "2110286" at bounding box center [219, 110] width 34 height 13
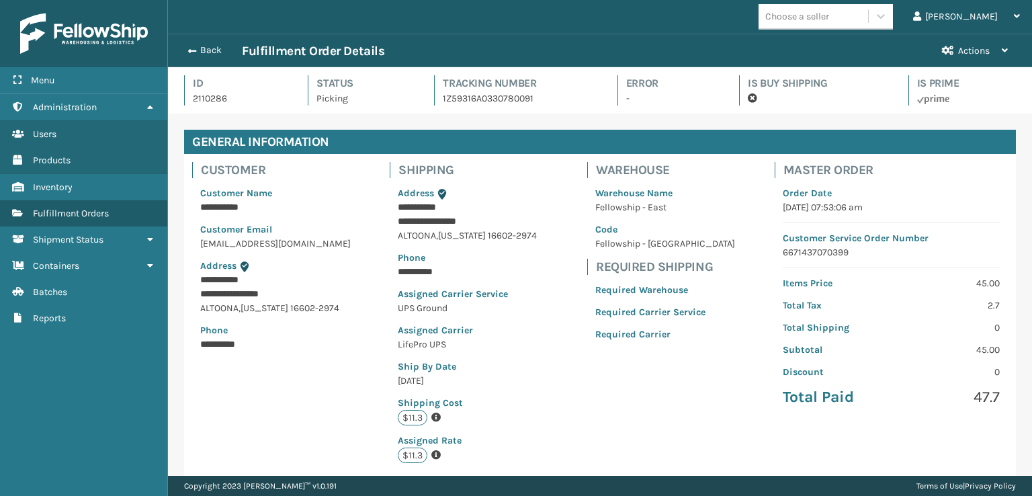
drag, startPoint x: 460, startPoint y: 278, endPoint x: 384, endPoint y: 280, distance: 76.0
click at [384, 280] on div "**********" at bounding box center [600, 316] width 832 height 325
click at [411, 273] on p "**********" at bounding box center [473, 272] width 150 height 14
drag, startPoint x: 457, startPoint y: 270, endPoint x: 400, endPoint y: 277, distance: 56.8
click at [400, 277] on div "**********" at bounding box center [473, 324] width 166 height 293
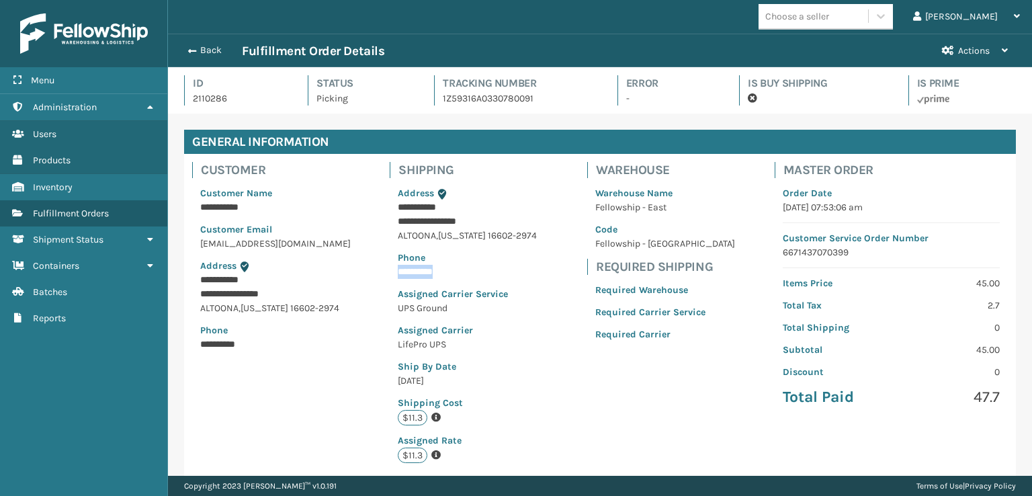
copy p "**********"
click at [196, 53] on button "Back" at bounding box center [211, 50] width 62 height 12
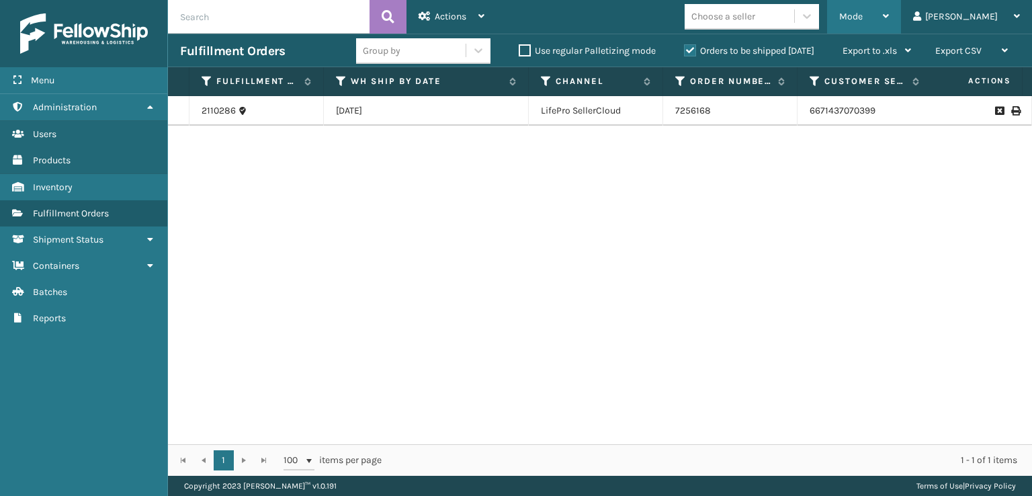
click at [863, 17] on span "Mode" at bounding box center [851, 16] width 24 height 11
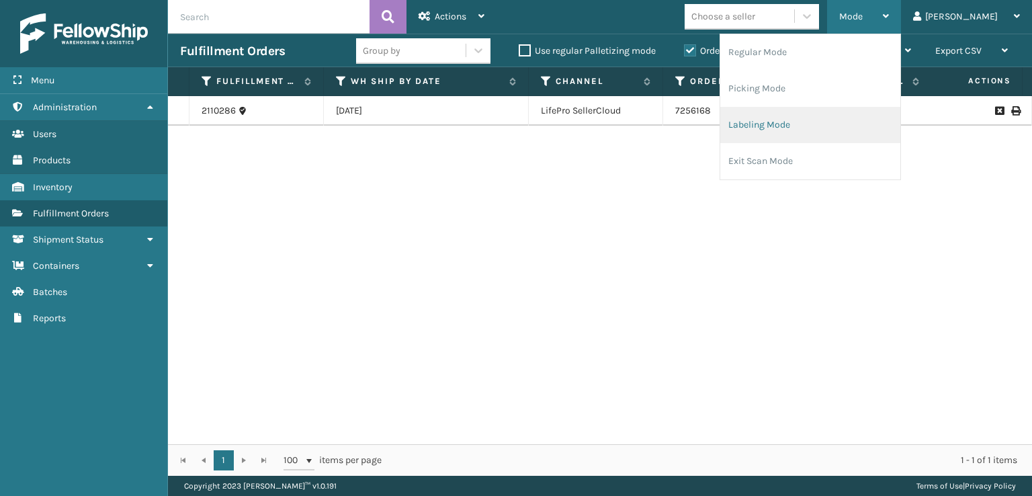
click at [812, 126] on li "Labeling Mode" at bounding box center [810, 125] width 180 height 36
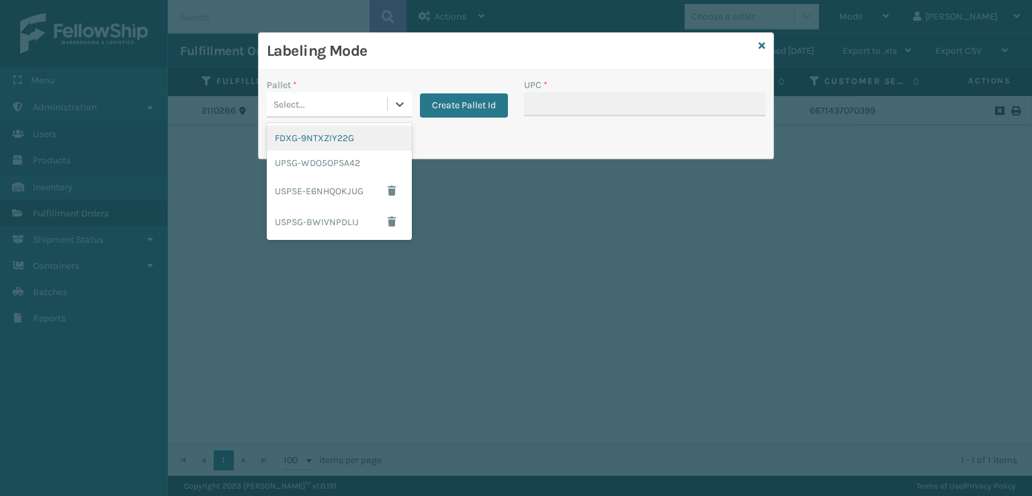
drag, startPoint x: 337, startPoint y: 96, endPoint x: 344, endPoint y: 135, distance: 39.5
click at [339, 103] on div "Select..." at bounding box center [327, 104] width 120 height 22
click at [336, 157] on div "UPSG-WDO5OPSA42" at bounding box center [339, 163] width 145 height 25
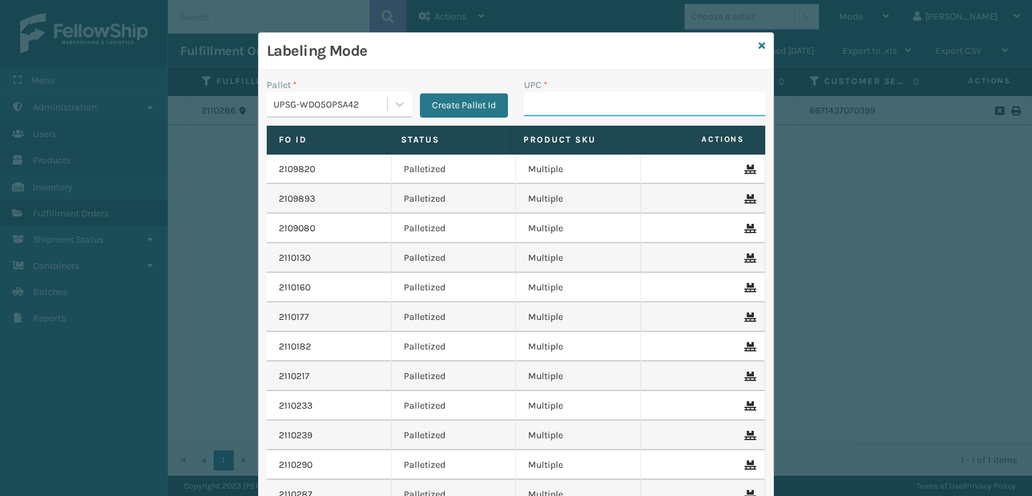
click at [537, 107] on input "UPC *" at bounding box center [644, 104] width 241 height 24
paste input "8149352746"
type input "8149352746"
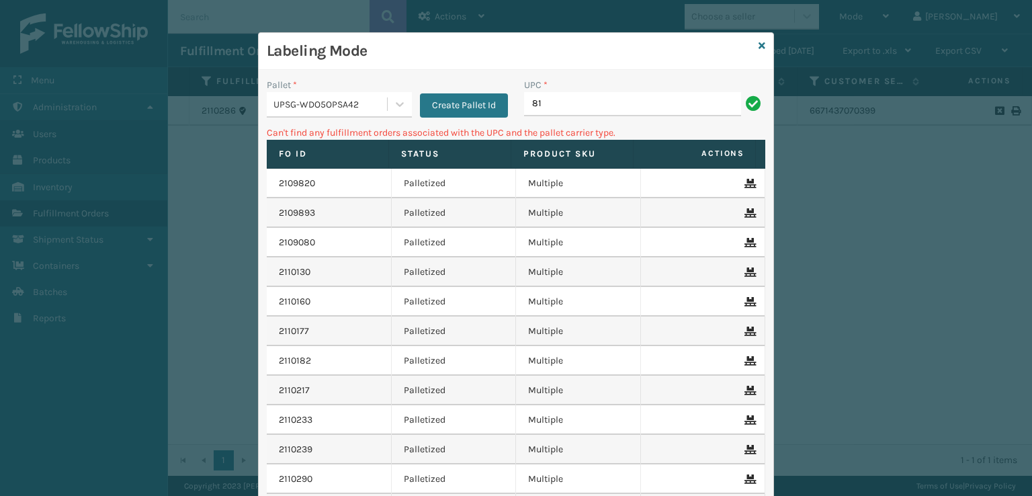
type input "8"
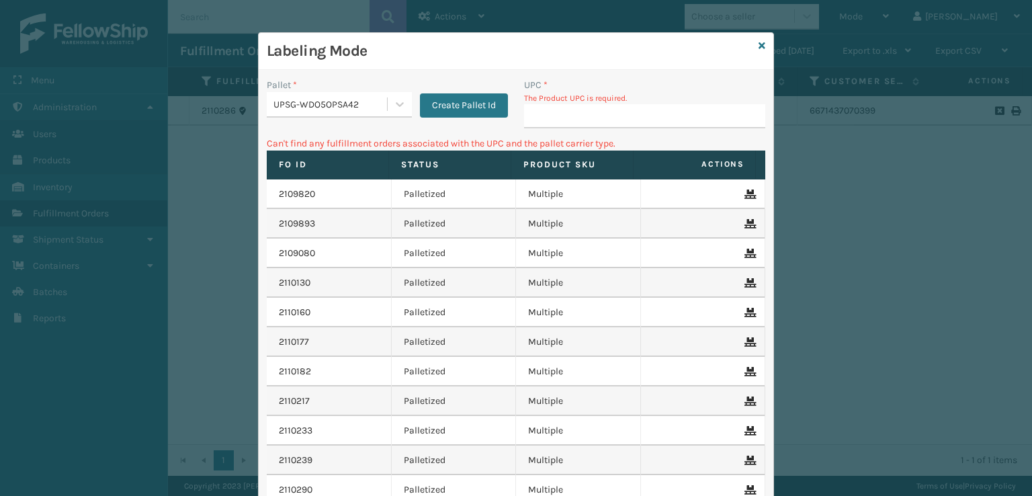
drag, startPoint x: 922, startPoint y: 115, endPoint x: 908, endPoint y: 115, distance: 14.1
click at [919, 115] on div "Labeling Mode Pallet * UPSG-WDO5OPSA42 Create Pallet Id UPC * The Product UPC i…" at bounding box center [516, 248] width 1032 height 496
drag, startPoint x: 866, startPoint y: 126, endPoint x: 699, endPoint y: 82, distance: 173.1
click at [865, 126] on div "Labeling Mode Pallet * UPSG-WDO5OPSA42 Create Pallet Id UPC * The Product UPC i…" at bounding box center [516, 248] width 1032 height 496
click at [676, 116] on input "UPC *" at bounding box center [644, 116] width 241 height 24
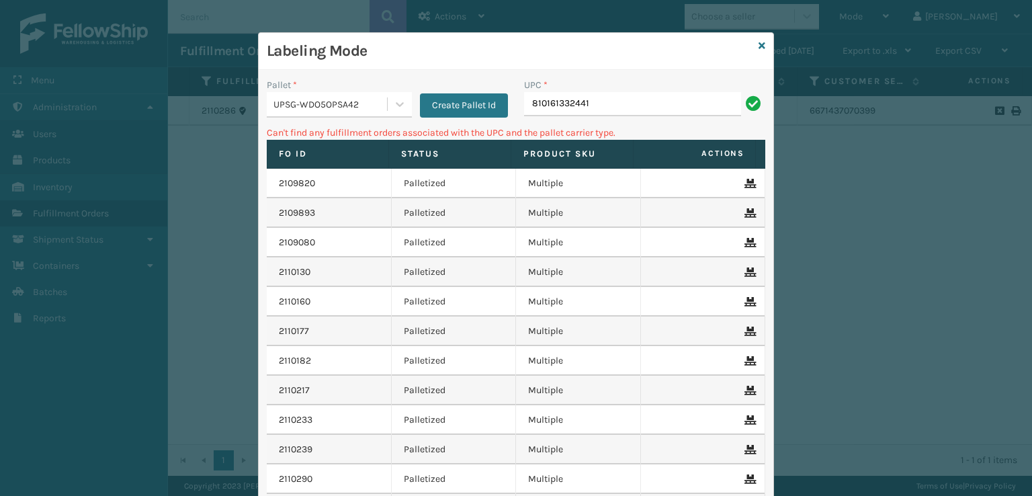
click at [692, 99] on input "810161332441" at bounding box center [632, 104] width 217 height 24
click at [759, 44] on icon at bounding box center [762, 45] width 7 height 9
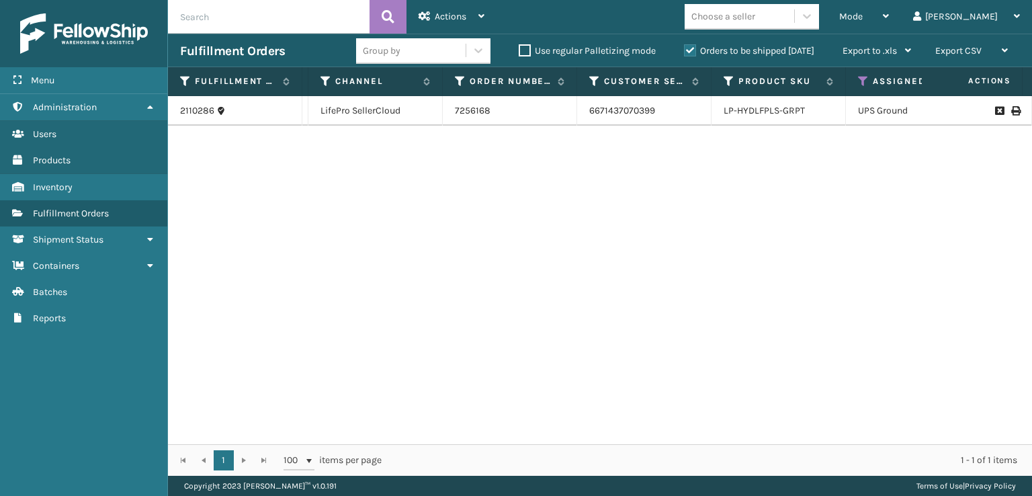
scroll to position [0, 269]
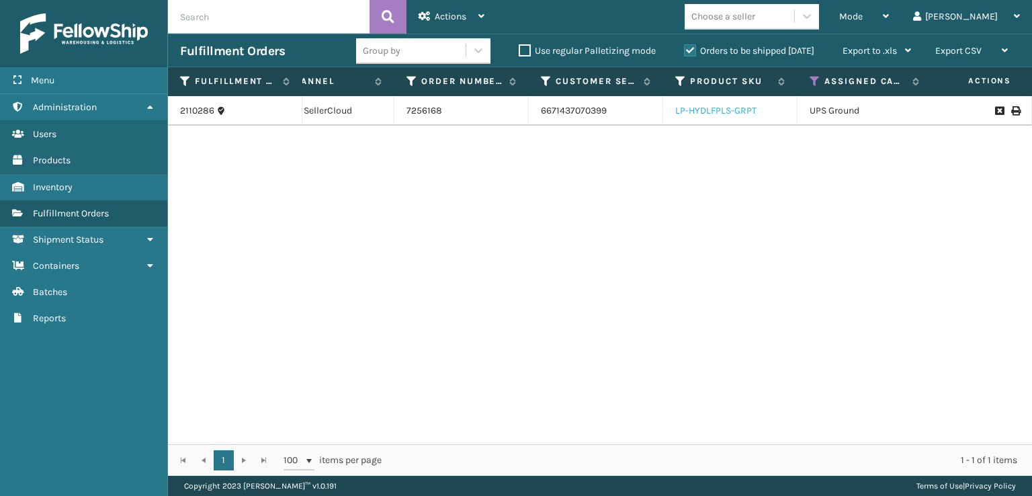
click at [708, 105] on link "LP-HYDLFPLS-GRPT" at bounding box center [715, 110] width 81 height 11
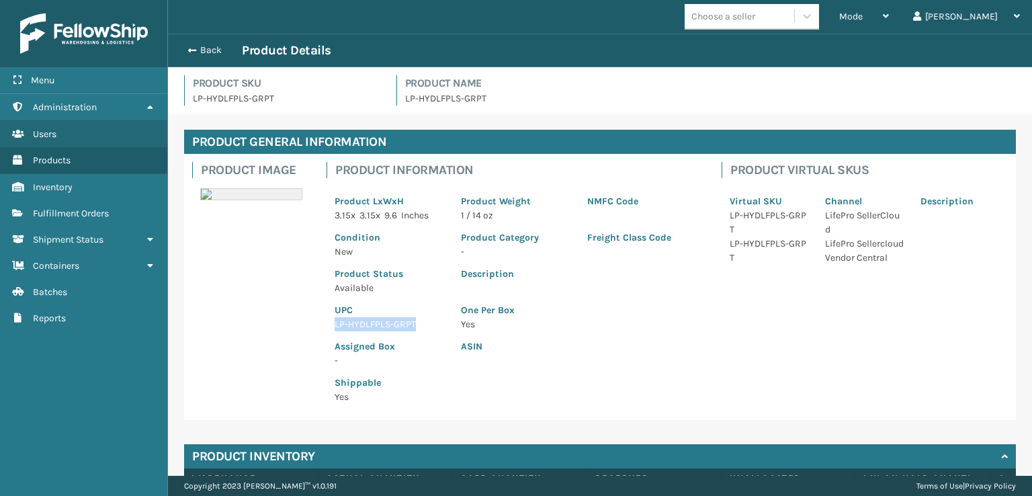
drag, startPoint x: 427, startPoint y: 327, endPoint x: 329, endPoint y: 328, distance: 98.8
click at [329, 328] on div "UPC LP-HYDLFPLS-GRPT" at bounding box center [390, 313] width 126 height 36
copy p "LP-HYDLFPLS-GRPT"
click at [188, 47] on span "button" at bounding box center [190, 50] width 8 height 9
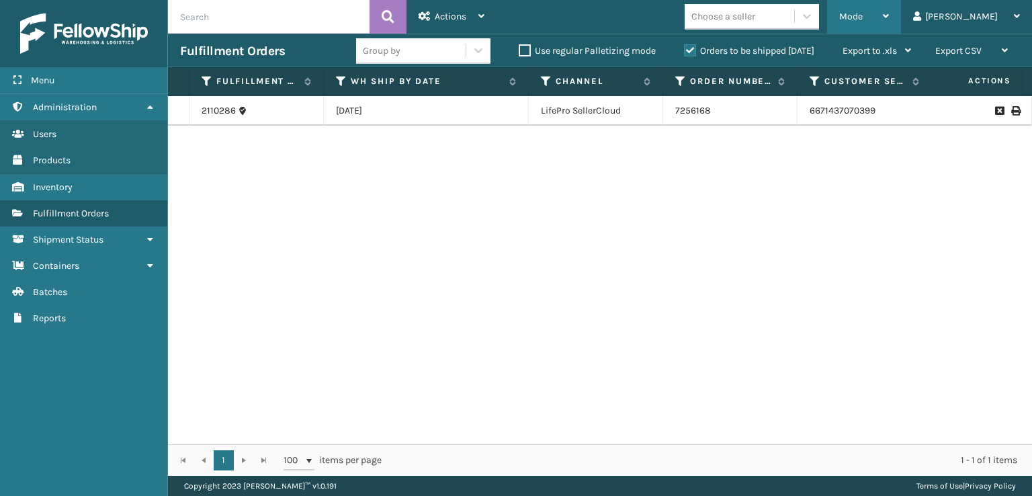
click at [863, 21] on span "Mode" at bounding box center [851, 16] width 24 height 11
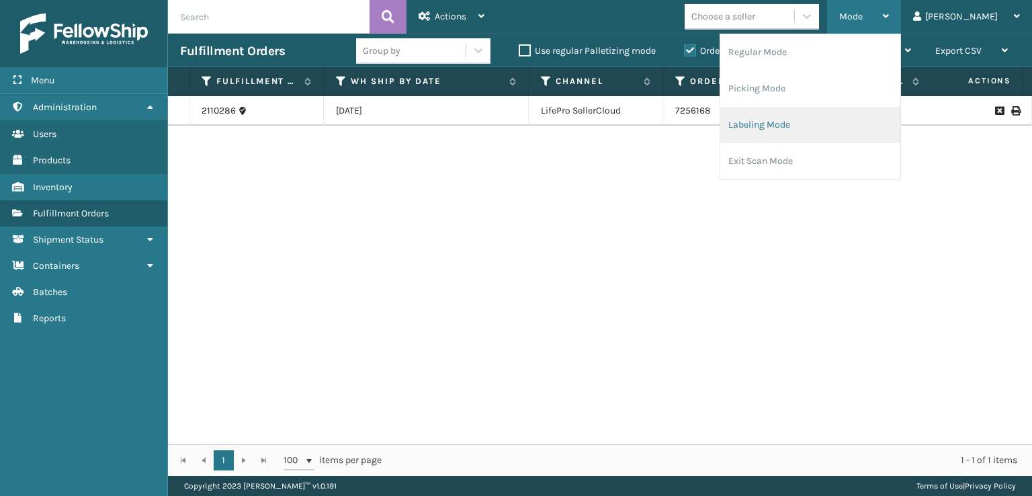
click at [810, 134] on li "Labeling Mode" at bounding box center [810, 125] width 180 height 36
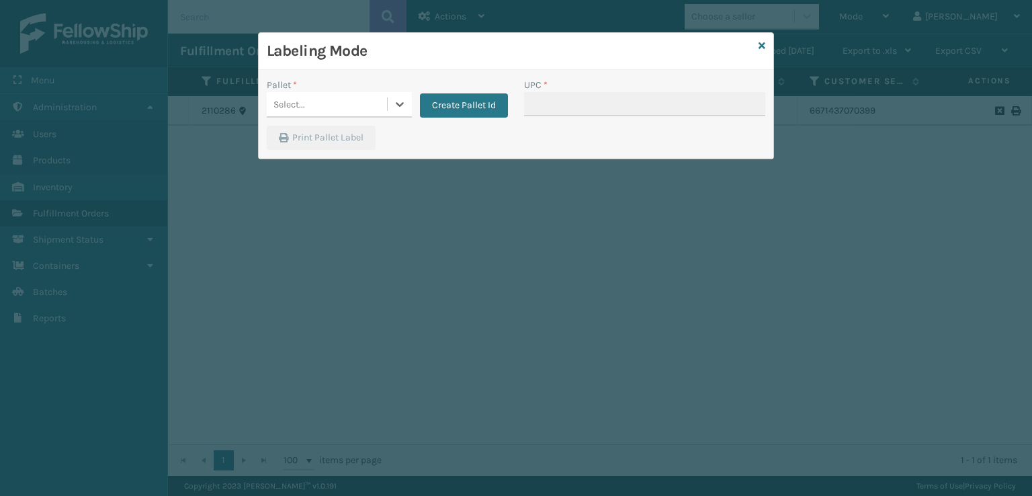
click at [286, 108] on div "Select..." at bounding box center [289, 104] width 32 height 14
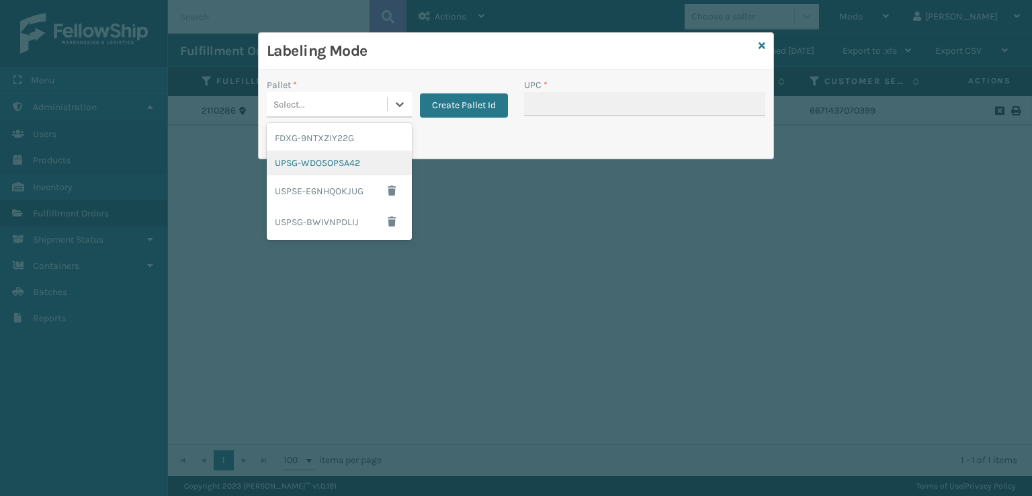
click at [289, 161] on div "UPSG-WDO5OPSA42" at bounding box center [339, 163] width 145 height 25
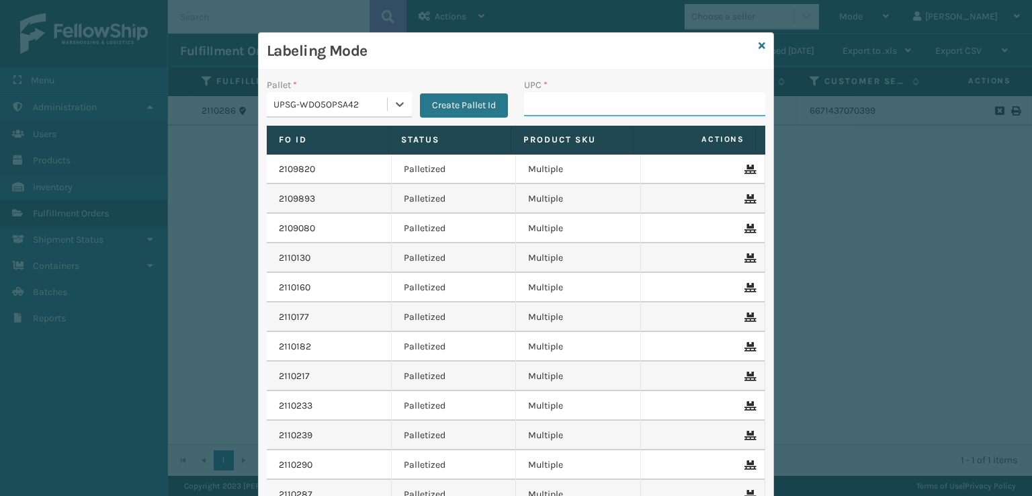
click at [556, 113] on input "UPC *" at bounding box center [644, 104] width 241 height 24
paste input "LP-HYDLFPLS-GRPT"
type input "LP-HYDLFPLS-GRPT"
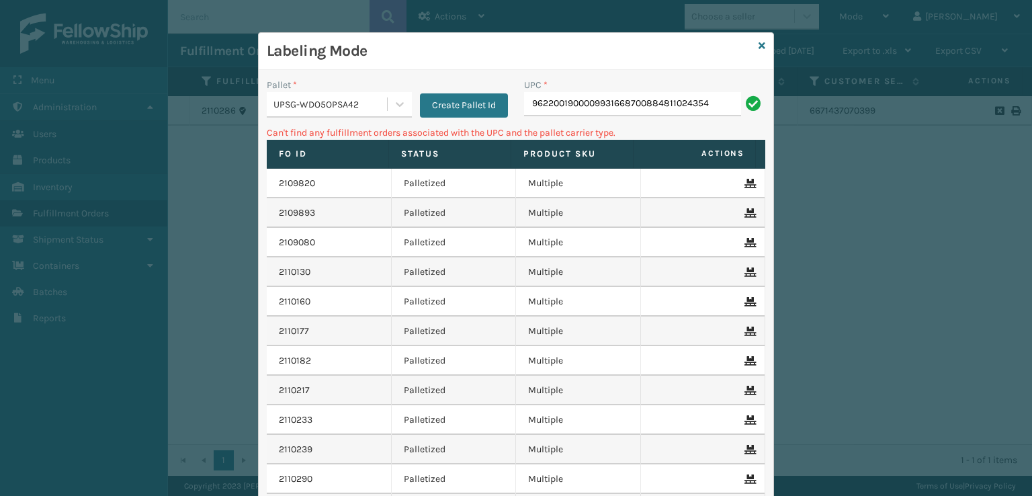
drag, startPoint x: 706, startPoint y: 102, endPoint x: 520, endPoint y: 93, distance: 186.3
click at [524, 93] on input "9622001900009931668700884811024354" at bounding box center [632, 104] width 217 height 24
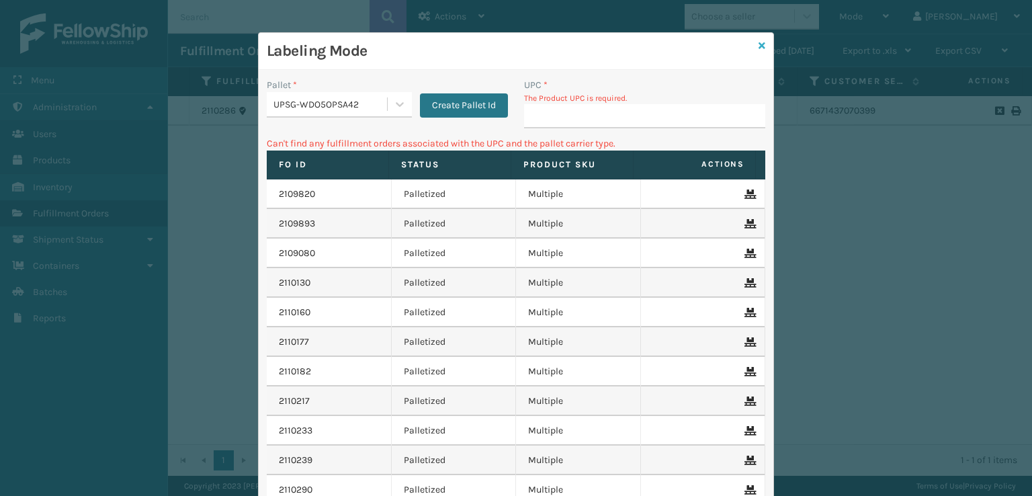
click at [759, 44] on icon at bounding box center [762, 45] width 7 height 9
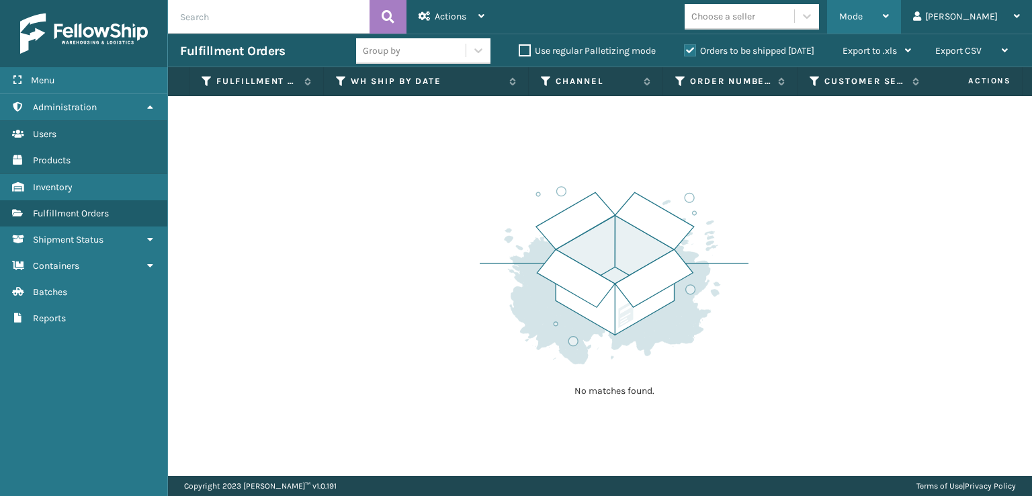
click at [863, 12] on span "Mode" at bounding box center [851, 16] width 24 height 11
drag, startPoint x: 478, startPoint y: 464, endPoint x: 505, endPoint y: 467, distance: 27.1
click at [511, 467] on div "No matches found." at bounding box center [600, 286] width 864 height 380
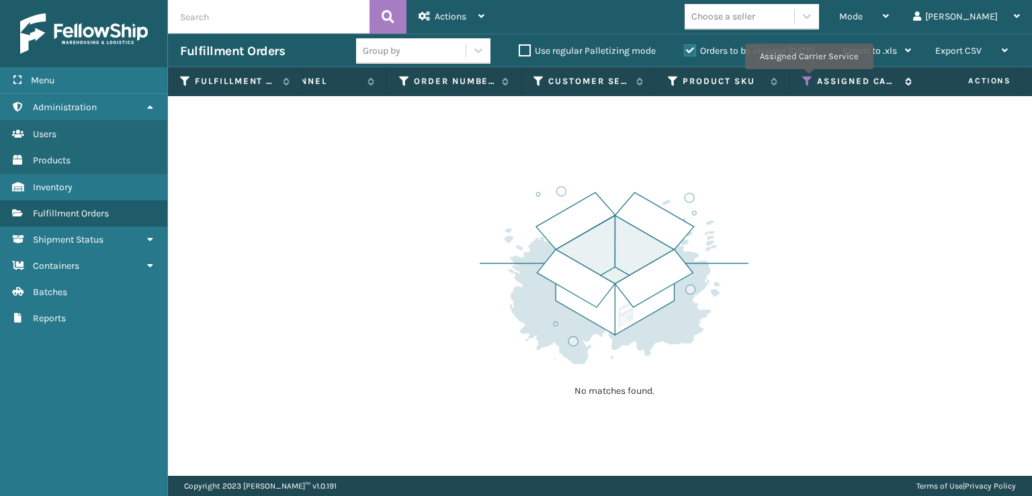
click at [808, 79] on icon at bounding box center [807, 81] width 11 height 12
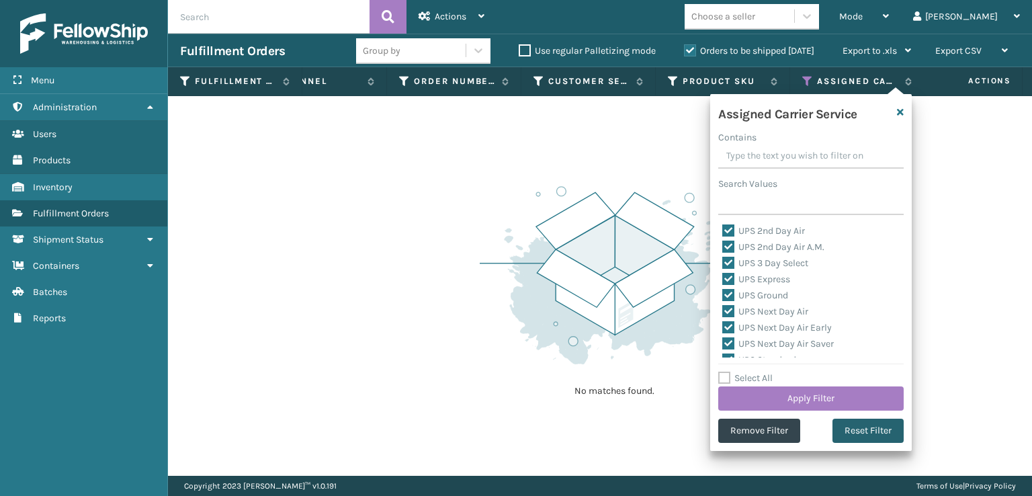
drag, startPoint x: 876, startPoint y: 436, endPoint x: 859, endPoint y: 423, distance: 21.0
click at [870, 432] on button "Reset Filter" at bounding box center [868, 431] width 71 height 24
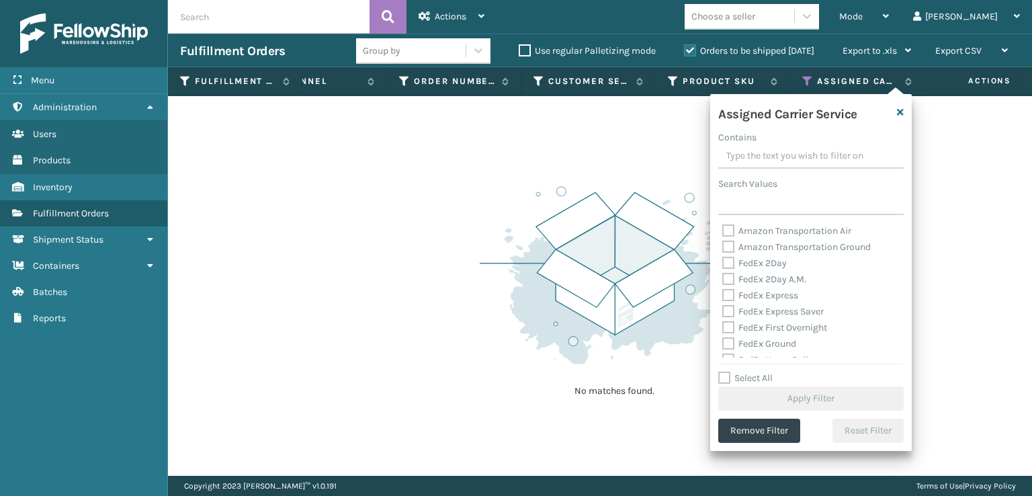
click at [725, 268] on label "FedEx 2Day" at bounding box center [754, 262] width 65 height 11
click at [723, 264] on input "FedEx 2Day" at bounding box center [722, 259] width 1 height 9
checkbox input "true"
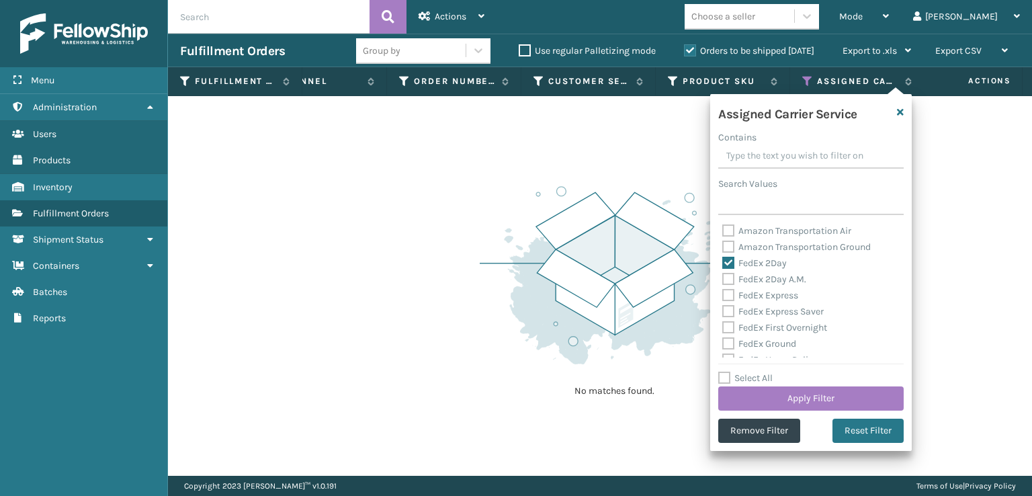
click at [722, 286] on div "Amazon Transportation Air Amazon Transportation Ground FedEx 2Day FedEx 2Day A.…" at bounding box center [810, 290] width 185 height 134
click at [726, 282] on label "FedEx 2Day A.M." at bounding box center [764, 278] width 84 height 11
click at [723, 280] on input "FedEx 2Day A.M." at bounding box center [722, 275] width 1 height 9
checkbox input "true"
click at [726, 300] on label "FedEx Express" at bounding box center [760, 295] width 76 height 11
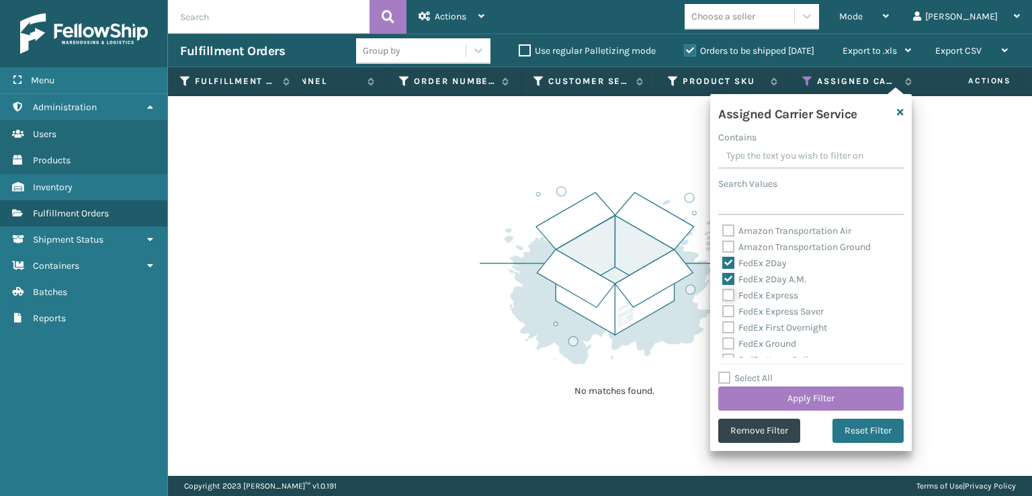
click at [723, 296] on input "FedEx Express" at bounding box center [722, 292] width 1 height 9
checkbox input "true"
click at [727, 313] on label "FedEx Express Saver" at bounding box center [772, 311] width 101 height 11
click at [723, 312] on input "FedEx Express Saver" at bounding box center [722, 308] width 1 height 9
checkbox input "true"
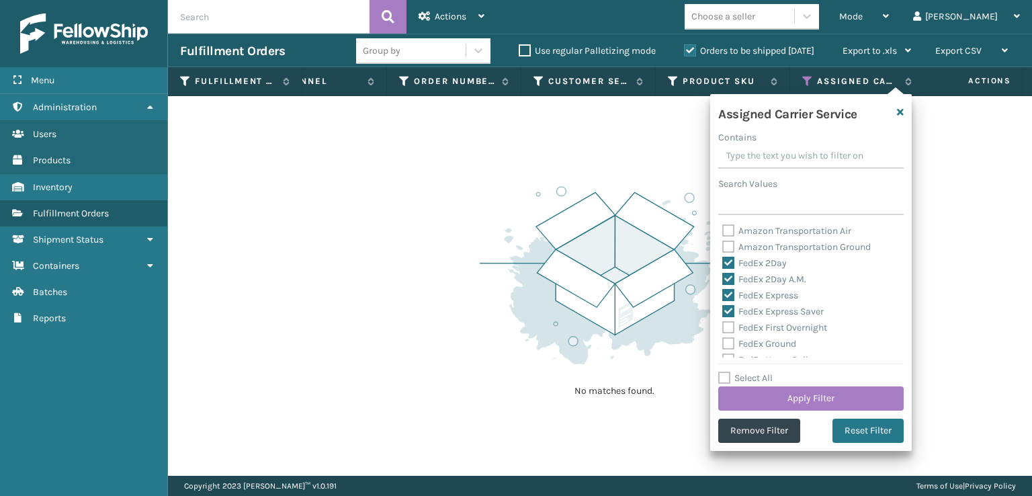
click at [729, 330] on label "FedEx First Overnight" at bounding box center [774, 327] width 105 height 11
click at [723, 329] on input "FedEx First Overnight" at bounding box center [722, 324] width 1 height 9
checkbox input "true"
click at [726, 344] on label "FedEx Ground" at bounding box center [759, 343] width 74 height 11
click at [723, 344] on input "FedEx Ground" at bounding box center [722, 340] width 1 height 9
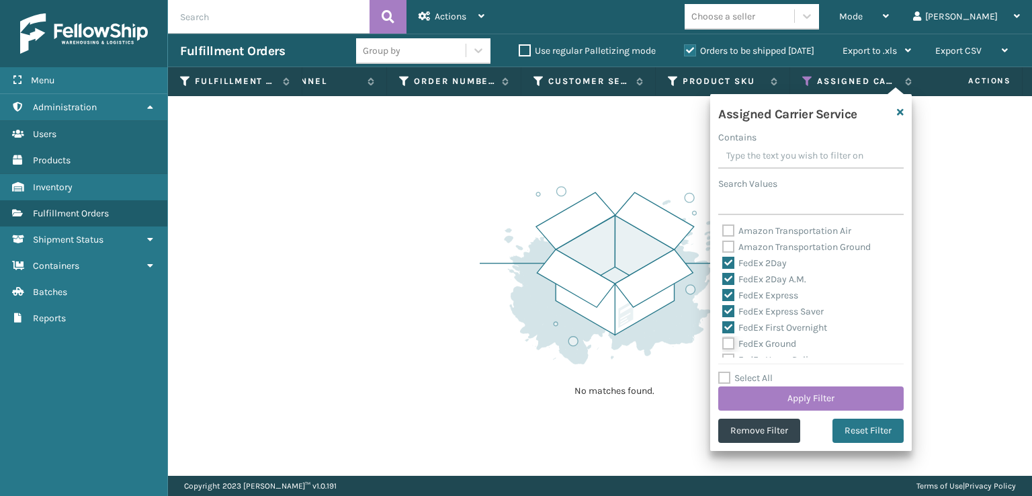
checkbox input "true"
click at [727, 308] on label "FedEx Priority Overnight" at bounding box center [780, 308] width 117 height 11
click at [723, 308] on input "FedEx Priority Overnight" at bounding box center [722, 305] width 1 height 9
checkbox input "true"
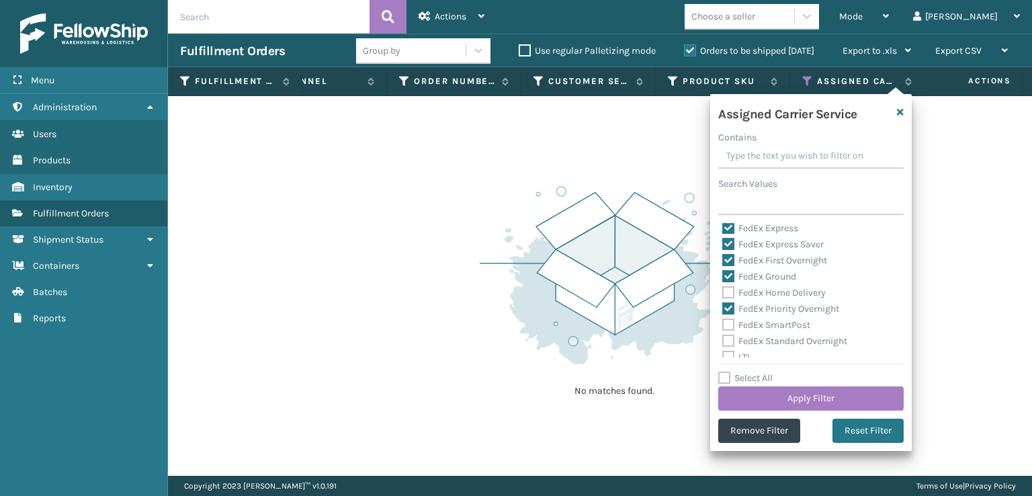
drag, startPoint x: 729, startPoint y: 294, endPoint x: 729, endPoint y: 304, distance: 10.1
click at [729, 296] on label "FedEx Home Delivery" at bounding box center [773, 292] width 103 height 11
click at [723, 294] on input "FedEx Home Delivery" at bounding box center [722, 289] width 1 height 9
checkbox input "true"
click at [729, 325] on label "FedEx SmartPost" at bounding box center [766, 324] width 88 height 11
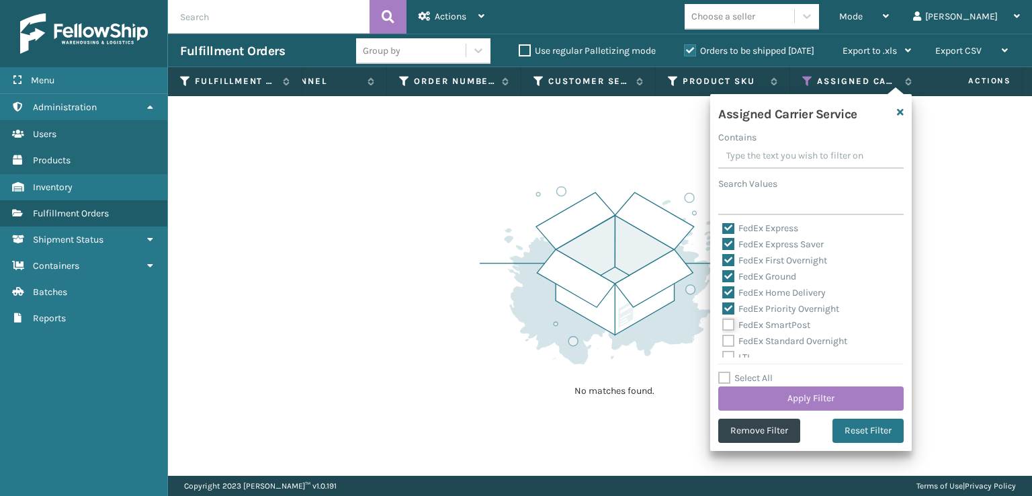
click at [723, 325] on input "FedEx SmartPost" at bounding box center [722, 321] width 1 height 9
checkbox input "true"
click at [726, 342] on label "FedEx Standard Overnight" at bounding box center [784, 340] width 125 height 11
click at [723, 342] on input "FedEx Standard Overnight" at bounding box center [722, 337] width 1 height 9
checkbox input "true"
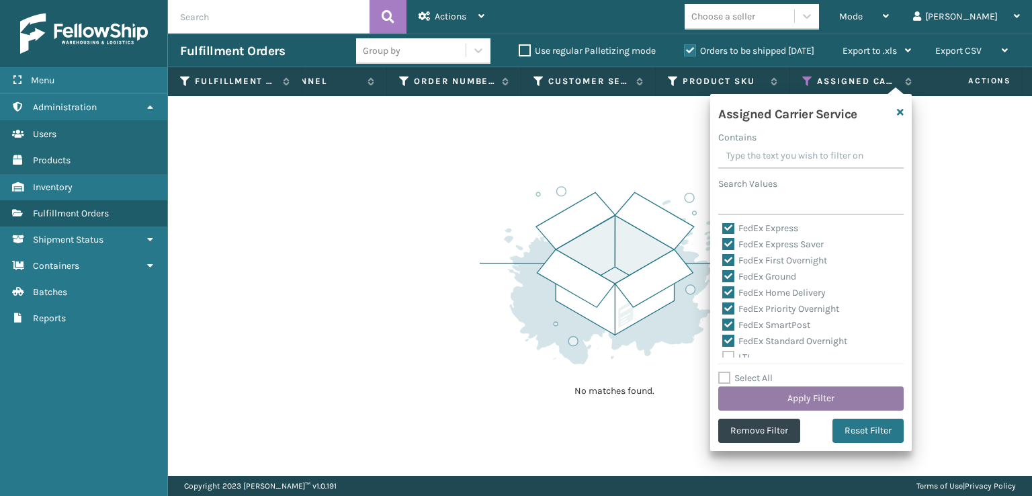
click at [758, 398] on button "Apply Filter" at bounding box center [810, 398] width 185 height 24
